Goal: Information Seeking & Learning: Learn about a topic

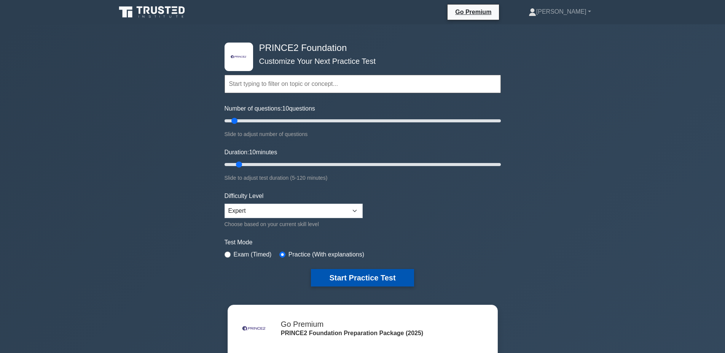
click at [357, 272] on button "Start Practice Test" at bounding box center [362, 278] width 103 height 18
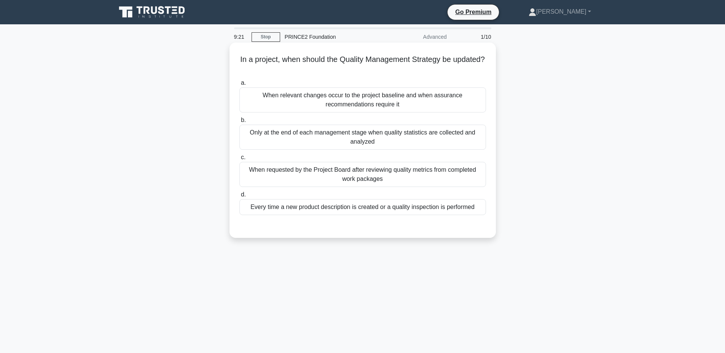
click at [360, 182] on div "When requested by the Project Board after reviewing quality metrics from comple…" at bounding box center [362, 174] width 247 height 25
click at [239, 160] on input "c. When requested by the Project Board after reviewing quality metrics from com…" at bounding box center [239, 157] width 0 height 5
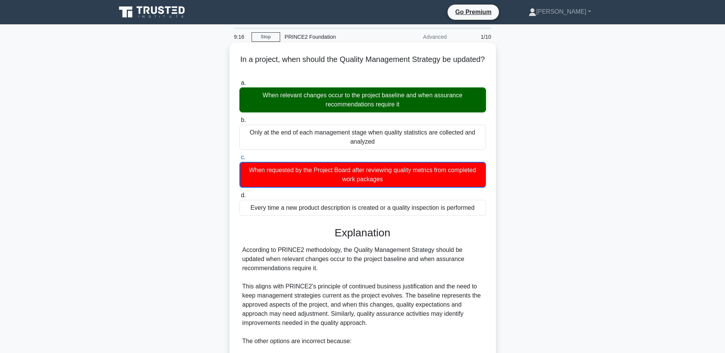
scroll to position [153, 0]
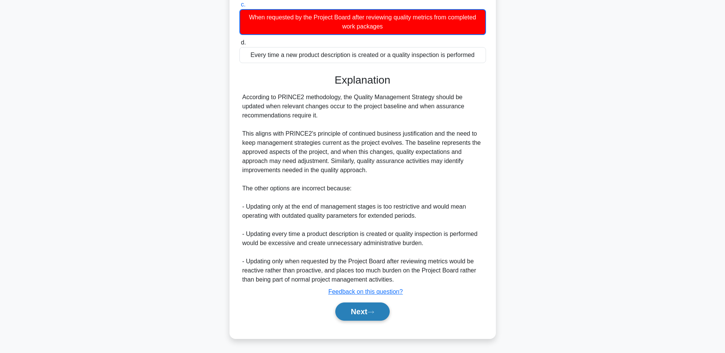
click at [347, 310] on button "Next" at bounding box center [362, 312] width 54 height 18
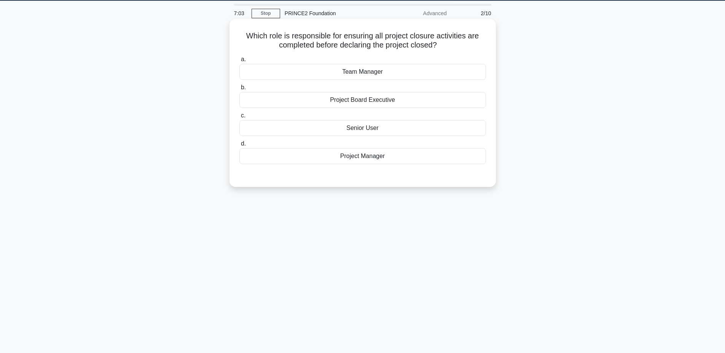
scroll to position [7, 0]
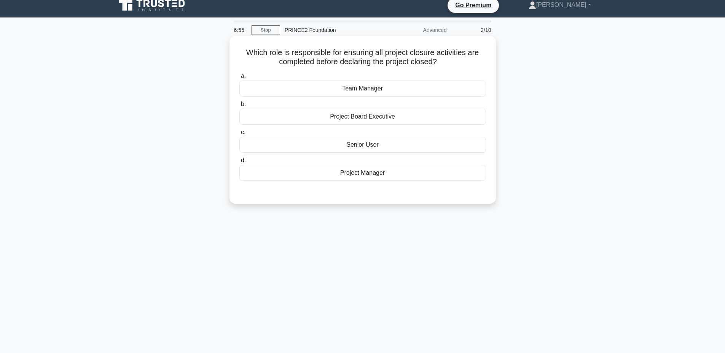
click at [393, 175] on div "Project Manager" at bounding box center [362, 173] width 247 height 16
click at [239, 163] on input "d. Project Manager" at bounding box center [239, 160] width 0 height 5
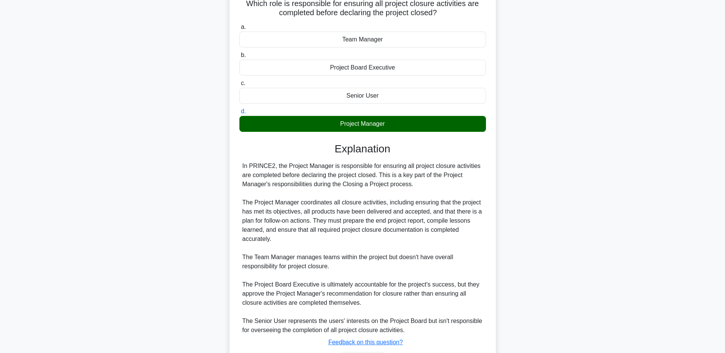
scroll to position [107, 0]
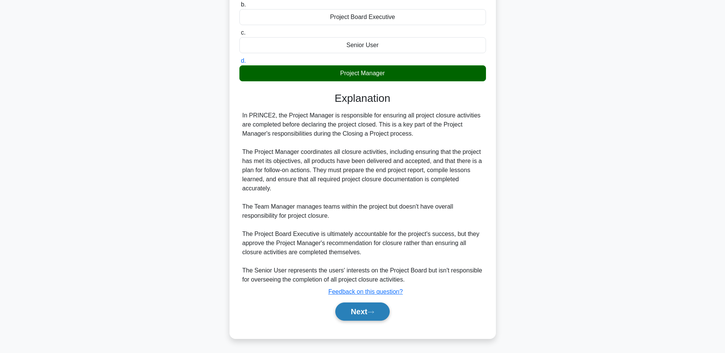
click at [367, 308] on button "Next" at bounding box center [362, 312] width 54 height 18
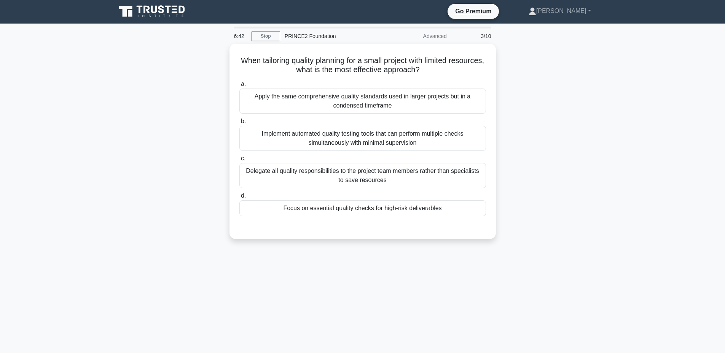
scroll to position [0, 0]
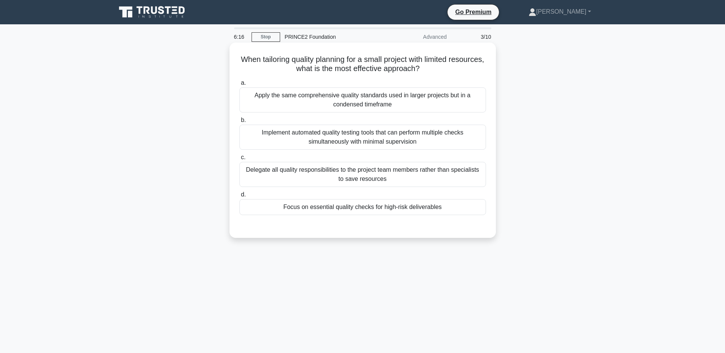
click at [396, 207] on div "Focus on essential quality checks for high-risk deliverables" at bounding box center [362, 207] width 247 height 16
click at [239, 197] on input "d. Focus on essential quality checks for high-risk deliverables" at bounding box center [239, 195] width 0 height 5
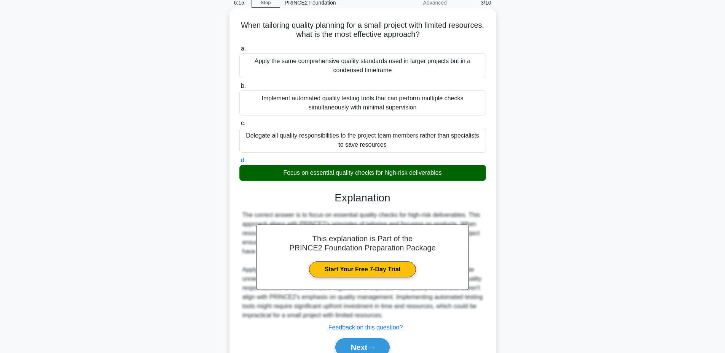
scroll to position [70, 0]
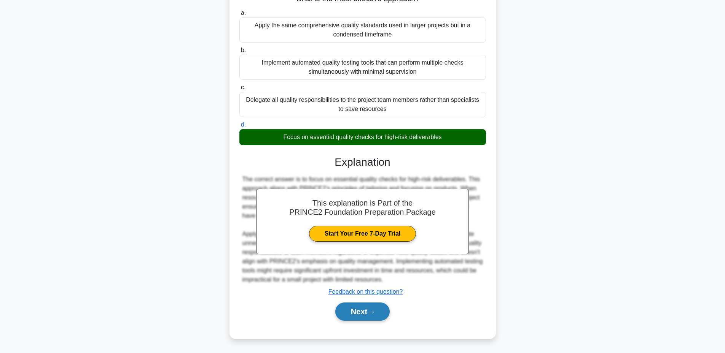
click at [353, 317] on button "Next" at bounding box center [362, 312] width 54 height 18
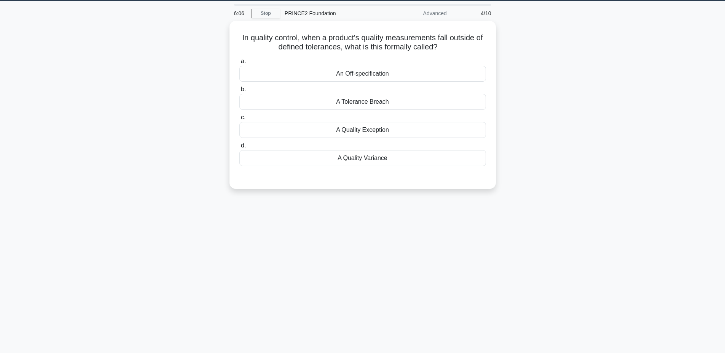
scroll to position [7, 0]
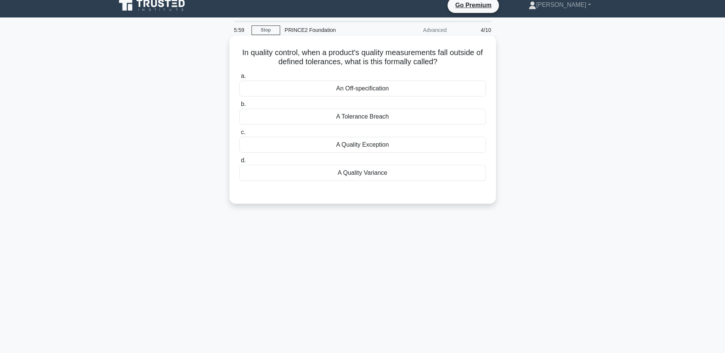
click at [353, 174] on div "A Quality Variance" at bounding box center [362, 173] width 247 height 16
click at [239, 163] on input "d. A Quality Variance" at bounding box center [239, 160] width 0 height 5
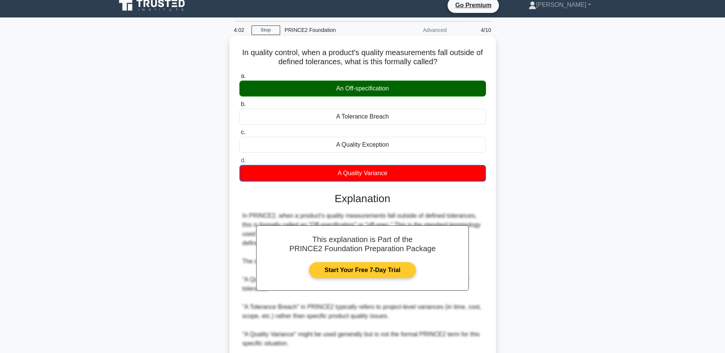
scroll to position [71, 0]
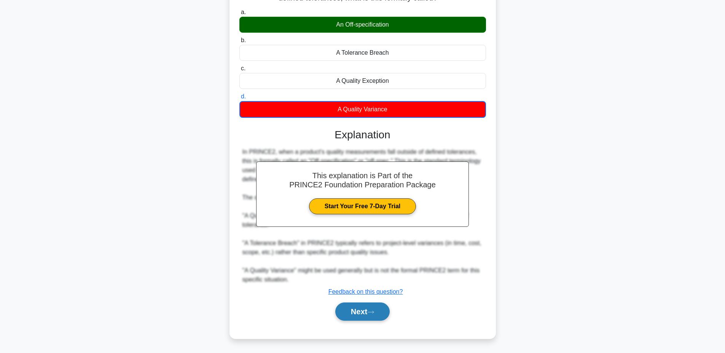
click at [352, 311] on button "Next" at bounding box center [362, 312] width 54 height 18
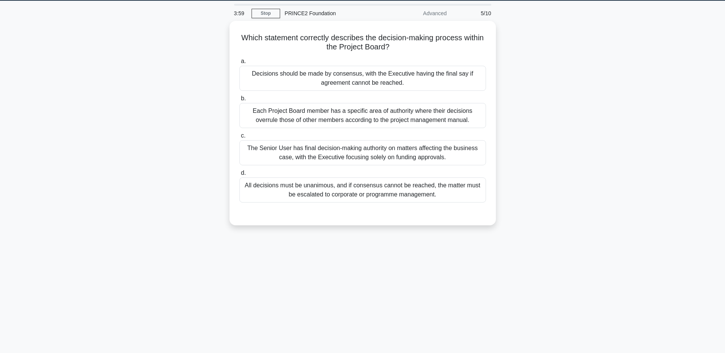
scroll to position [7, 0]
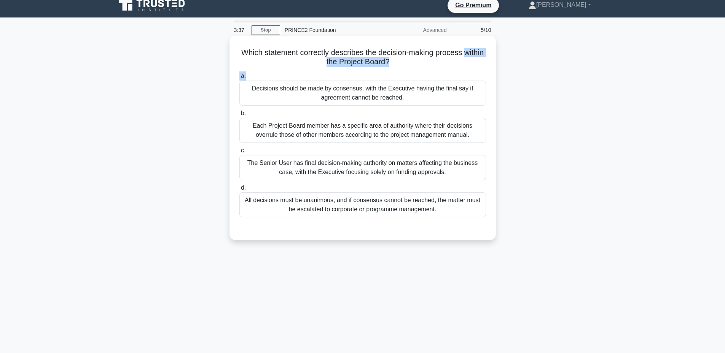
drag, startPoint x: 312, startPoint y: 63, endPoint x: 385, endPoint y: 73, distance: 73.8
click at [385, 73] on div "Which statement correctly describes the decision-making process within the Proj…" at bounding box center [362, 138] width 260 height 199
click at [358, 96] on div "Decisions should be made by consensus, with the Executive having the final say …" at bounding box center [362, 93] width 247 height 25
click at [239, 79] on input "a. Decisions should be made by consensus, with the Executive having the final s…" at bounding box center [239, 76] width 0 height 5
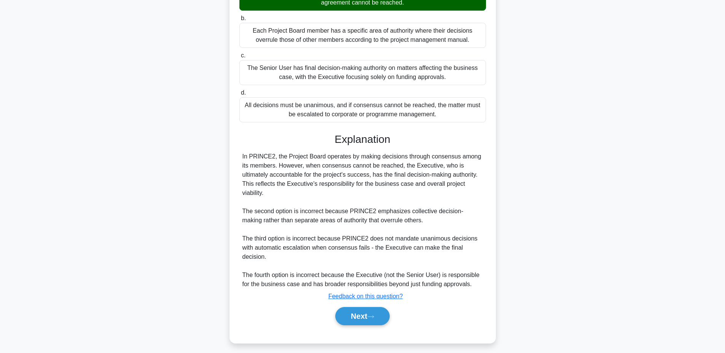
scroll to position [107, 0]
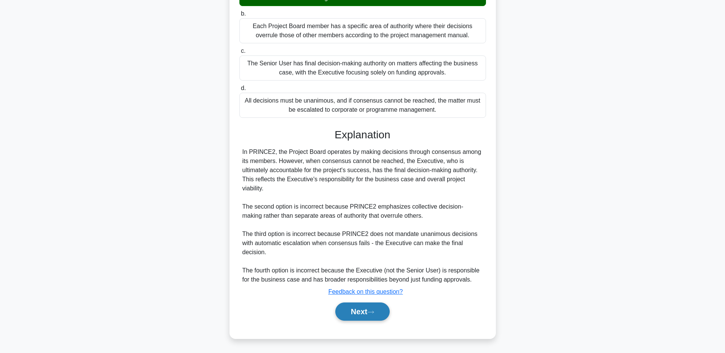
click at [366, 312] on button "Next" at bounding box center [362, 312] width 54 height 18
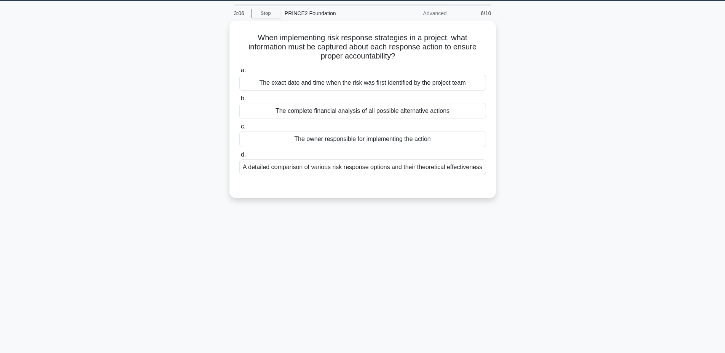
scroll to position [7, 0]
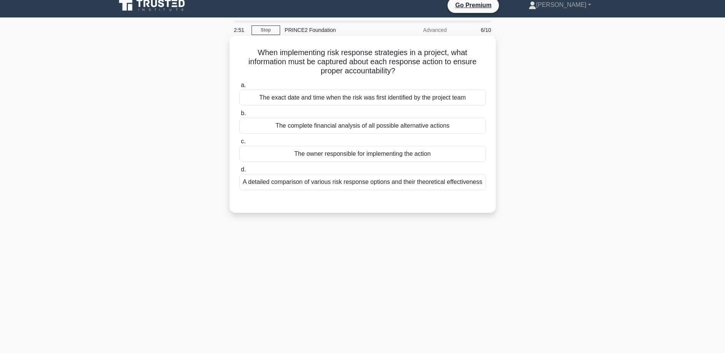
click at [373, 159] on div "The owner responsible for implementing the action" at bounding box center [362, 154] width 247 height 16
click at [239, 144] on input "c. The owner responsible for implementing the action" at bounding box center [239, 141] width 0 height 5
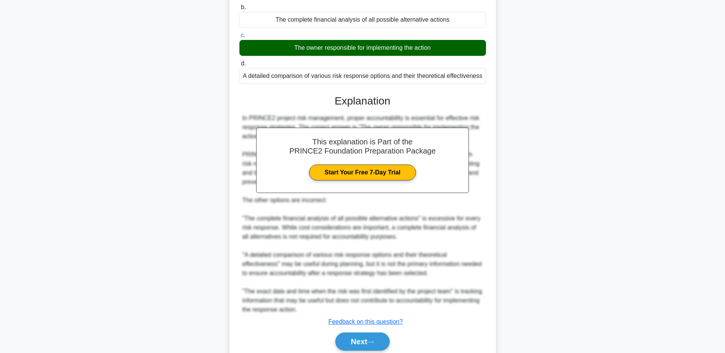
scroll to position [143, 0]
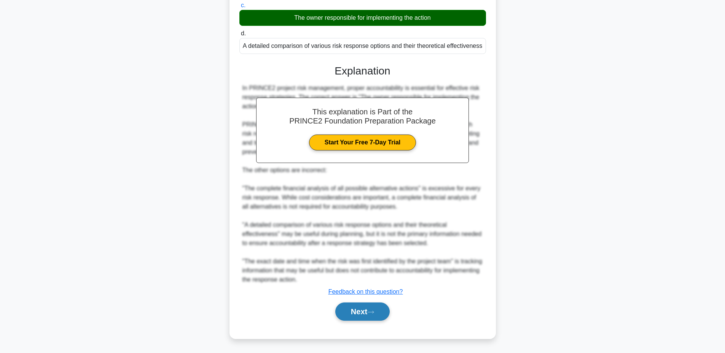
click at [369, 309] on button "Next" at bounding box center [362, 312] width 54 height 18
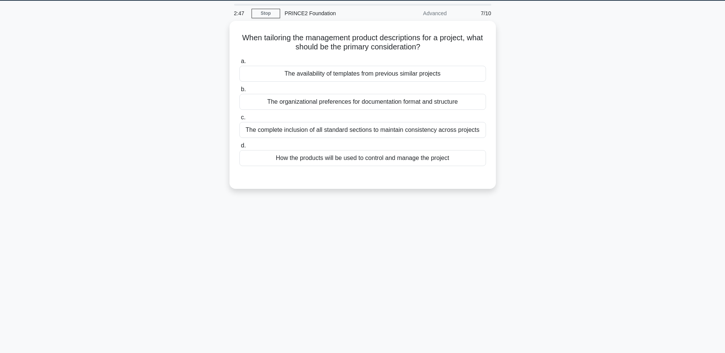
scroll to position [7, 0]
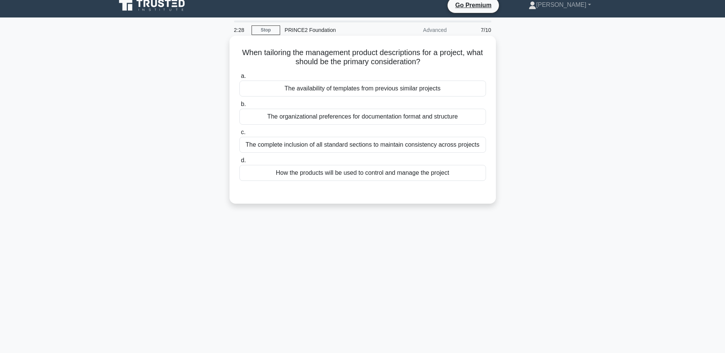
click at [354, 178] on div "How the products will be used to control and manage the project" at bounding box center [362, 173] width 247 height 16
click at [239, 163] on input "d. How the products will be used to control and manage the project" at bounding box center [239, 160] width 0 height 5
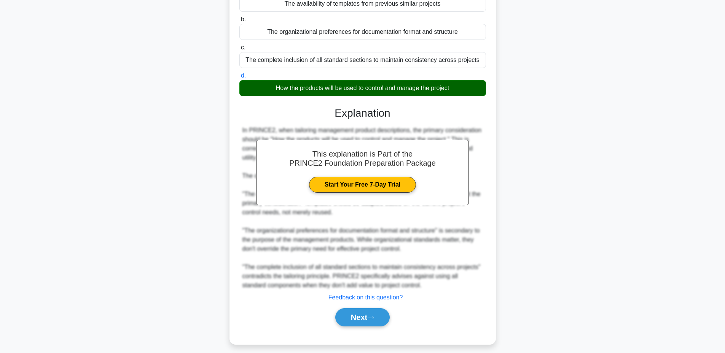
scroll to position [98, 0]
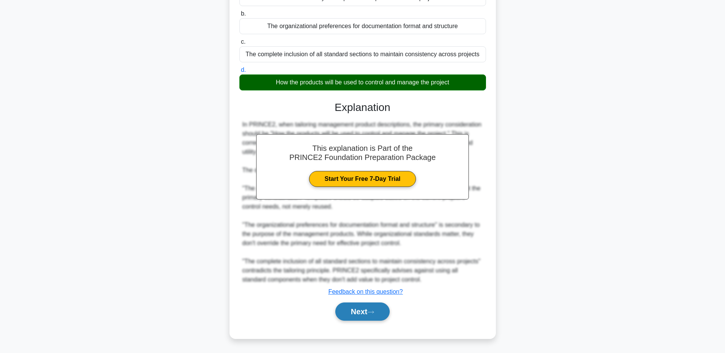
click at [357, 309] on button "Next" at bounding box center [362, 312] width 54 height 18
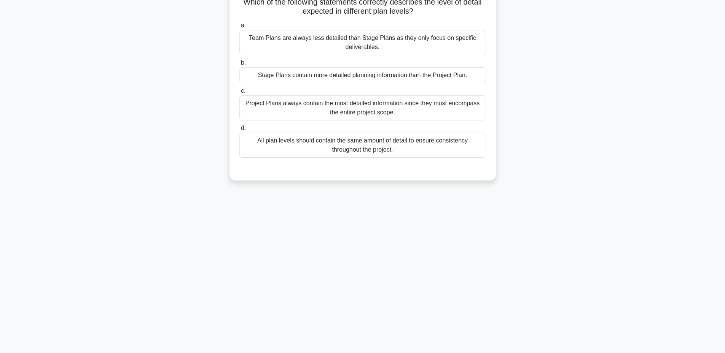
click at [359, 80] on div "Stage Plans contain more detailed planning information than the Project Plan." at bounding box center [362, 75] width 247 height 16
click at [239, 65] on input "b. Stage Plans contain more detailed planning information than the Project Plan." at bounding box center [239, 62] width 0 height 5
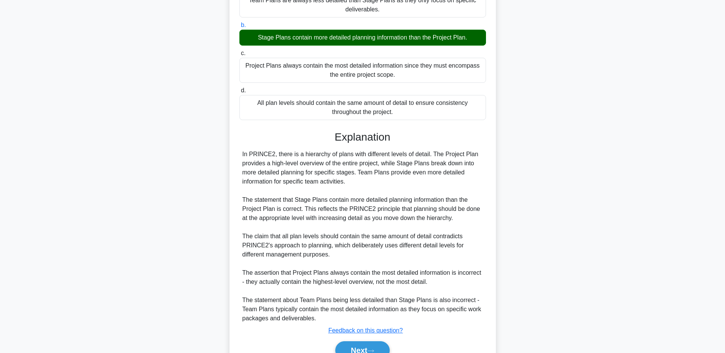
scroll to position [134, 0]
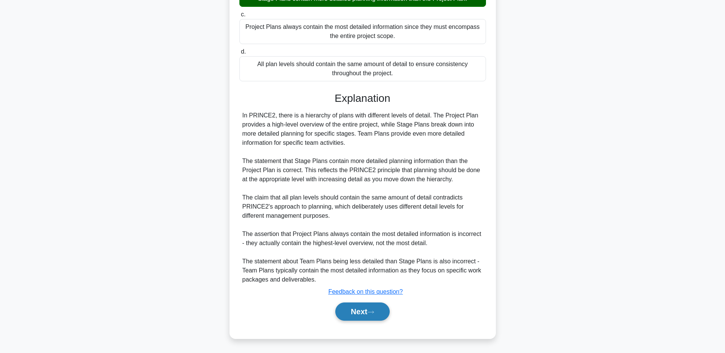
click at [362, 314] on button "Next" at bounding box center [362, 312] width 54 height 18
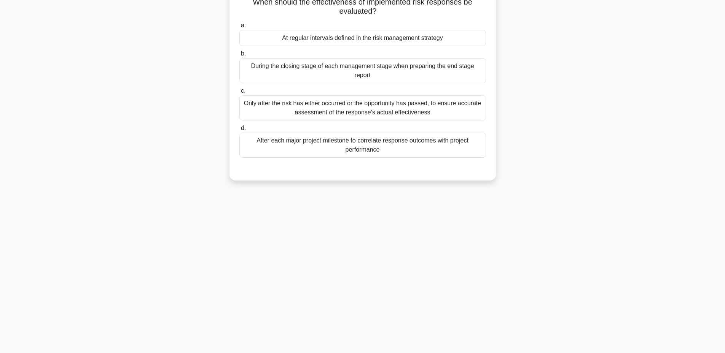
scroll to position [7, 0]
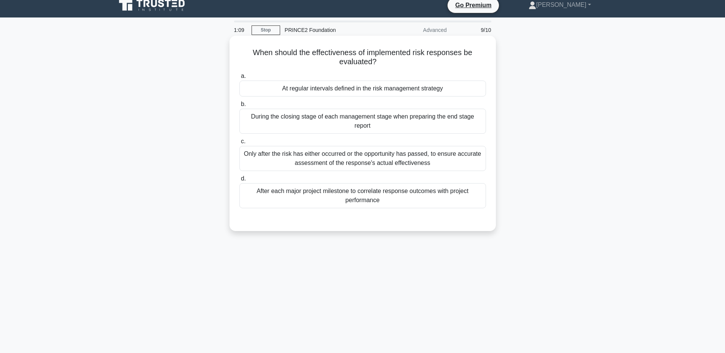
click at [363, 125] on div "During the closing stage of each management stage when preparing the end stage …" at bounding box center [362, 121] width 247 height 25
click at [239, 107] on input "b. During the closing stage of each management stage when preparing the end sta…" at bounding box center [239, 104] width 0 height 5
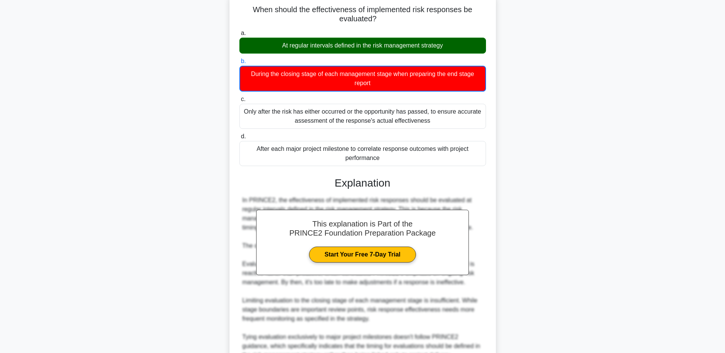
scroll to position [135, 0]
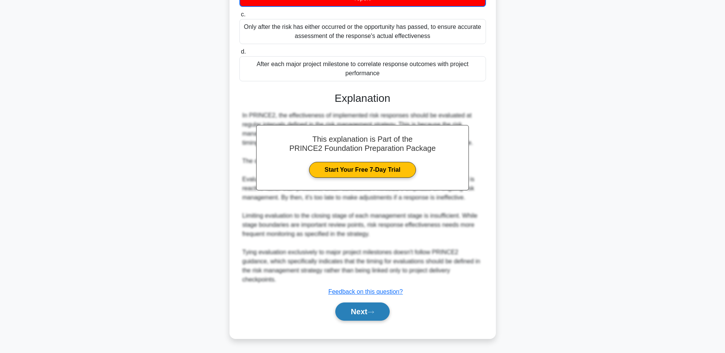
click at [355, 311] on button "Next" at bounding box center [362, 312] width 54 height 18
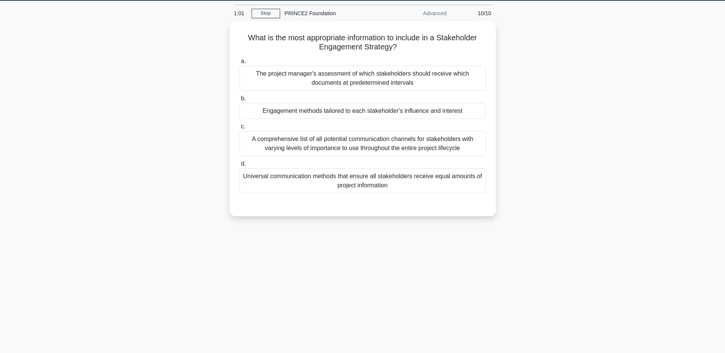
scroll to position [7, 0]
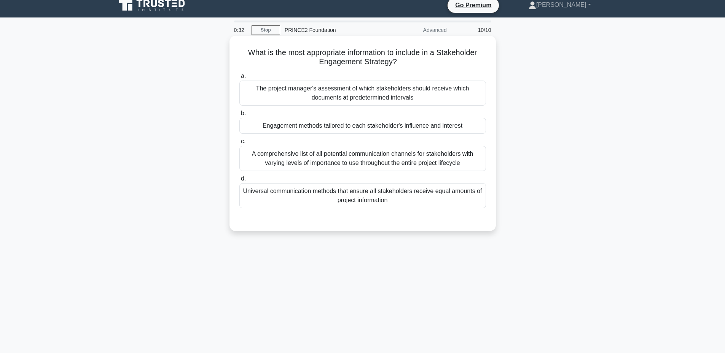
click at [357, 128] on div "Engagement methods tailored to each stakeholder's influence and interest" at bounding box center [362, 126] width 247 height 16
click at [239, 116] on input "b. Engagement methods tailored to each stakeholder's influence and interest" at bounding box center [239, 113] width 0 height 5
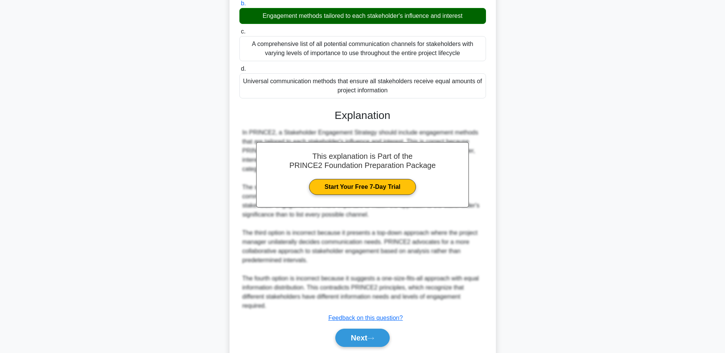
scroll to position [143, 0]
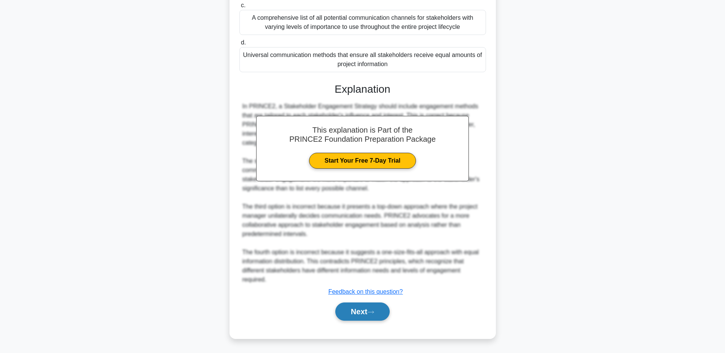
click at [357, 313] on button "Next" at bounding box center [362, 312] width 54 height 18
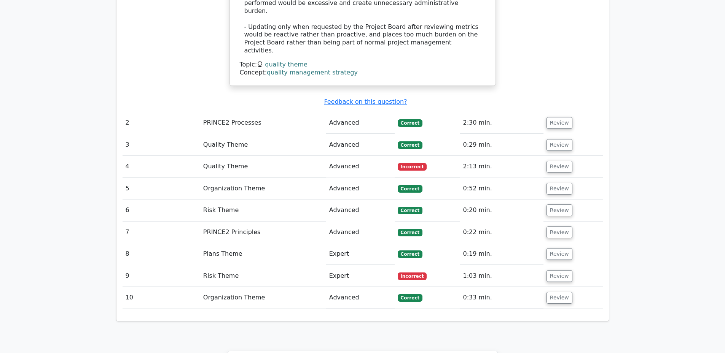
scroll to position [1015, 0]
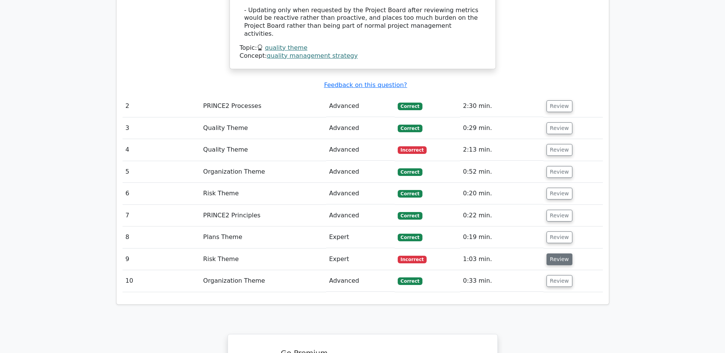
click at [559, 254] on button "Review" at bounding box center [559, 260] width 26 height 12
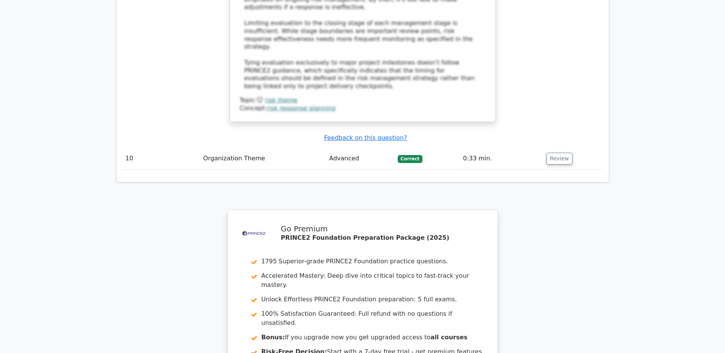
scroll to position [1573, 0]
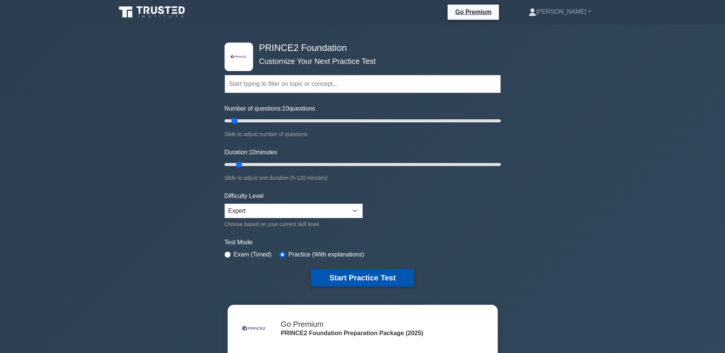
click at [350, 276] on button "Start Practice Test" at bounding box center [362, 278] width 103 height 18
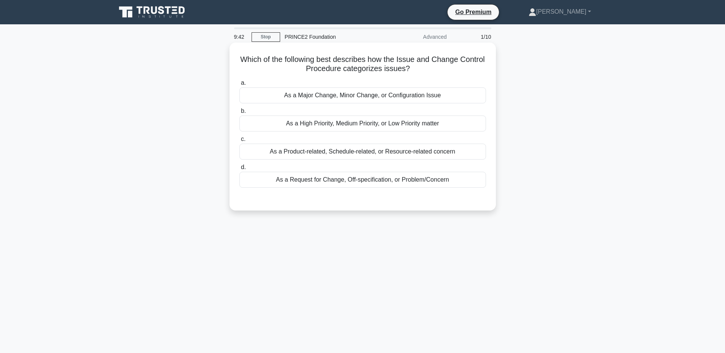
click at [383, 182] on div "As a Request for Change, Off-specification, or Problem/Concern" at bounding box center [362, 180] width 247 height 16
click at [239, 170] on input "d. As a Request for Change, Off-specification, or Problem/Concern" at bounding box center [239, 167] width 0 height 5
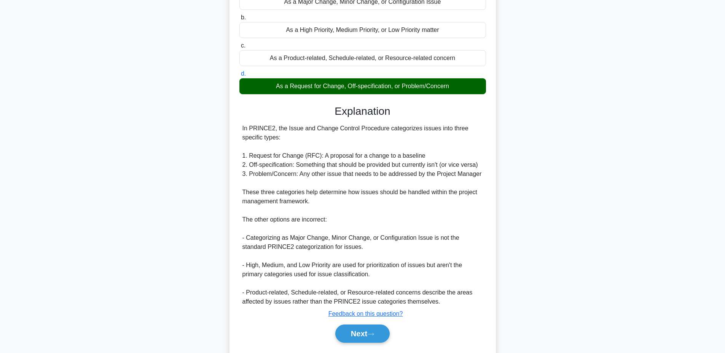
scroll to position [116, 0]
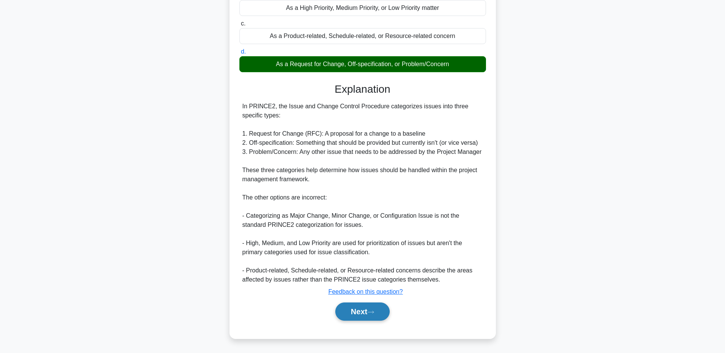
click at [360, 310] on button "Next" at bounding box center [362, 312] width 54 height 18
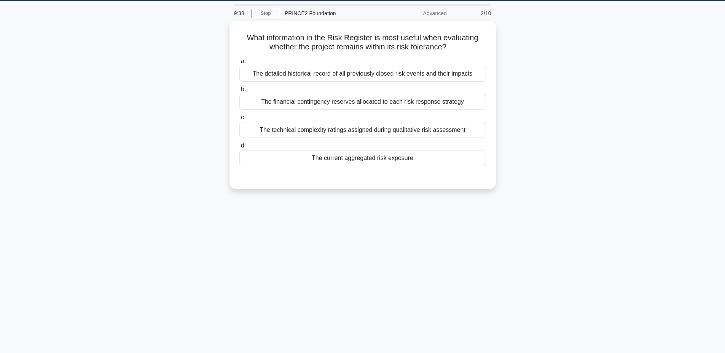
scroll to position [7, 0]
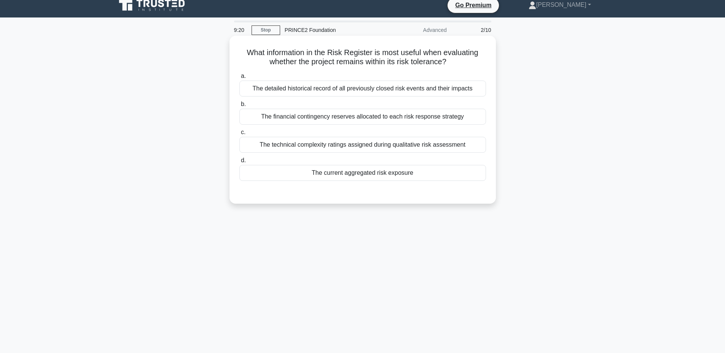
click at [387, 179] on div "The current aggregated risk exposure" at bounding box center [362, 173] width 247 height 16
click at [239, 163] on input "d. The current aggregated risk exposure" at bounding box center [239, 160] width 0 height 5
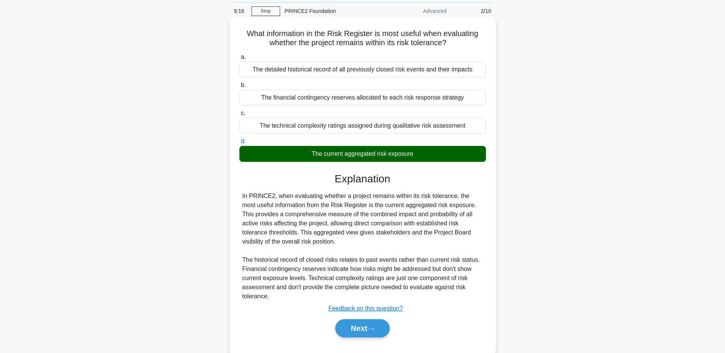
scroll to position [57, 0]
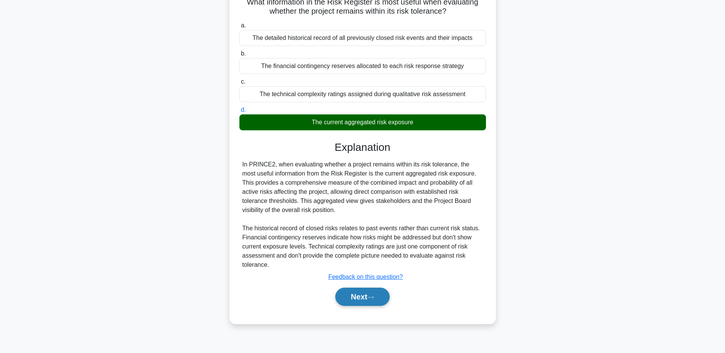
click at [352, 298] on button "Next" at bounding box center [362, 297] width 54 height 18
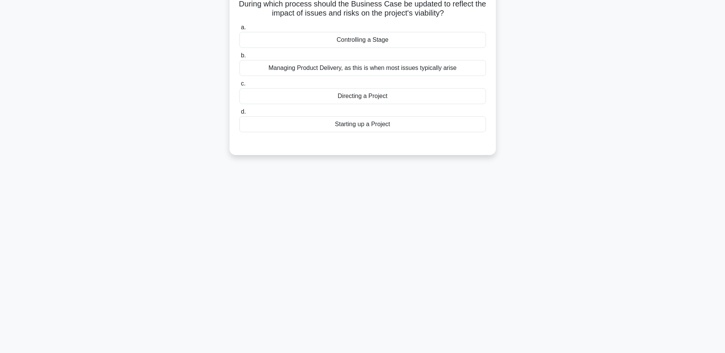
scroll to position [7, 0]
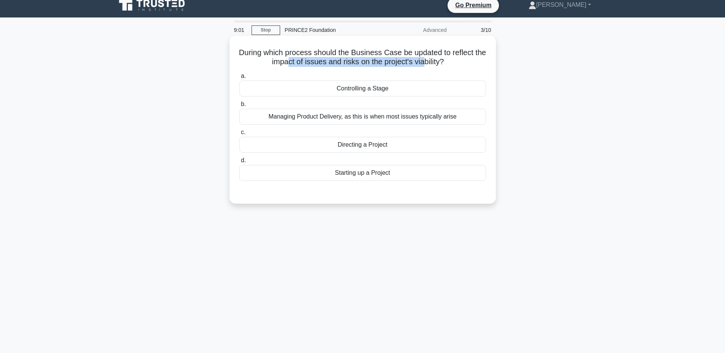
drag, startPoint x: 292, startPoint y: 64, endPoint x: 432, endPoint y: 62, distance: 140.0
click at [432, 62] on h5 "During which process should the Business Case be updated to reflect the impact …" at bounding box center [363, 57] width 248 height 19
click at [381, 121] on div "Managing Product Delivery, as this is when most issues typically arise" at bounding box center [362, 117] width 247 height 16
click at [239, 107] on input "b. Managing Product Delivery, as this is when most issues typically arise" at bounding box center [239, 104] width 0 height 5
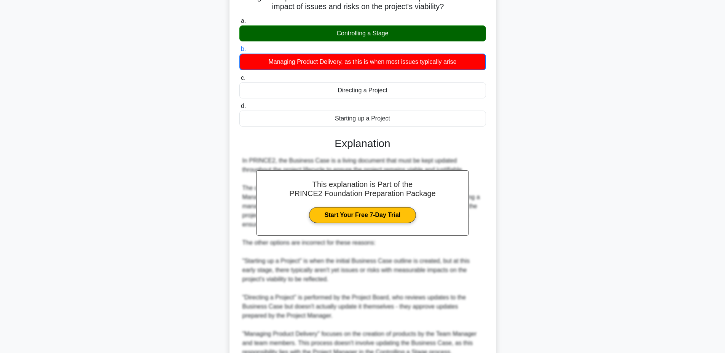
scroll to position [135, 0]
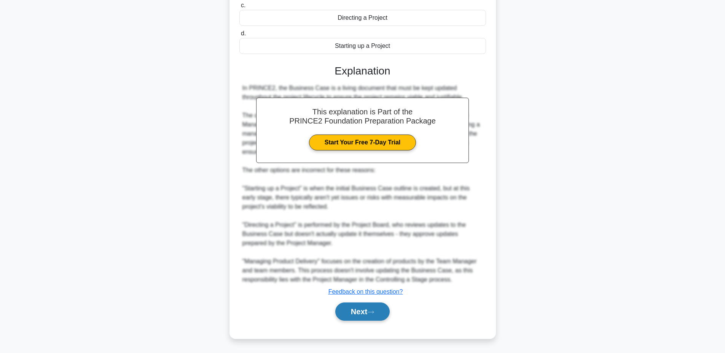
click at [360, 310] on button "Next" at bounding box center [362, 312] width 54 height 18
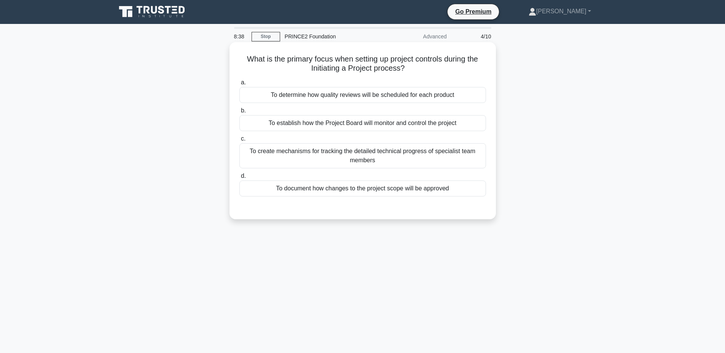
scroll to position [0, 0]
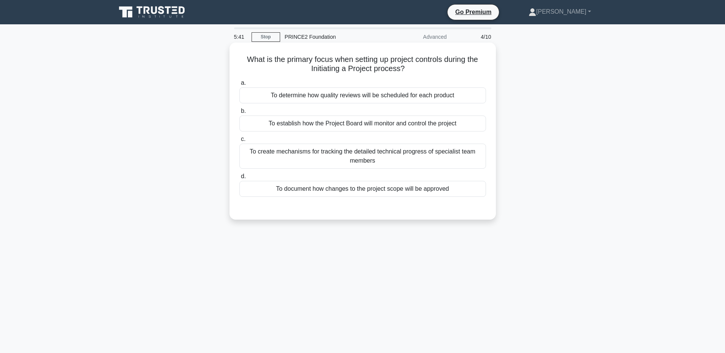
click at [398, 126] on div "To establish how the Project Board will monitor and control the project" at bounding box center [362, 124] width 247 height 16
click at [239, 114] on input "b. To establish how the Project Board will monitor and control the project" at bounding box center [239, 111] width 0 height 5
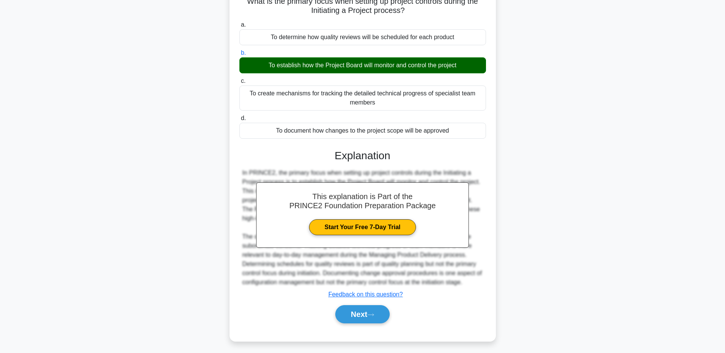
scroll to position [61, 0]
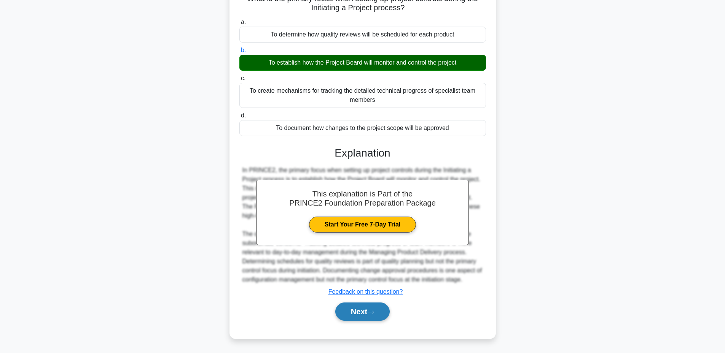
click at [356, 311] on button "Next" at bounding box center [362, 312] width 54 height 18
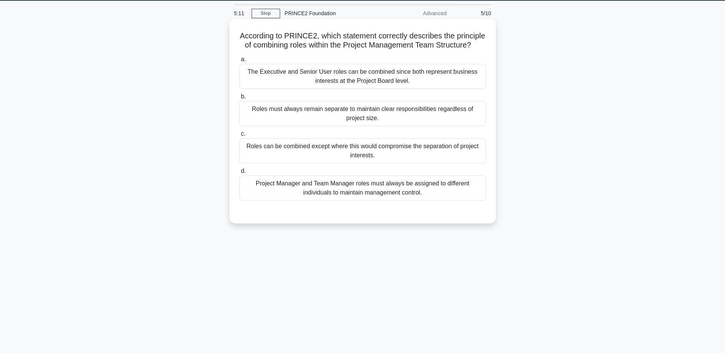
scroll to position [7, 0]
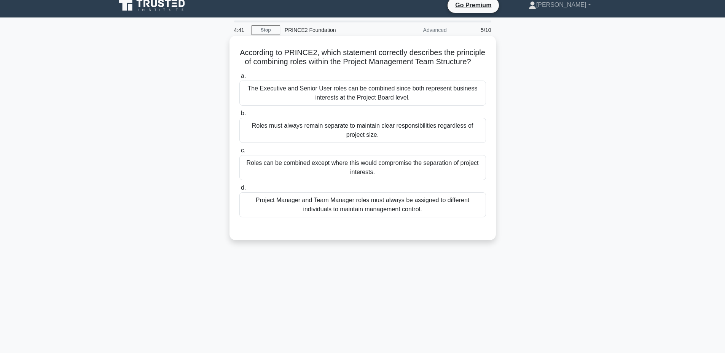
click at [378, 100] on div "The Executive and Senior User roles can be combined since both represent busine…" at bounding box center [362, 93] width 247 height 25
click at [239, 79] on input "a. The Executive and Senior User roles can be combined since both represent bus…" at bounding box center [239, 76] width 0 height 5
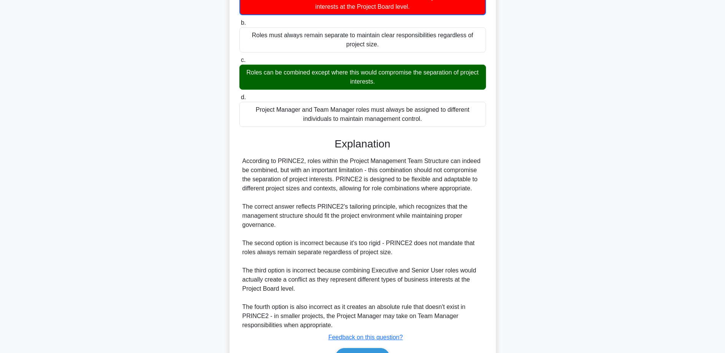
scroll to position [153, 0]
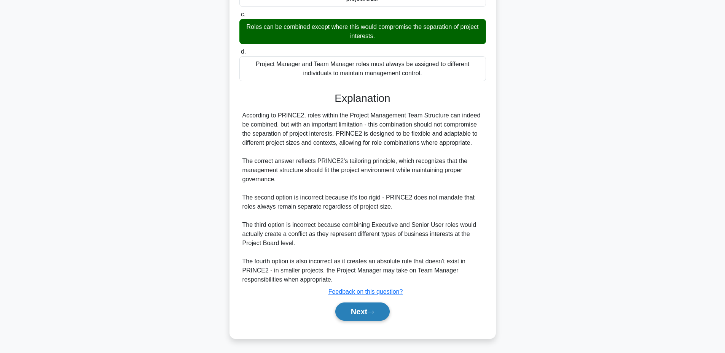
click at [350, 314] on button "Next" at bounding box center [362, 312] width 54 height 18
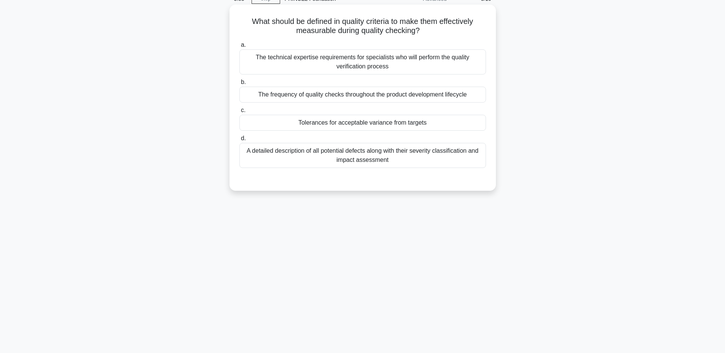
scroll to position [7, 0]
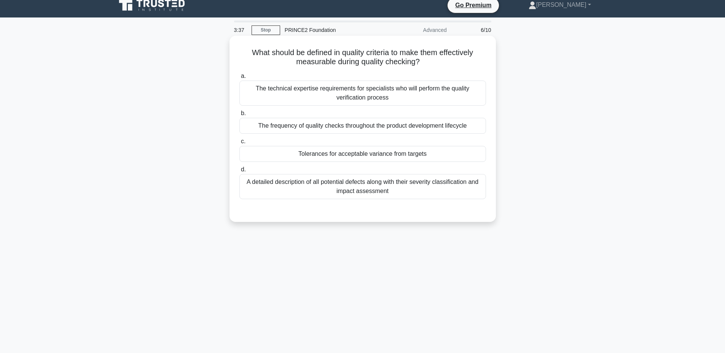
click at [364, 156] on div "Tolerances for acceptable variance from targets" at bounding box center [362, 154] width 247 height 16
click at [239, 144] on input "c. Tolerances for acceptable variance from targets" at bounding box center [239, 141] width 0 height 5
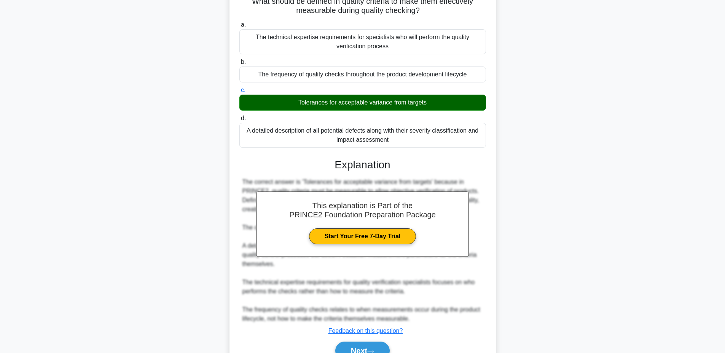
scroll to position [98, 0]
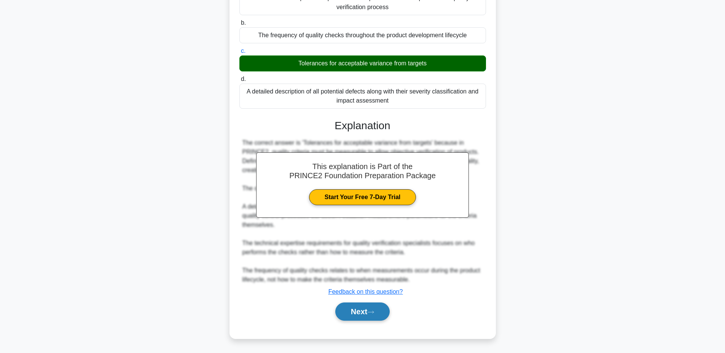
click at [347, 312] on button "Next" at bounding box center [362, 312] width 54 height 18
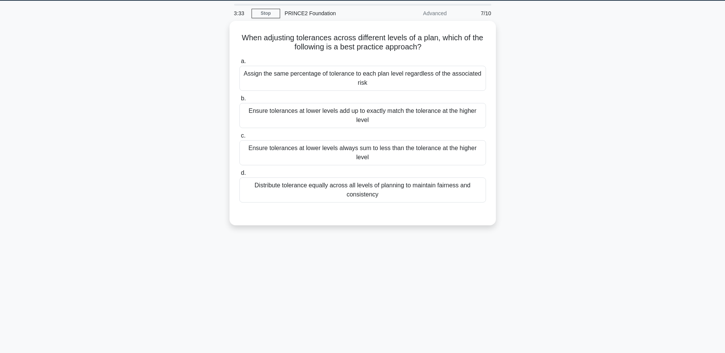
scroll to position [7, 0]
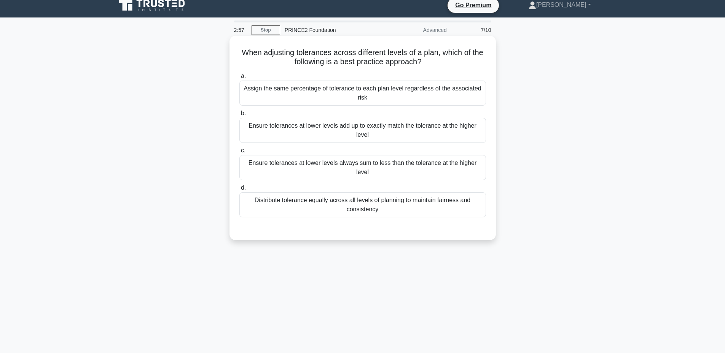
click at [379, 165] on div "Ensure tolerances at lower levels always sum to less than the tolerance at the …" at bounding box center [362, 167] width 247 height 25
click at [239, 153] on input "c. Ensure tolerances at lower levels always sum to less than the tolerance at t…" at bounding box center [239, 150] width 0 height 5
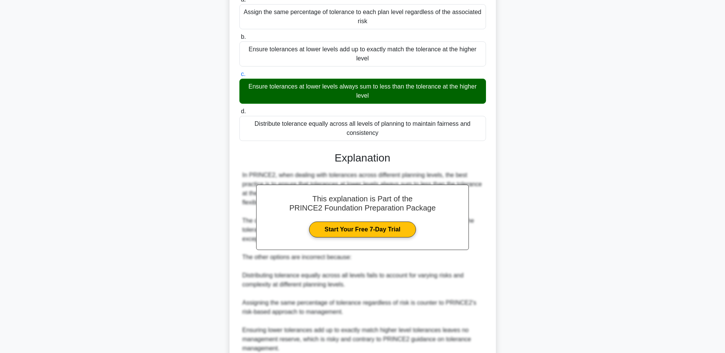
scroll to position [153, 0]
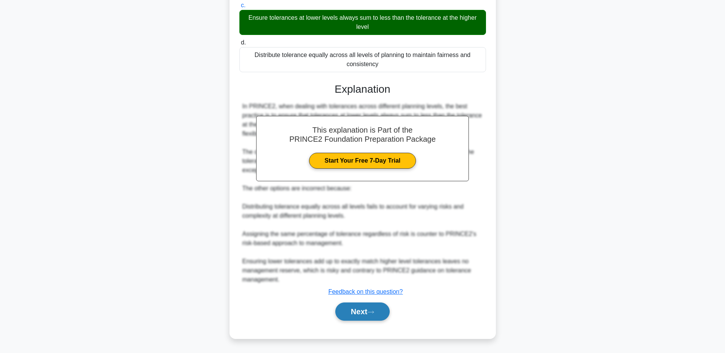
click at [363, 310] on button "Next" at bounding box center [362, 312] width 54 height 18
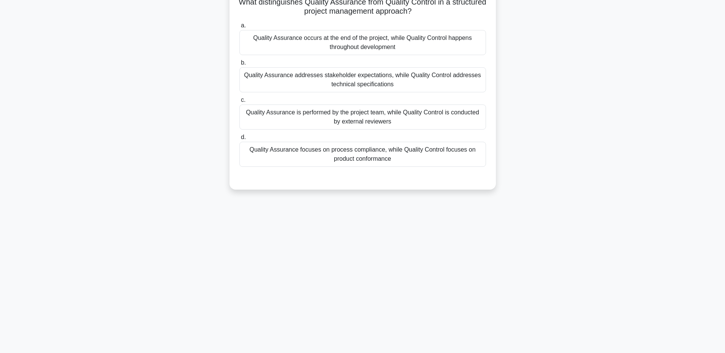
scroll to position [7, 0]
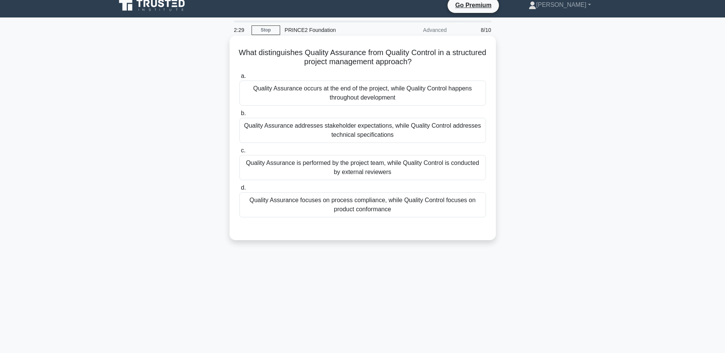
click at [362, 200] on div "Quality Assurance focuses on process compliance, while Quality Control focuses …" at bounding box center [362, 205] width 247 height 25
click at [239, 191] on input "d. Quality Assurance focuses on process compliance, while Quality Control focus…" at bounding box center [239, 188] width 0 height 5
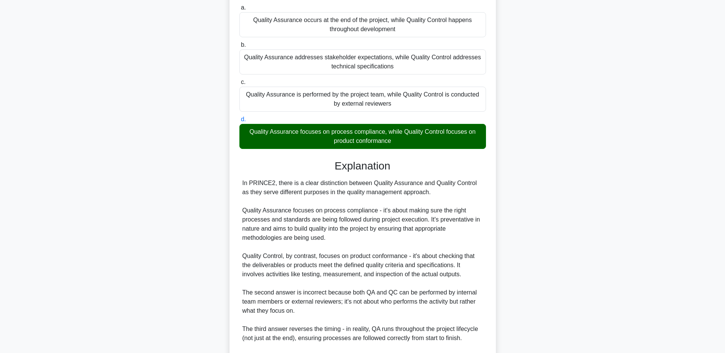
scroll to position [171, 0]
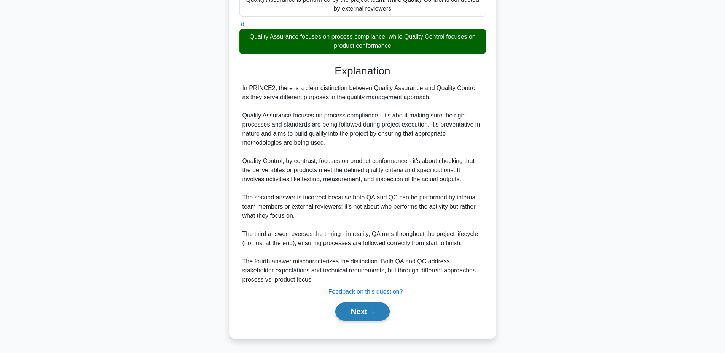
click at [359, 317] on button "Next" at bounding box center [362, 312] width 54 height 18
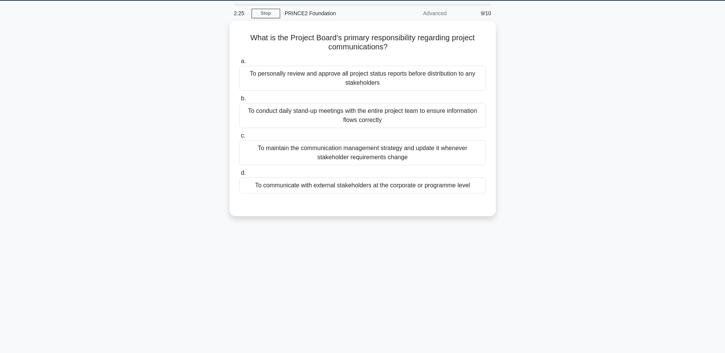
scroll to position [7, 0]
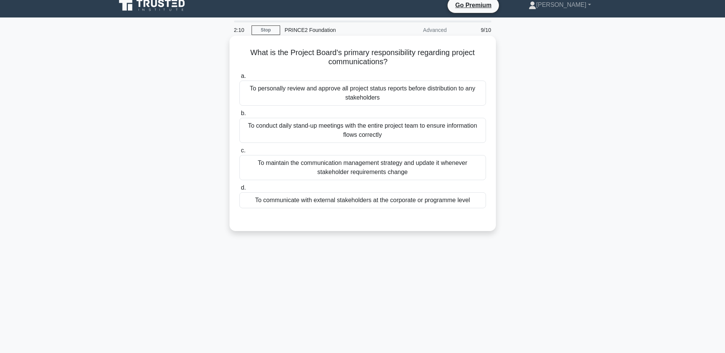
click at [378, 165] on div "To maintain the communication management strategy and update it whenever stakeh…" at bounding box center [362, 167] width 247 height 25
click at [239, 153] on input "c. To maintain the communication management strategy and update it whenever sta…" at bounding box center [239, 150] width 0 height 5
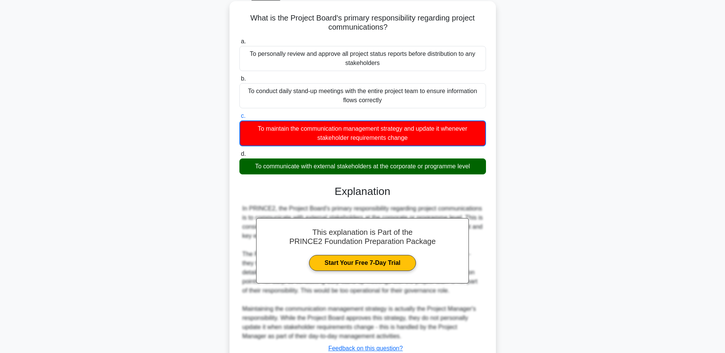
scroll to position [99, 0]
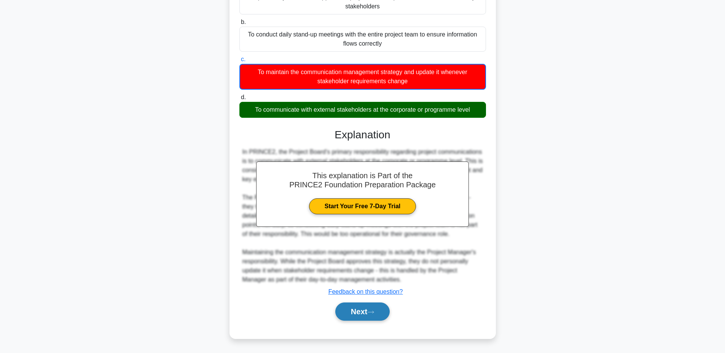
click at [359, 309] on button "Next" at bounding box center [362, 312] width 54 height 18
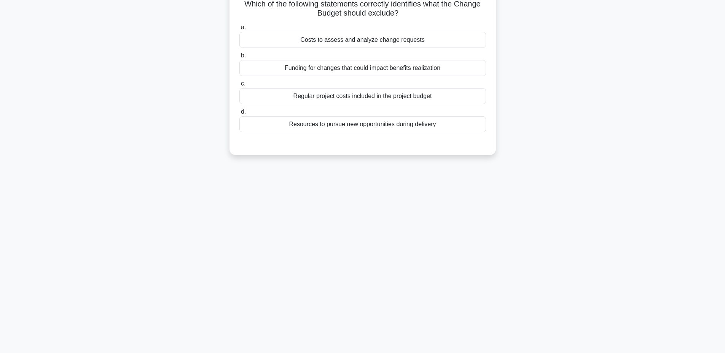
scroll to position [57, 0]
click at [366, 68] on div "Funding for changes that could impact benefits realization" at bounding box center [362, 66] width 247 height 16
click at [239, 56] on input "b. Funding for changes that could impact benefits realization" at bounding box center [239, 53] width 0 height 5
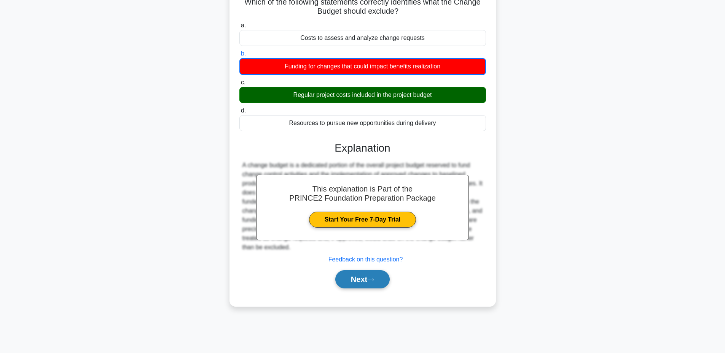
click at [353, 287] on button "Next" at bounding box center [362, 280] width 54 height 18
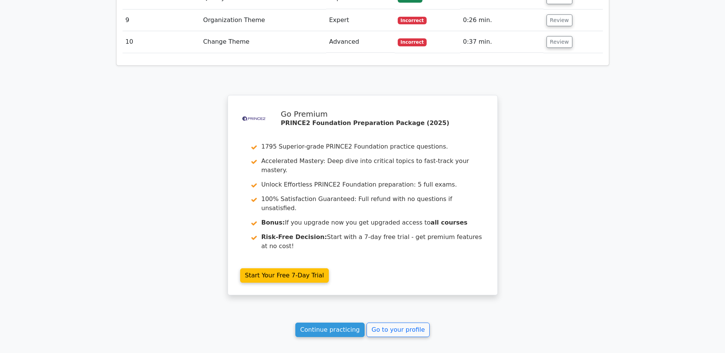
scroll to position [1254, 0]
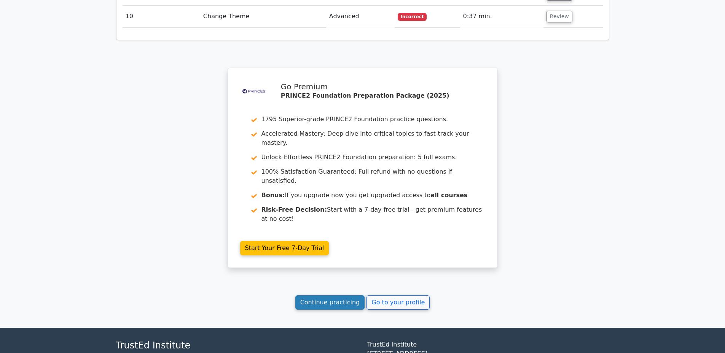
click at [328, 296] on link "Continue practicing" at bounding box center [330, 303] width 70 height 14
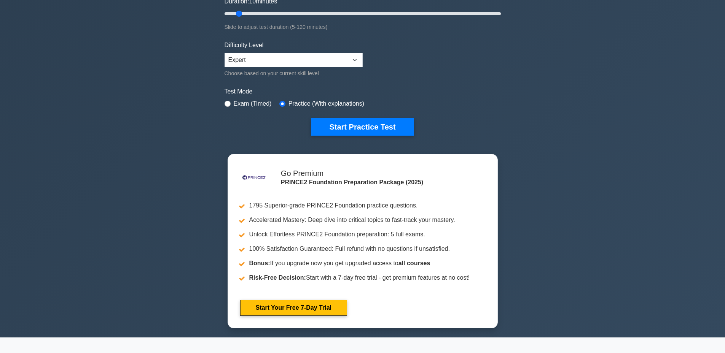
scroll to position [203, 0]
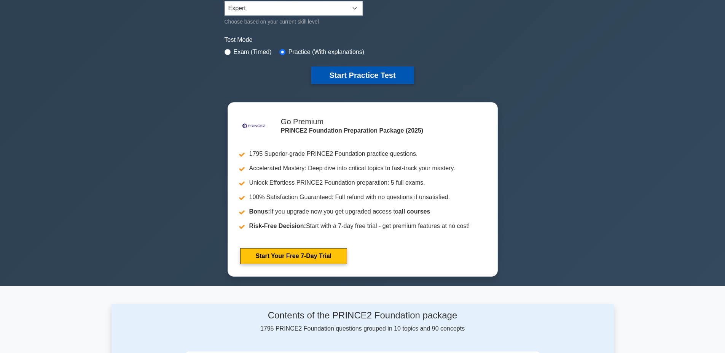
click at [376, 73] on button "Start Practice Test" at bounding box center [362, 76] width 103 height 18
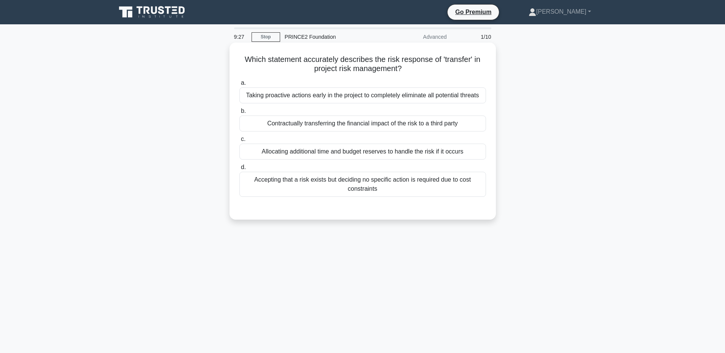
click at [369, 189] on div "Accepting that a risk exists but deciding no specific action is required due to…" at bounding box center [362, 184] width 247 height 25
click at [239, 170] on input "d. Accepting that a risk exists but deciding no specific action is required due…" at bounding box center [239, 167] width 0 height 5
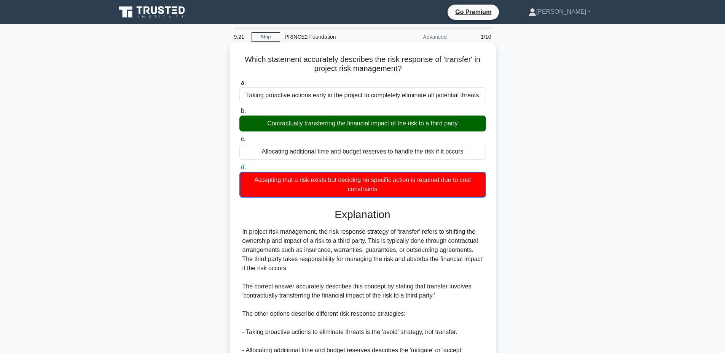
drag, startPoint x: 348, startPoint y: 126, endPoint x: 458, endPoint y: 126, distance: 110.3
click at [458, 126] on div "Contractually transferring the financial impact of the risk to a third party" at bounding box center [362, 124] width 247 height 16
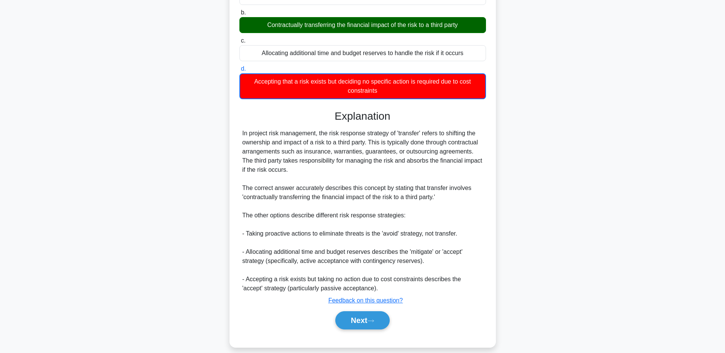
scroll to position [108, 0]
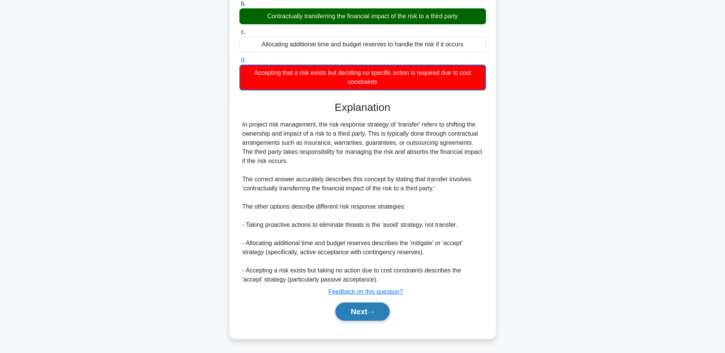
click at [349, 314] on button "Next" at bounding box center [362, 312] width 54 height 18
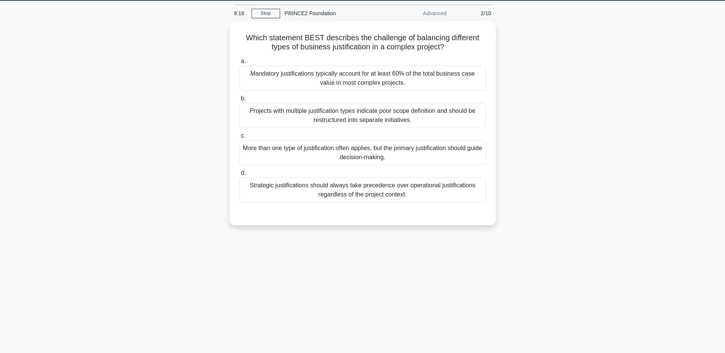
scroll to position [7, 0]
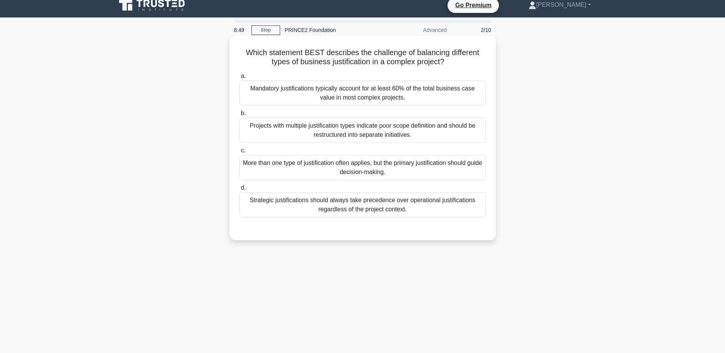
click at [348, 170] on div "More than one type of justification often applies, but the primary justificatio…" at bounding box center [362, 167] width 247 height 25
click at [239, 153] on input "c. More than one type of justification often applies, but the primary justifica…" at bounding box center [239, 150] width 0 height 5
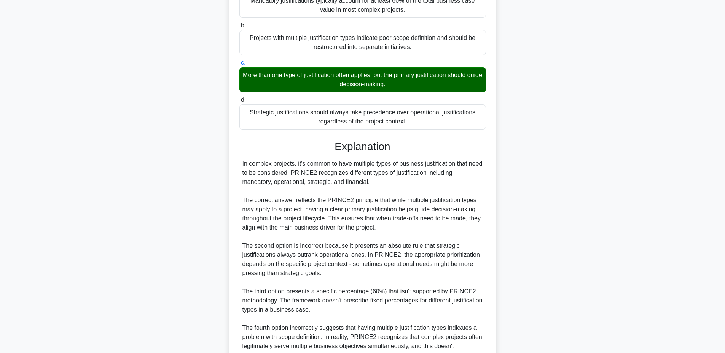
scroll to position [171, 0]
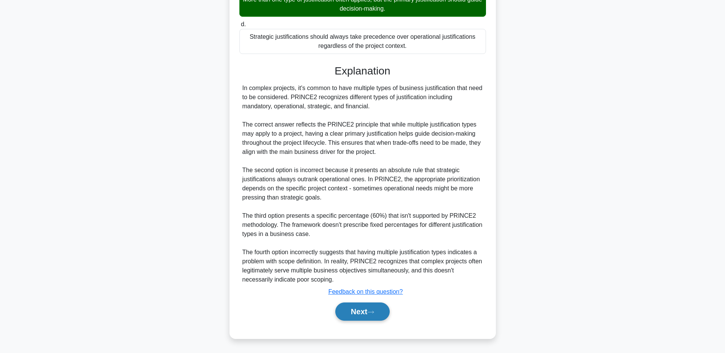
click at [356, 303] on button "Next" at bounding box center [362, 312] width 54 height 18
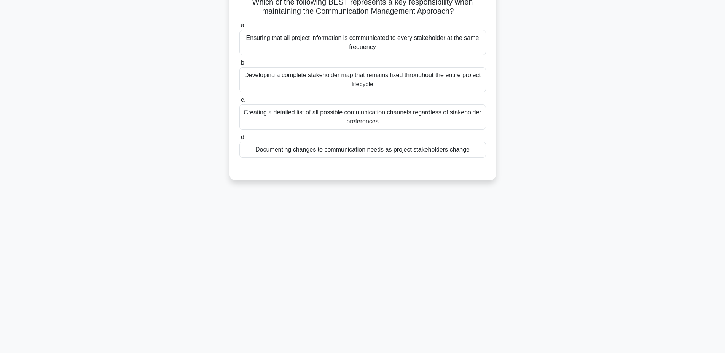
click at [330, 148] on div "Documenting changes to communication needs as project stakeholders change" at bounding box center [362, 150] width 247 height 16
click at [239, 140] on input "d. Documenting changes to communication needs as project stakeholders change" at bounding box center [239, 137] width 0 height 5
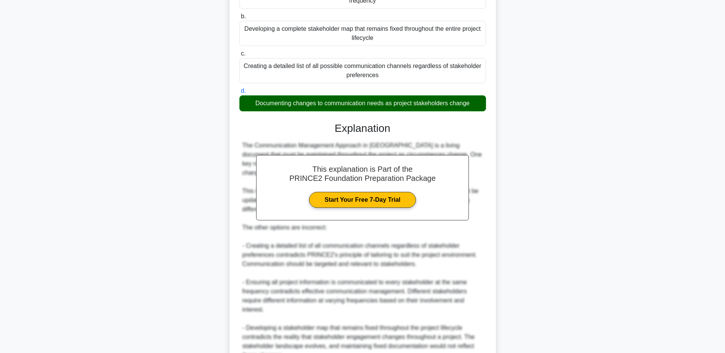
scroll to position [180, 0]
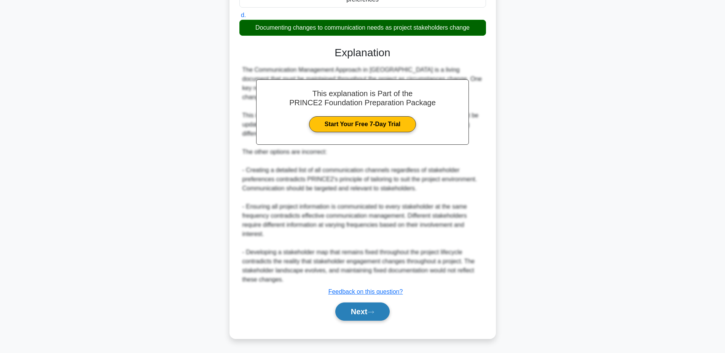
click at [349, 310] on button "Next" at bounding box center [362, 312] width 54 height 18
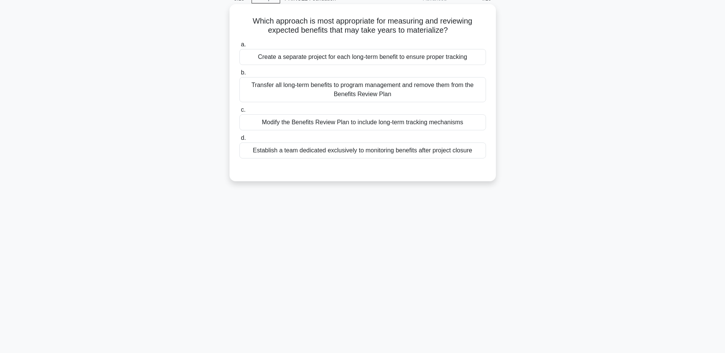
scroll to position [7, 0]
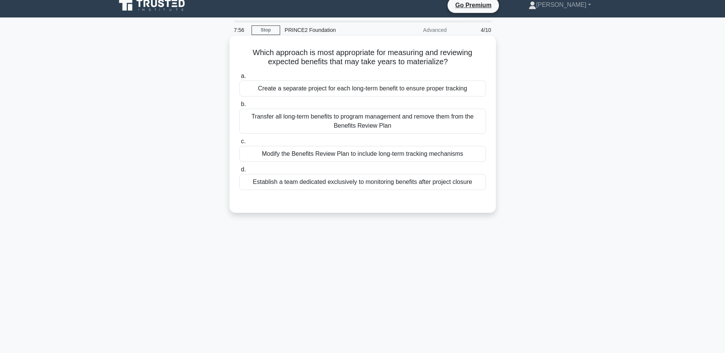
click at [344, 158] on div "Modify the Benefits Review Plan to include long-term tracking mechanisms" at bounding box center [362, 154] width 247 height 16
click at [239, 144] on input "c. Modify the Benefits Review Plan to include long-term tracking mechanisms" at bounding box center [239, 141] width 0 height 5
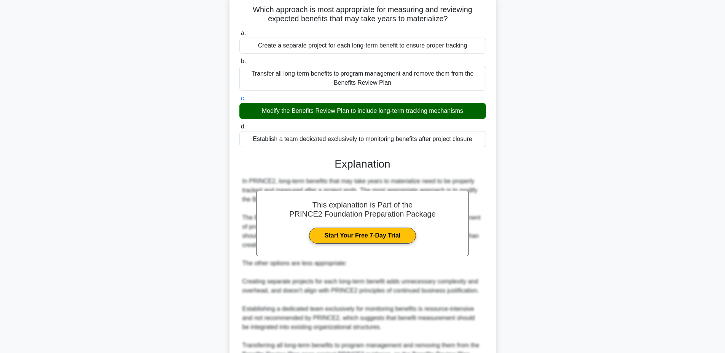
scroll to position [134, 0]
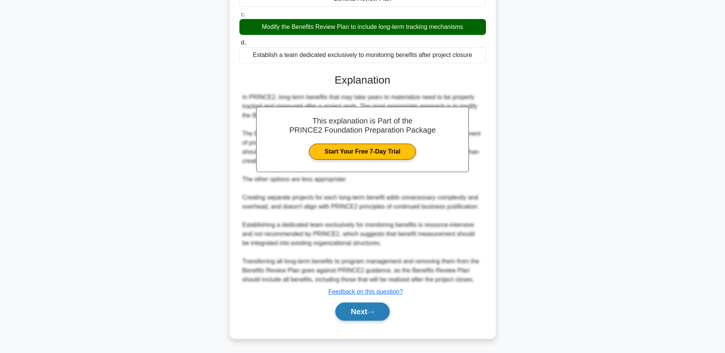
click at [346, 306] on button "Next" at bounding box center [362, 312] width 54 height 18
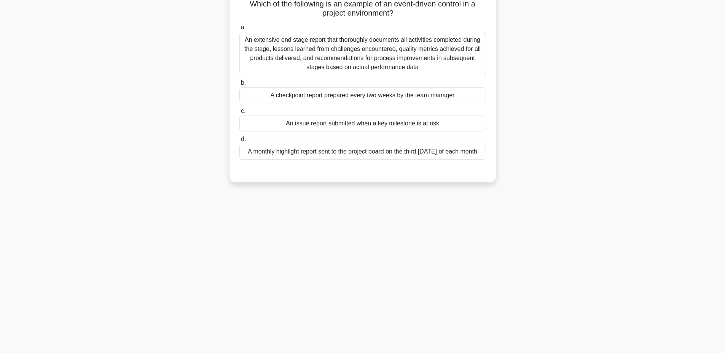
scroll to position [7, 0]
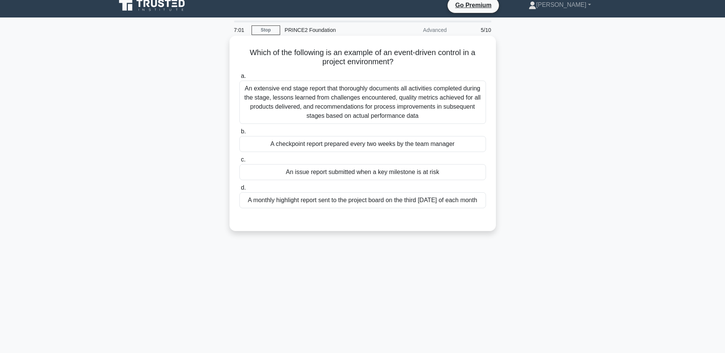
click at [367, 173] on div "An issue report submitted when a key milestone is at risk" at bounding box center [362, 172] width 247 height 16
click at [239, 162] on input "c. An issue report submitted when a key milestone is at risk" at bounding box center [239, 160] width 0 height 5
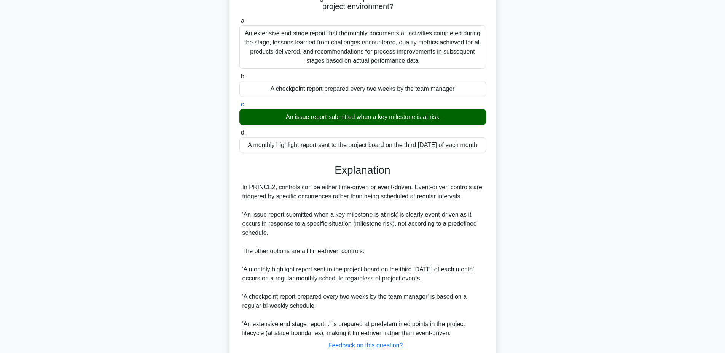
scroll to position [116, 0]
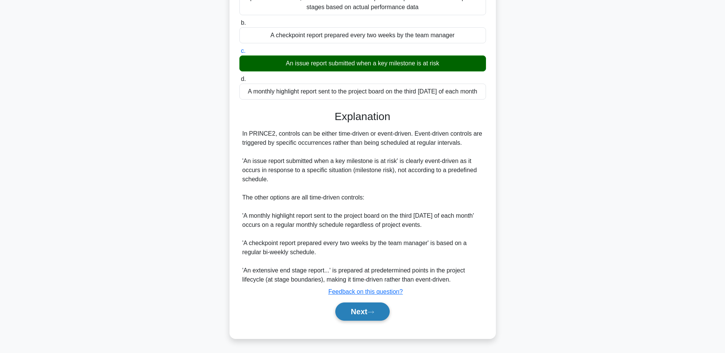
click at [357, 314] on button "Next" at bounding box center [362, 312] width 54 height 18
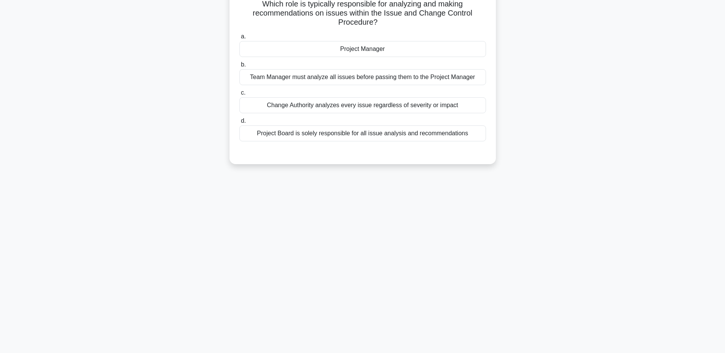
scroll to position [57, 0]
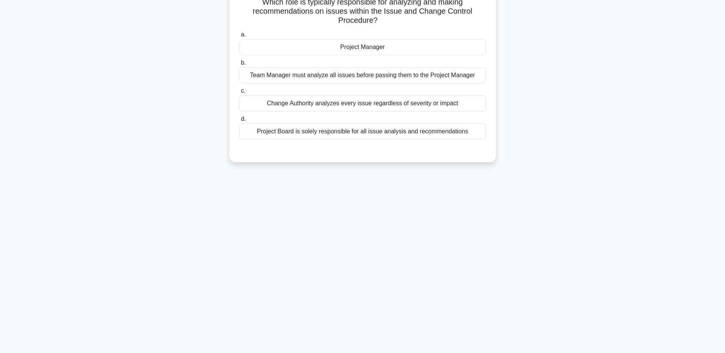
click at [367, 45] on div "Project Manager" at bounding box center [362, 47] width 247 height 16
click at [239, 37] on input "a. Project Manager" at bounding box center [239, 34] width 0 height 5
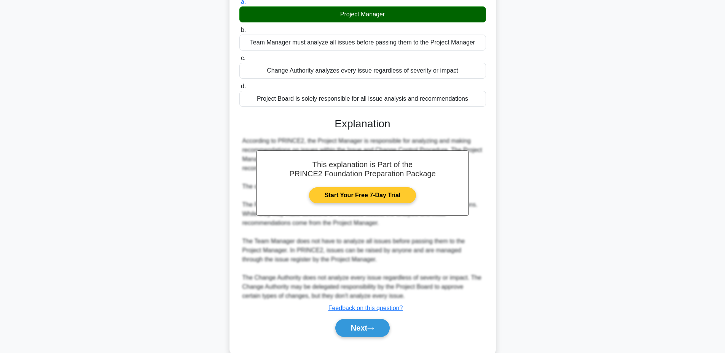
scroll to position [107, 0]
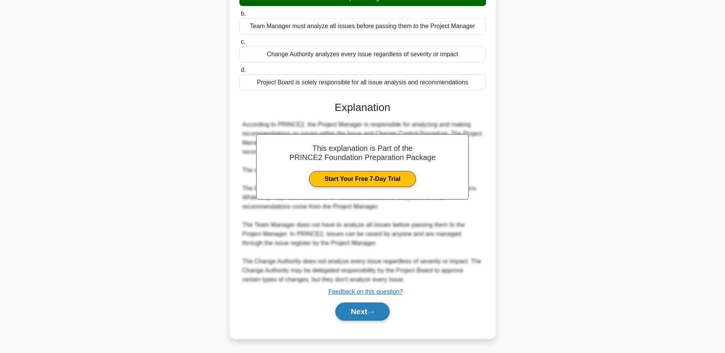
click at [348, 312] on button "Next" at bounding box center [362, 312] width 54 height 18
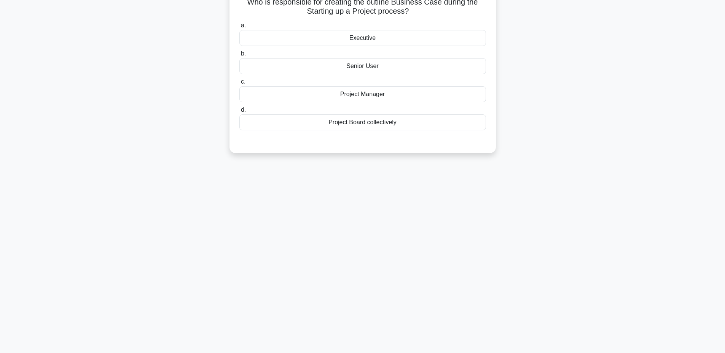
click at [366, 121] on div "Project Board collectively" at bounding box center [362, 123] width 247 height 16
click at [239, 113] on input "d. Project Board collectively" at bounding box center [239, 110] width 0 height 5
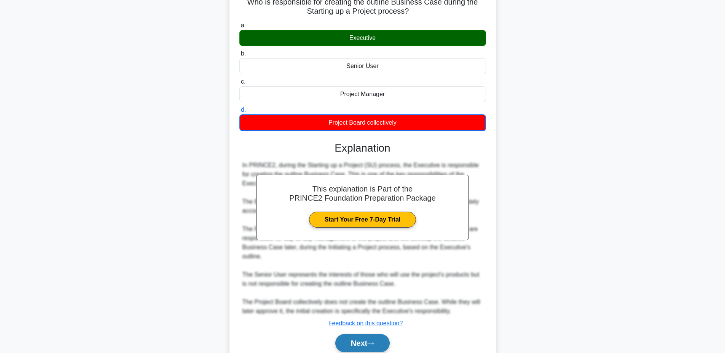
click at [360, 339] on button "Next" at bounding box center [362, 343] width 54 height 18
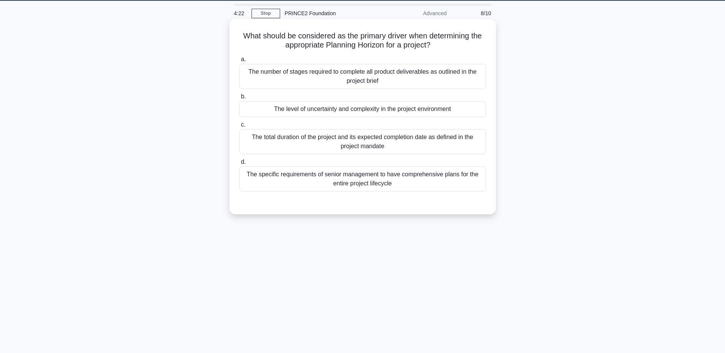
scroll to position [7, 0]
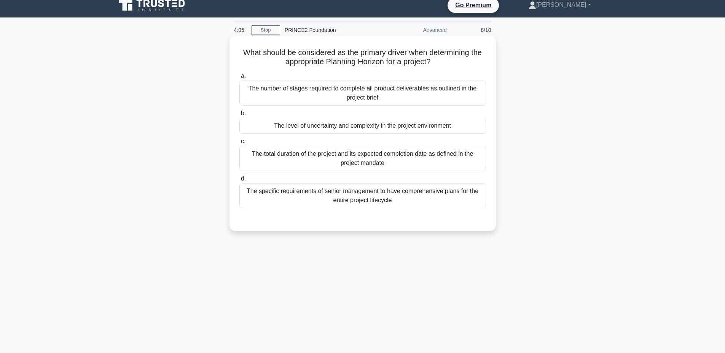
click at [361, 129] on div "The level of uncertainty and complexity in the project environment" at bounding box center [362, 126] width 247 height 16
click at [239, 116] on input "b. The level of uncertainty and complexity in the project environment" at bounding box center [239, 113] width 0 height 5
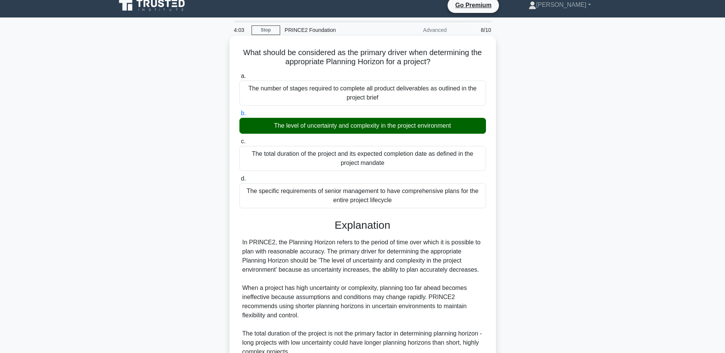
scroll to position [153, 0]
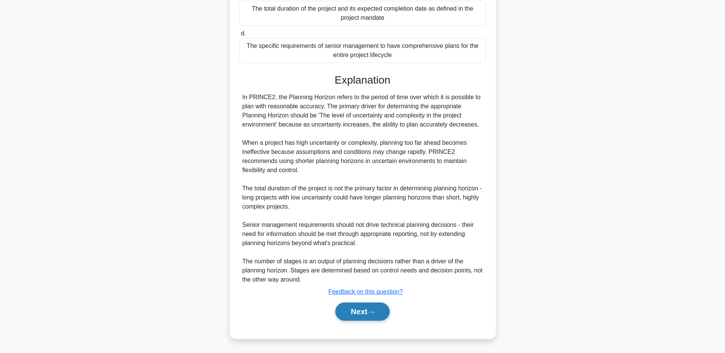
click at [345, 314] on button "Next" at bounding box center [362, 312] width 54 height 18
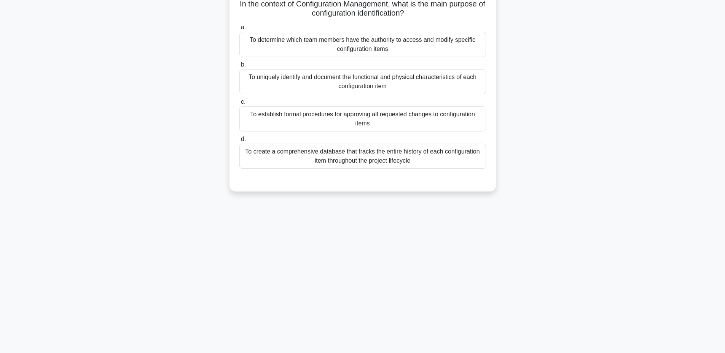
scroll to position [7, 0]
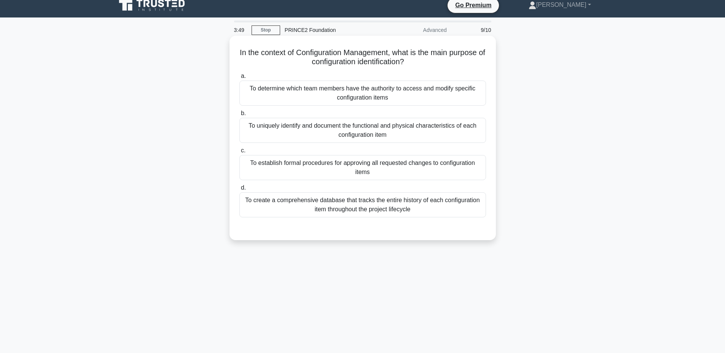
click at [361, 124] on div "To uniquely identify and document the functional and physical characteristics o…" at bounding box center [362, 130] width 247 height 25
click at [239, 116] on input "b. To uniquely identify and document the functional and physical characteristic…" at bounding box center [239, 113] width 0 height 5
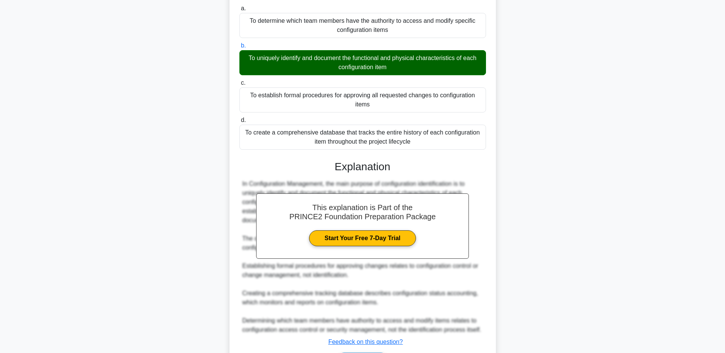
scroll to position [125, 0]
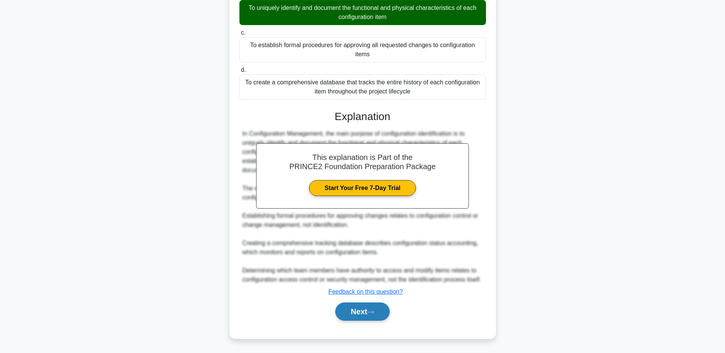
click at [357, 315] on button "Next" at bounding box center [362, 312] width 54 height 18
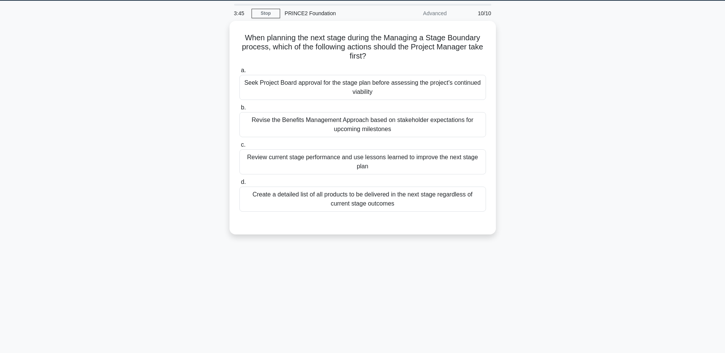
scroll to position [7, 0]
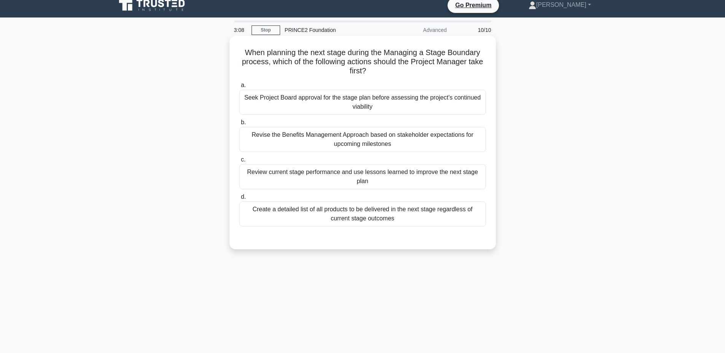
click at [382, 182] on div "Review current stage performance and use lessons learned to improve the next st…" at bounding box center [362, 176] width 247 height 25
click at [239, 162] on input "c. Review current stage performance and use lessons learned to improve the next…" at bounding box center [239, 160] width 0 height 5
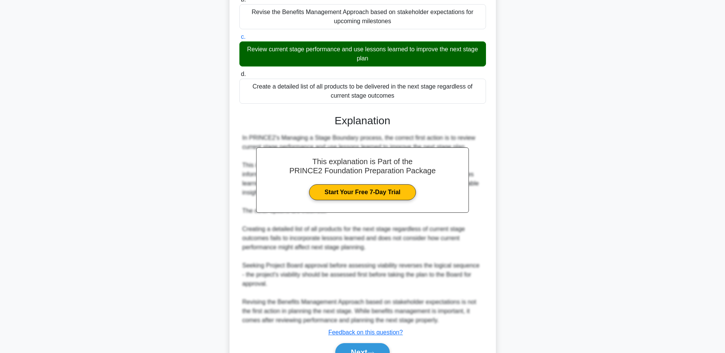
scroll to position [171, 0]
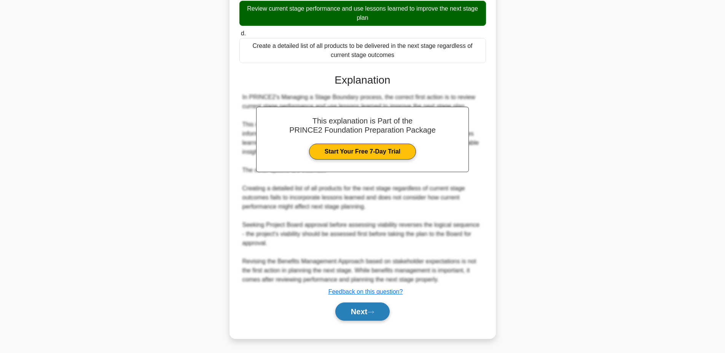
click at [357, 314] on button "Next" at bounding box center [362, 312] width 54 height 18
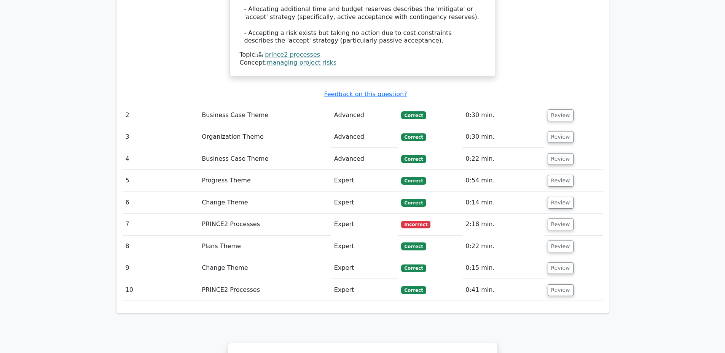
scroll to position [964, 0]
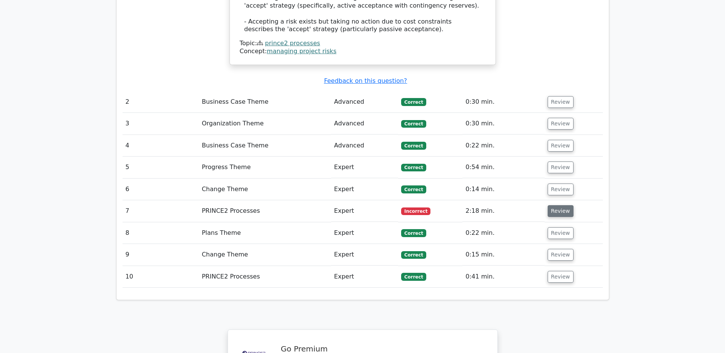
click at [565, 205] on button "Review" at bounding box center [561, 211] width 26 height 12
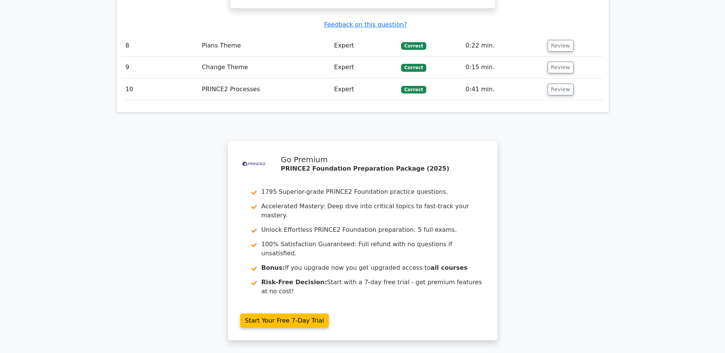
scroll to position [1575, 0]
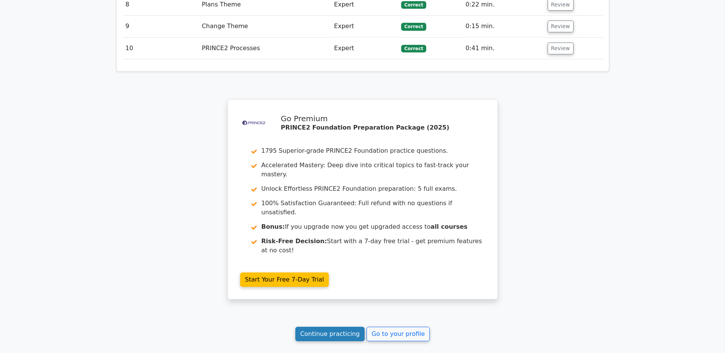
click at [322, 327] on link "Continue practicing" at bounding box center [330, 334] width 70 height 14
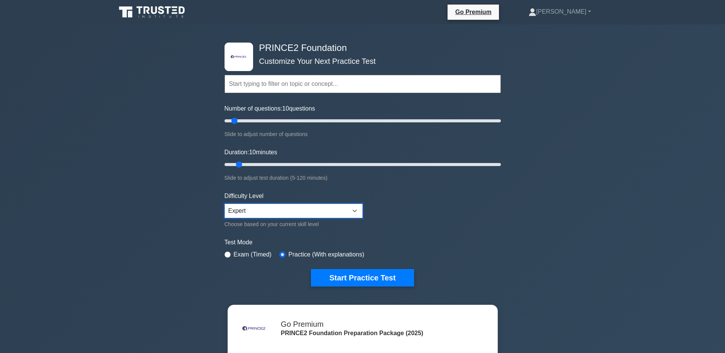
click at [322, 209] on select "Beginner Intermediate Expert" at bounding box center [293, 211] width 138 height 14
click at [224, 204] on select "Beginner Intermediate Expert" at bounding box center [293, 211] width 138 height 14
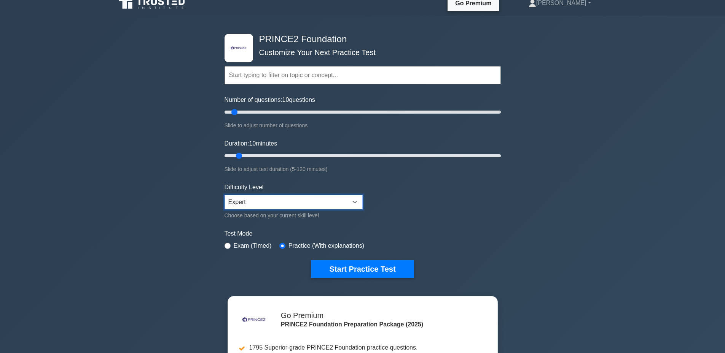
scroll to position [152, 0]
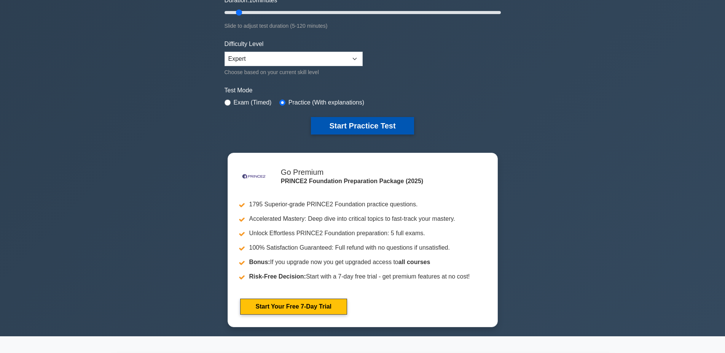
click at [362, 125] on button "Start Practice Test" at bounding box center [362, 126] width 103 height 18
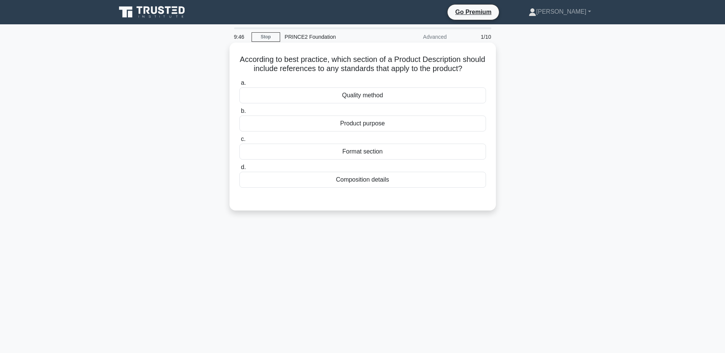
click at [363, 101] on div "Quality method" at bounding box center [362, 96] width 247 height 16
click at [239, 86] on input "a. Quality method" at bounding box center [239, 83] width 0 height 5
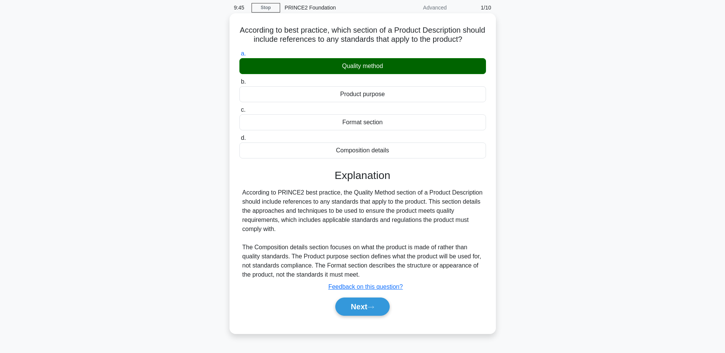
scroll to position [57, 0]
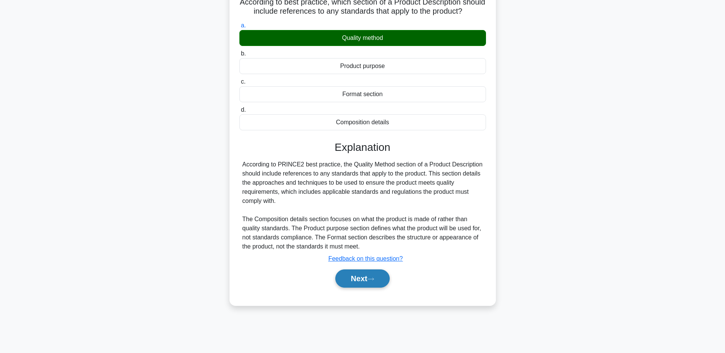
click at [353, 286] on button "Next" at bounding box center [362, 279] width 54 height 18
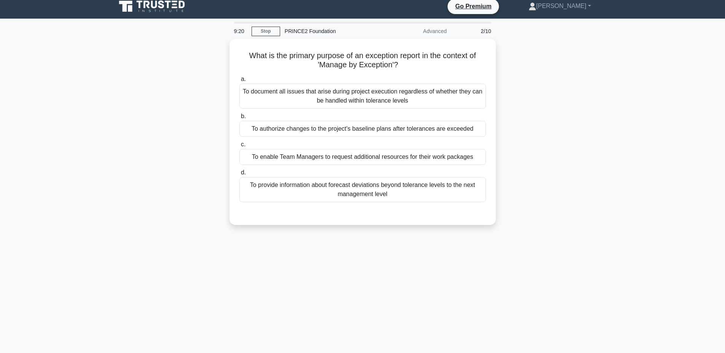
scroll to position [0, 0]
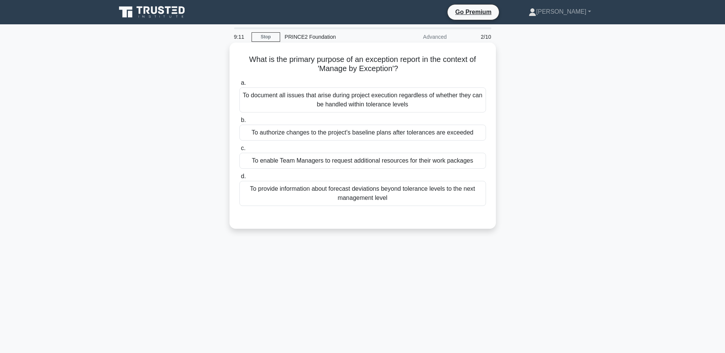
click at [371, 196] on div "To provide information about forecast deviations beyond tolerance levels to the…" at bounding box center [362, 193] width 247 height 25
click at [239, 179] on input "d. To provide information about forecast deviations beyond tolerance levels to …" at bounding box center [239, 176] width 0 height 5
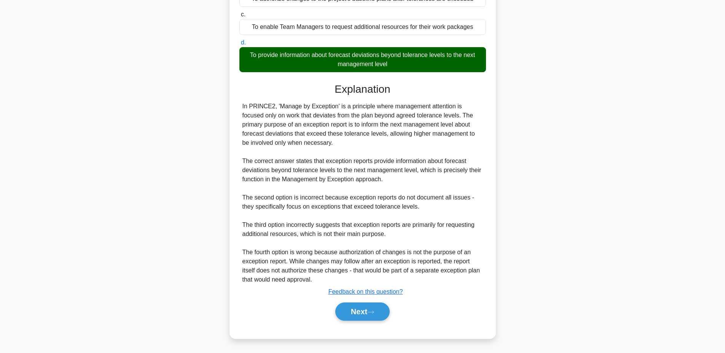
scroll to position [134, 0]
click at [363, 308] on button "Next" at bounding box center [362, 312] width 54 height 18
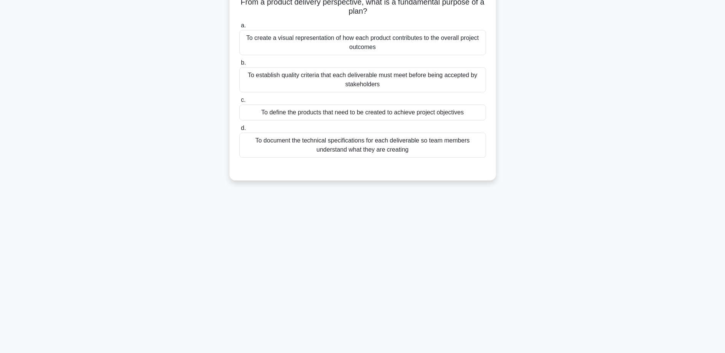
click at [377, 111] on div "To define the products that need to be created to achieve project objectives" at bounding box center [362, 113] width 247 height 16
click at [239, 103] on input "c. To define the products that need to be created to achieve project objectives" at bounding box center [239, 100] width 0 height 5
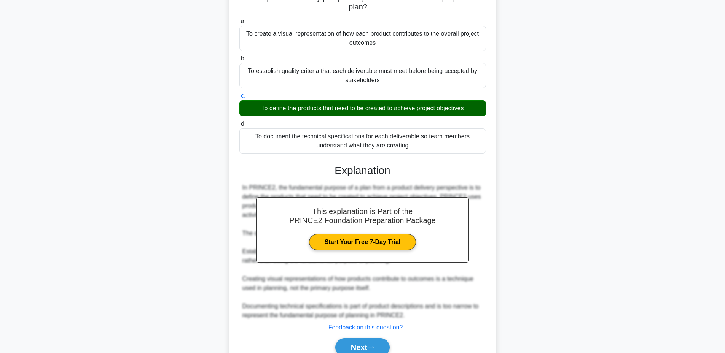
scroll to position [89, 0]
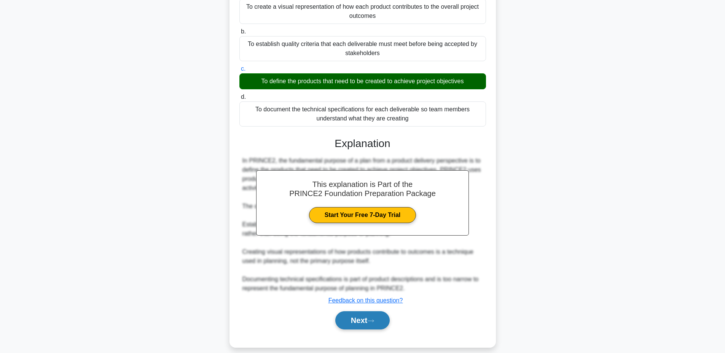
click at [354, 316] on button "Next" at bounding box center [362, 321] width 54 height 18
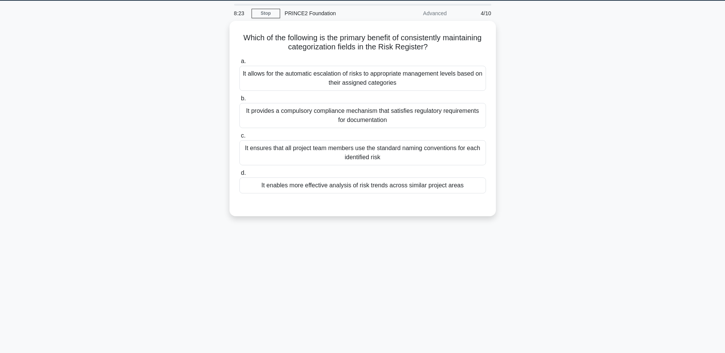
scroll to position [7, 0]
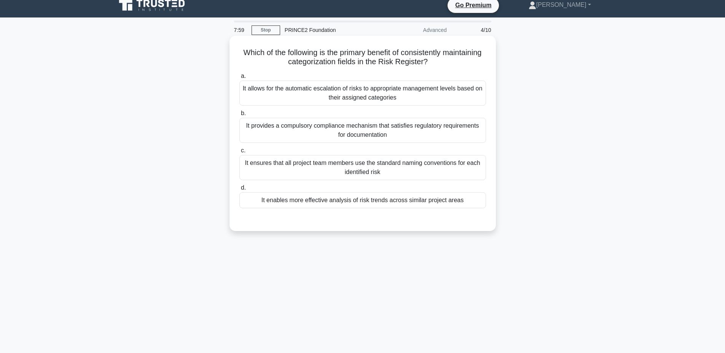
click at [377, 200] on div "It enables more effective analysis of risk trends across similar project areas" at bounding box center [362, 201] width 247 height 16
click at [239, 191] on input "d. It enables more effective analysis of risk trends across similar project are…" at bounding box center [239, 188] width 0 height 5
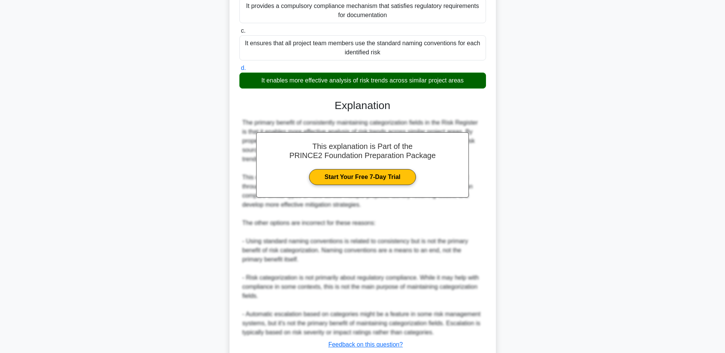
scroll to position [180, 0]
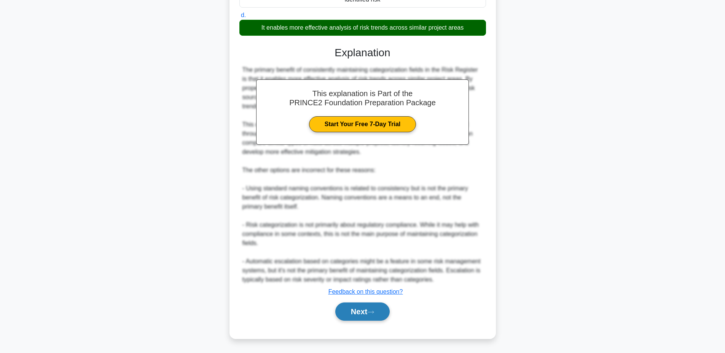
click at [352, 315] on button "Next" at bounding box center [362, 312] width 54 height 18
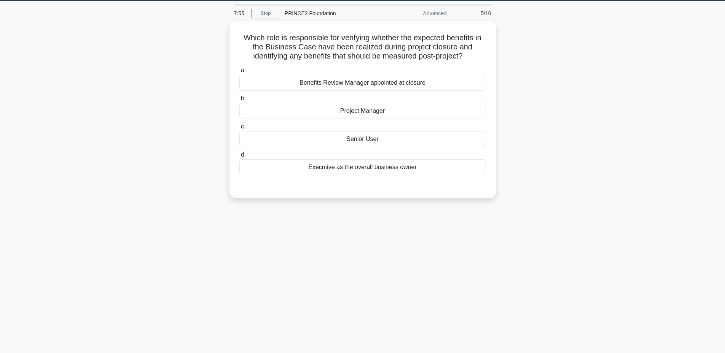
scroll to position [7, 0]
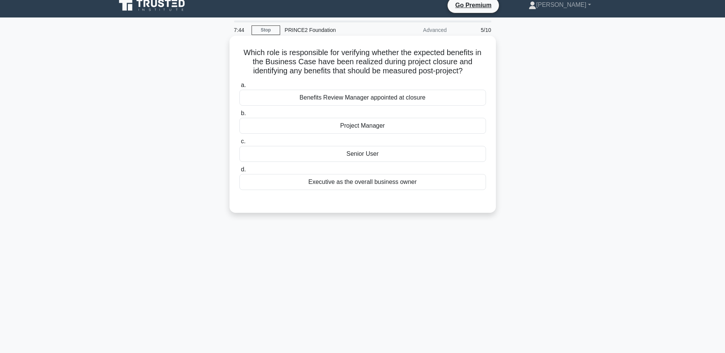
click at [378, 179] on div "Executive as the overall business owner" at bounding box center [362, 182] width 247 height 16
click at [239, 172] on input "d. Executive as the overall business owner" at bounding box center [239, 169] width 0 height 5
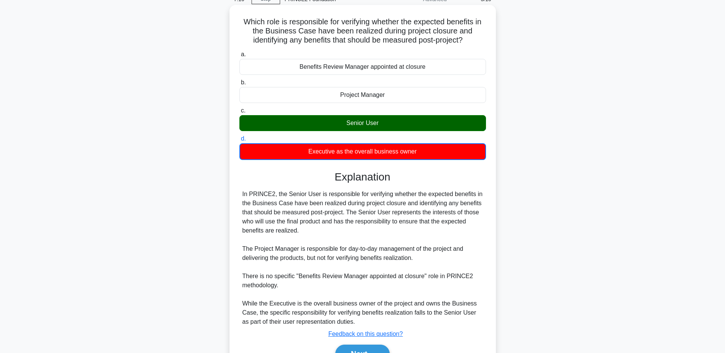
scroll to position [80, 0]
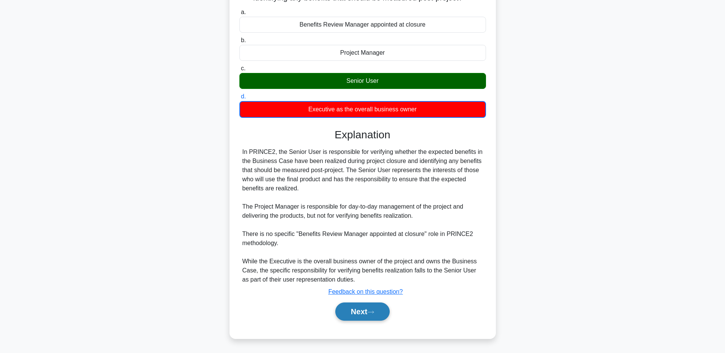
click at [353, 314] on button "Next" at bounding box center [362, 312] width 54 height 18
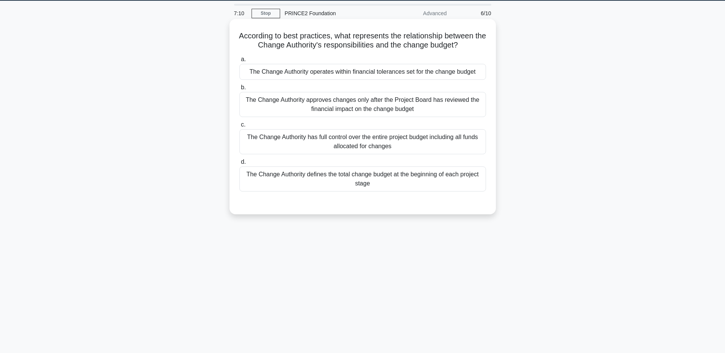
scroll to position [7, 0]
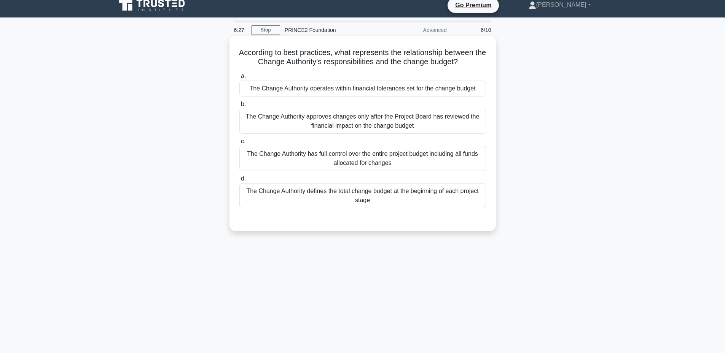
click at [345, 91] on div "The Change Authority operates within financial tolerances set for the change bu…" at bounding box center [362, 89] width 247 height 16
click at [239, 79] on input "a. The Change Authority operates within financial tolerances set for the change…" at bounding box center [239, 76] width 0 height 5
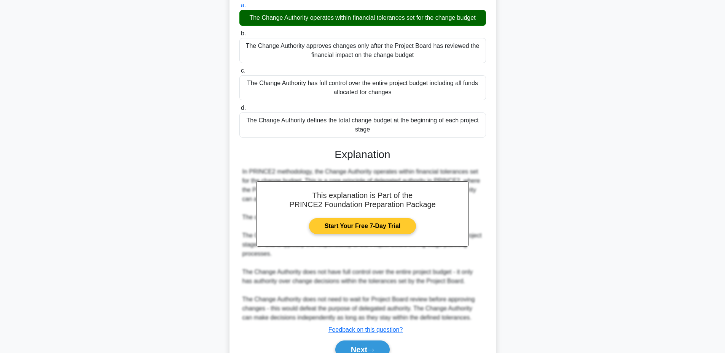
scroll to position [116, 0]
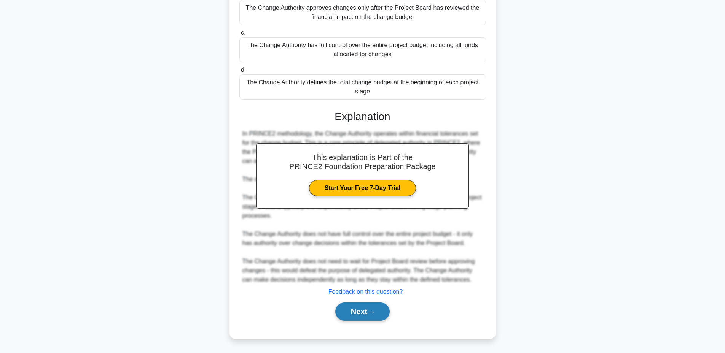
click at [351, 306] on button "Next" at bounding box center [362, 312] width 54 height 18
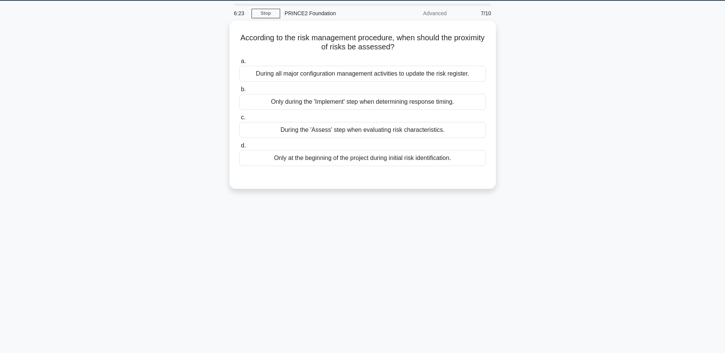
scroll to position [7, 0]
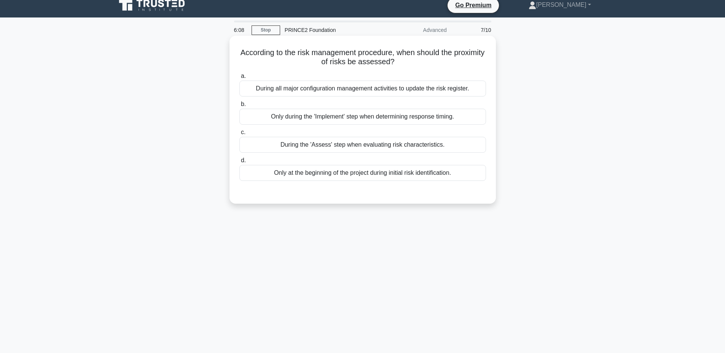
click at [347, 150] on div "During the 'Assess' step when evaluating risk characteristics." at bounding box center [362, 145] width 247 height 16
click at [239, 135] on input "c. During the 'Assess' step when evaluating risk characteristics." at bounding box center [239, 132] width 0 height 5
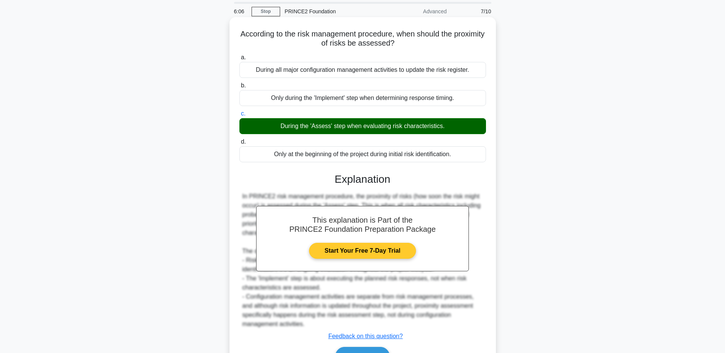
scroll to position [70, 0]
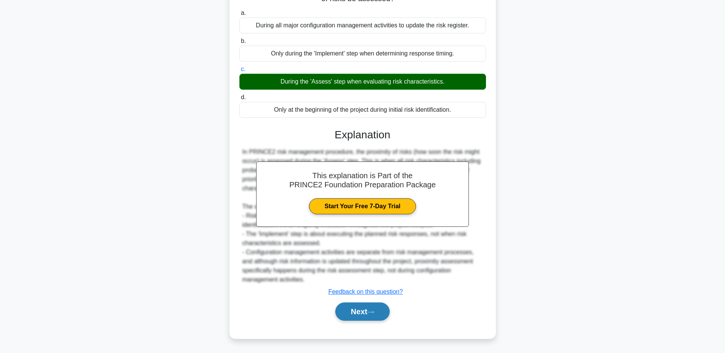
click at [355, 313] on button "Next" at bounding box center [362, 312] width 54 height 18
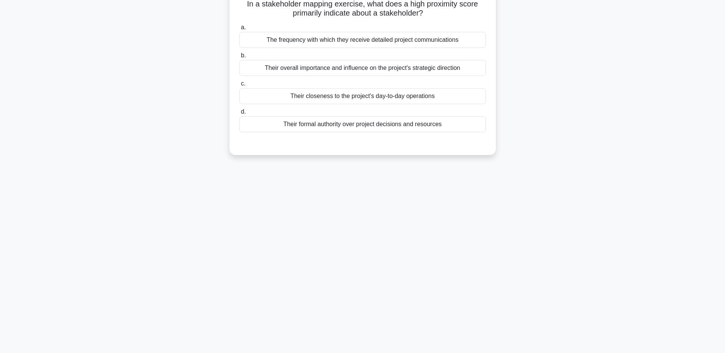
scroll to position [7, 0]
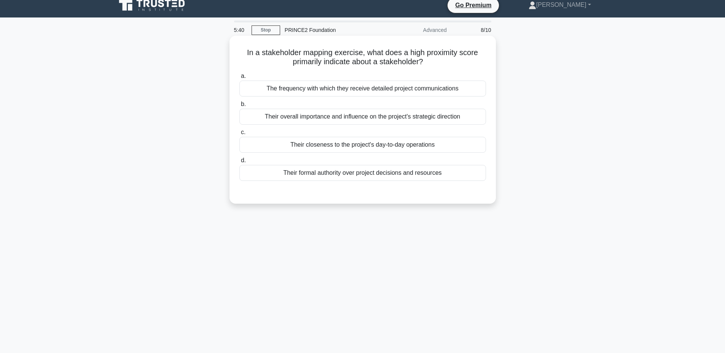
click at [351, 145] on div "Their closeness to the project's day-to-day operations" at bounding box center [362, 145] width 247 height 16
click at [239, 135] on input "c. Their closeness to the project's day-to-day operations" at bounding box center [239, 132] width 0 height 5
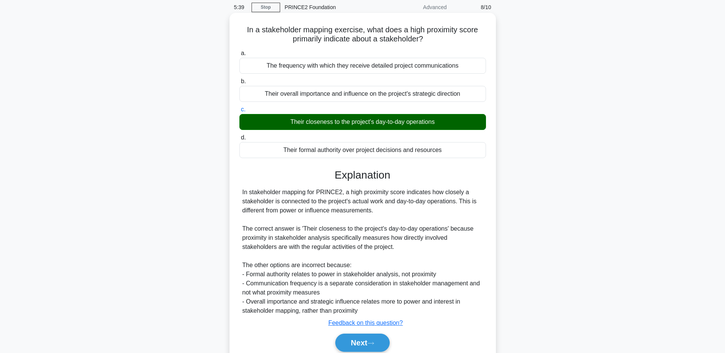
scroll to position [61, 0]
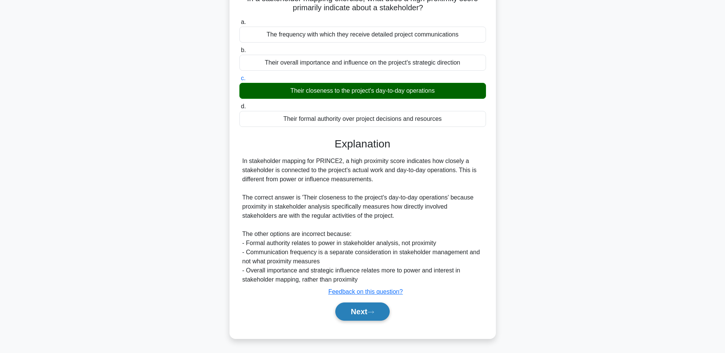
click at [357, 307] on button "Next" at bounding box center [362, 312] width 54 height 18
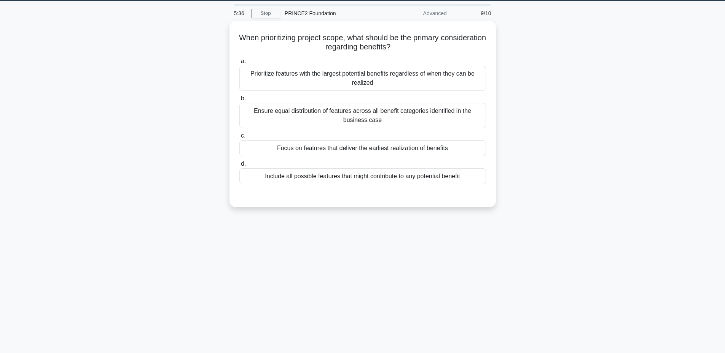
scroll to position [7, 0]
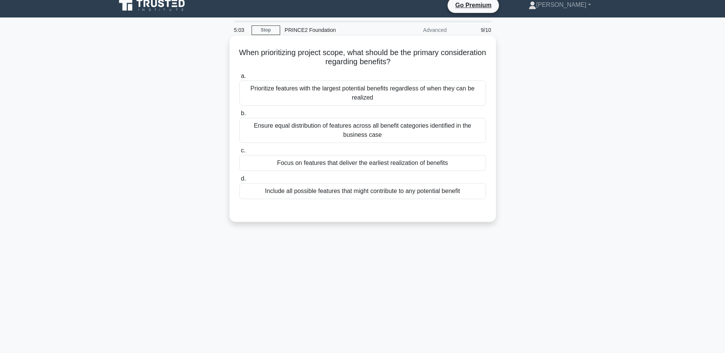
click at [348, 190] on div "Include all possible features that might contribute to any potential benefit" at bounding box center [362, 191] width 247 height 16
click at [239, 181] on input "d. Include all possible features that might contribute to any potential benefit" at bounding box center [239, 179] width 0 height 5
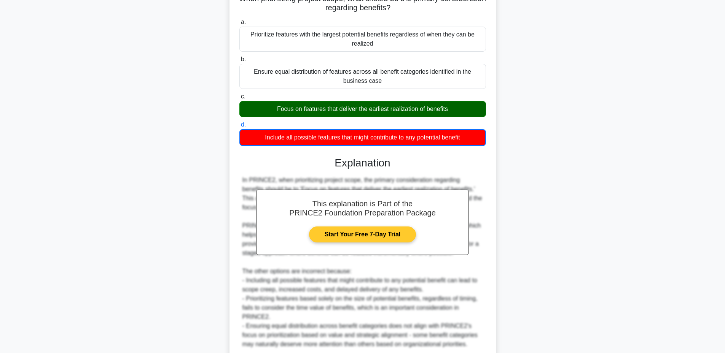
scroll to position [126, 0]
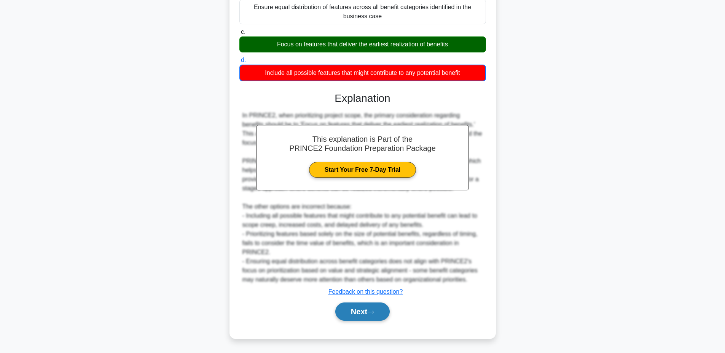
click at [353, 310] on button "Next" at bounding box center [362, 312] width 54 height 18
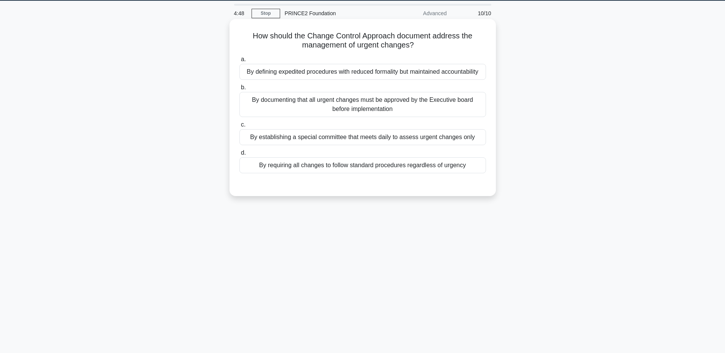
scroll to position [7, 0]
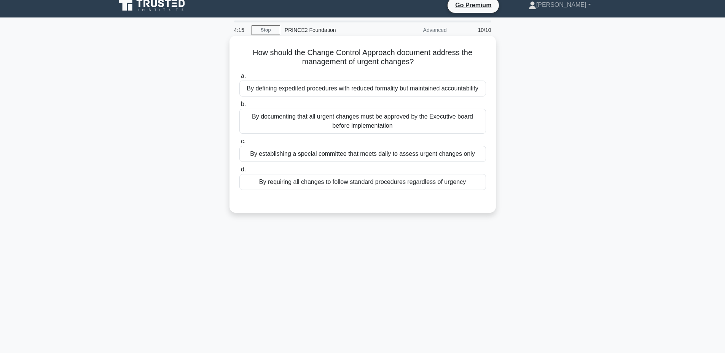
click at [334, 178] on div "By requiring all changes to follow standard procedures regardless of urgency" at bounding box center [362, 182] width 247 height 16
click at [239, 172] on input "d. By requiring all changes to follow standard procedures regardless of urgency" at bounding box center [239, 169] width 0 height 5
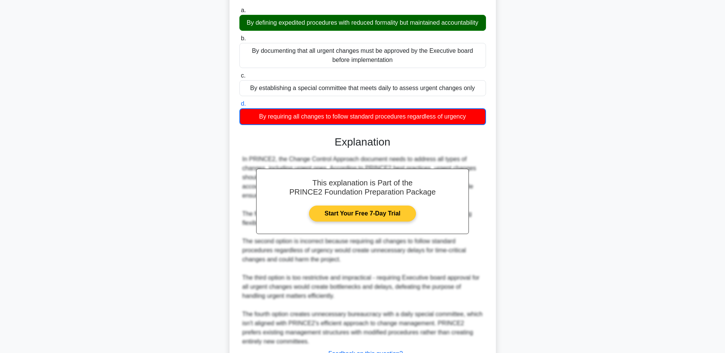
scroll to position [144, 0]
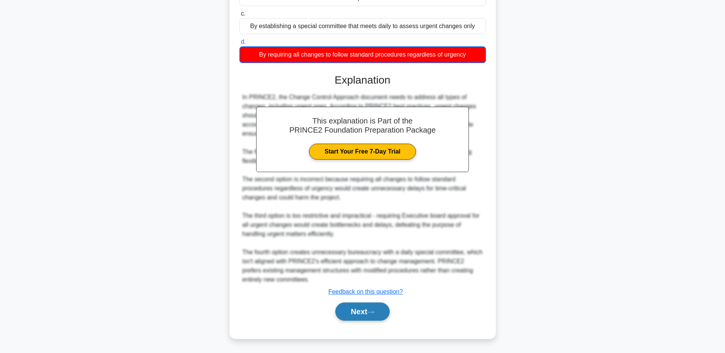
click at [359, 312] on button "Next" at bounding box center [362, 312] width 54 height 18
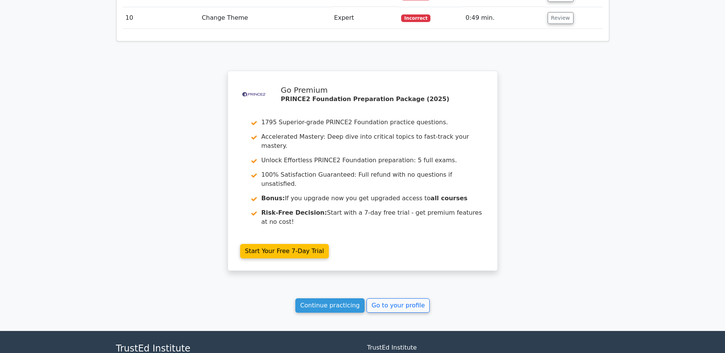
scroll to position [1147, 0]
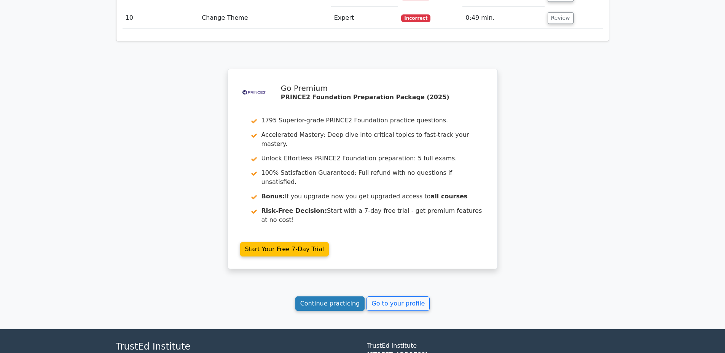
click at [337, 297] on link "Continue practicing" at bounding box center [330, 304] width 70 height 14
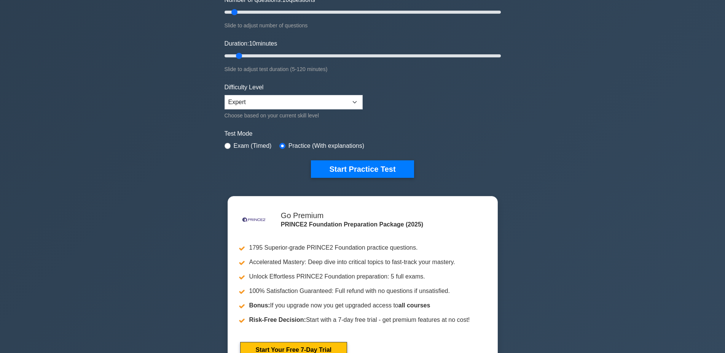
scroll to position [152, 0]
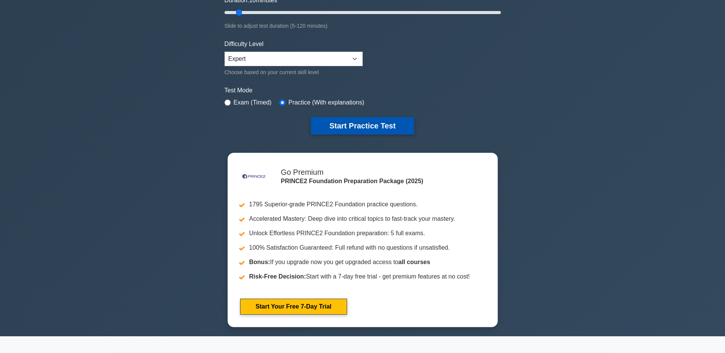
click at [370, 126] on button "Start Practice Test" at bounding box center [362, 126] width 103 height 18
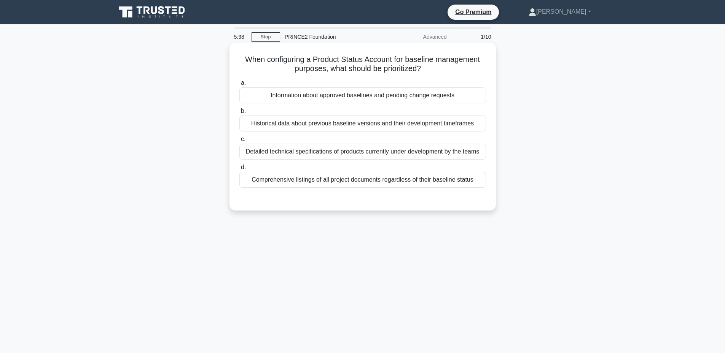
click at [369, 181] on div "Comprehensive listings of all project documents regardless of their baseline st…" at bounding box center [362, 180] width 247 height 16
click at [239, 170] on input "d. Comprehensive listings of all project documents regardless of their baseline…" at bounding box center [239, 167] width 0 height 5
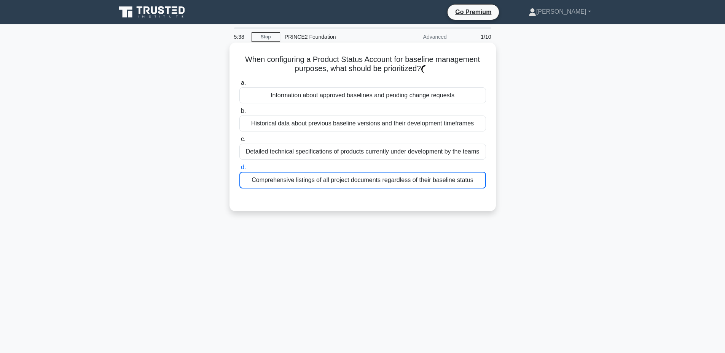
click at [369, 181] on div "Comprehensive listings of all project documents regardless of their baseline st…" at bounding box center [362, 180] width 247 height 17
click at [239, 170] on input "d. Comprehensive listings of all project documents regardless of their baseline…" at bounding box center [239, 167] width 0 height 5
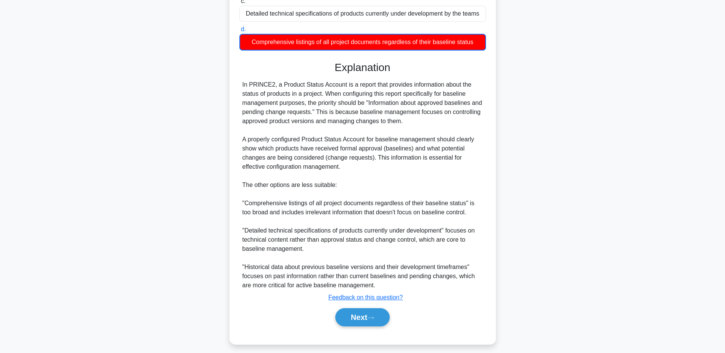
scroll to position [144, 0]
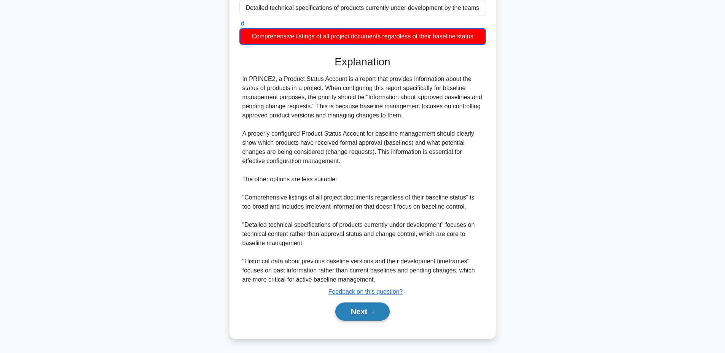
click at [360, 311] on button "Next" at bounding box center [362, 312] width 54 height 18
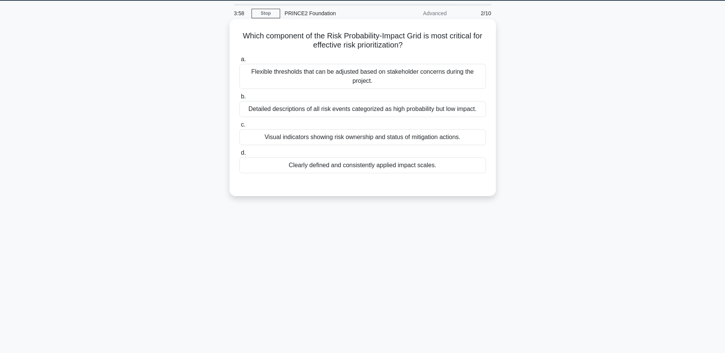
scroll to position [7, 0]
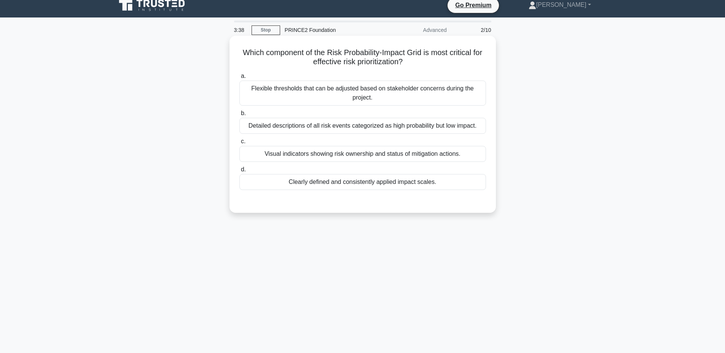
click at [372, 186] on div "Clearly defined and consistently applied impact scales." at bounding box center [362, 182] width 247 height 16
click at [239, 172] on input "d. Clearly defined and consistently applied impact scales." at bounding box center [239, 169] width 0 height 5
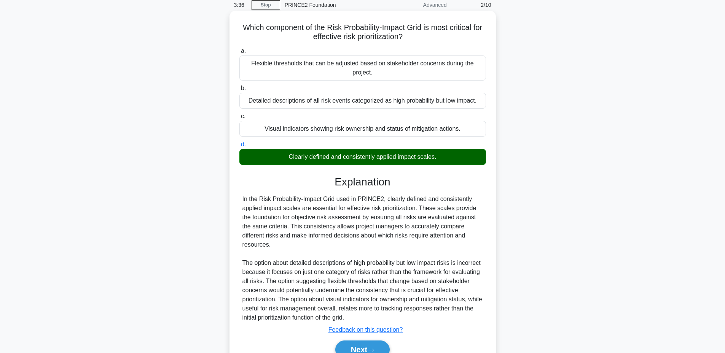
scroll to position [70, 0]
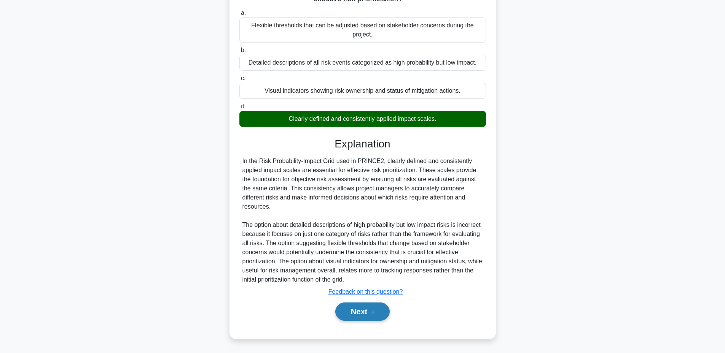
click at [347, 312] on button "Next" at bounding box center [362, 312] width 54 height 18
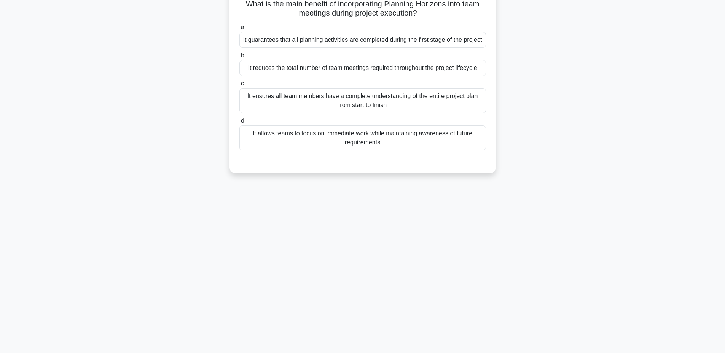
scroll to position [57, 0]
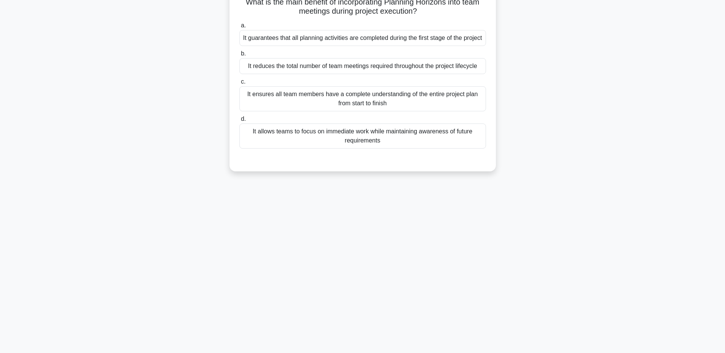
click at [392, 146] on div "It allows teams to focus on immediate work while maintaining awareness of futur…" at bounding box center [362, 136] width 247 height 25
click at [239, 122] on input "d. It allows teams to focus on immediate work while maintaining awareness of fu…" at bounding box center [239, 119] width 0 height 5
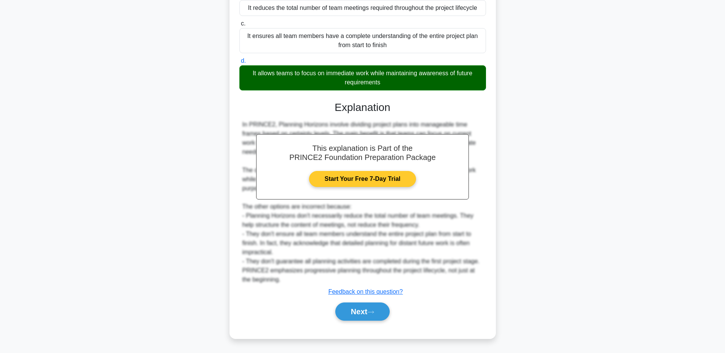
scroll to position [125, 0]
click at [358, 309] on button "Next" at bounding box center [362, 312] width 54 height 18
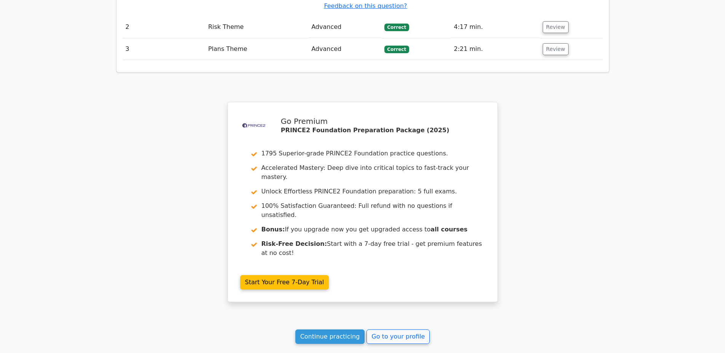
scroll to position [1059, 0]
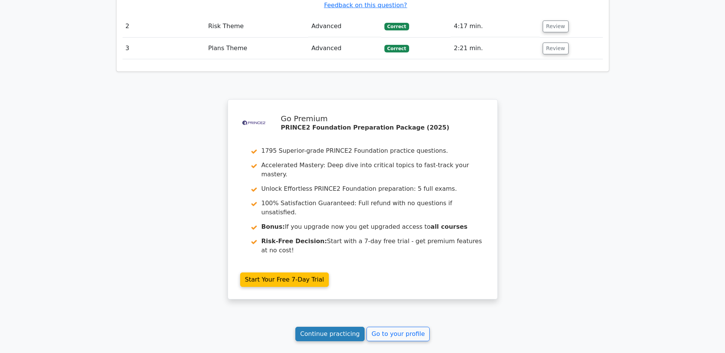
click at [327, 327] on link "Continue practicing" at bounding box center [330, 334] width 70 height 14
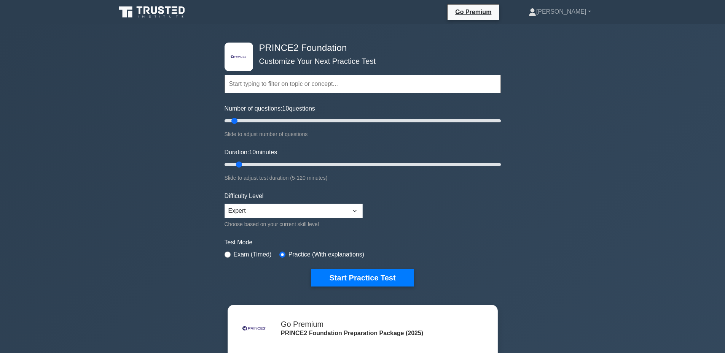
click at [305, 83] on input "text" at bounding box center [362, 84] width 276 height 18
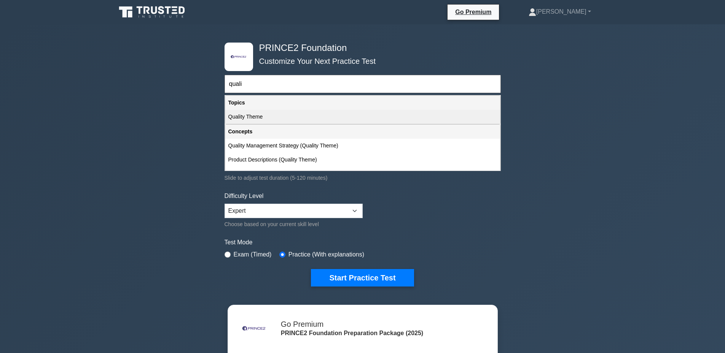
click at [286, 119] on div "Quality Theme" at bounding box center [362, 117] width 275 height 14
type input "Quality Theme"
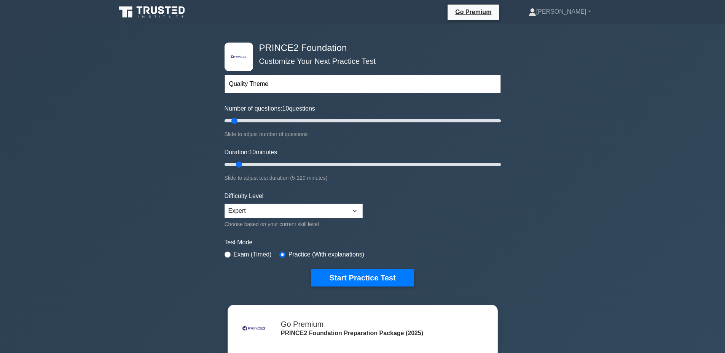
click at [350, 267] on form "Quality Theme Topics Introduction to PRINCE2 PRINCE2 Principles Organization Th…" at bounding box center [362, 169] width 276 height 235
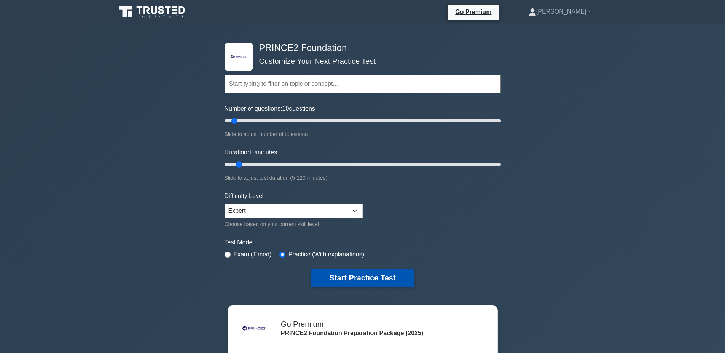
click at [369, 282] on button "Start Practice Test" at bounding box center [362, 278] width 103 height 18
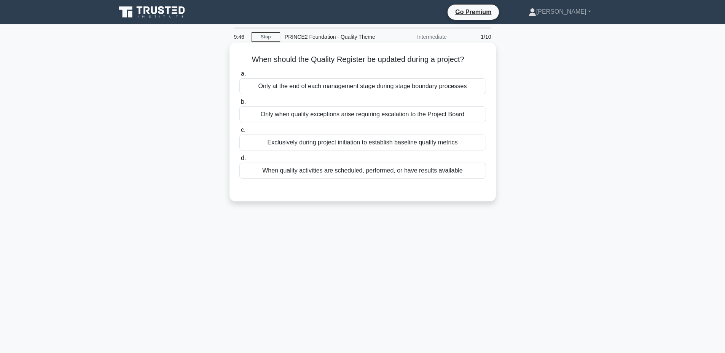
click at [344, 174] on div "When quality activities are scheduled, performed, or have results available" at bounding box center [362, 171] width 247 height 16
click at [239, 161] on input "d. When quality activities are scheduled, performed, or have results available" at bounding box center [239, 158] width 0 height 5
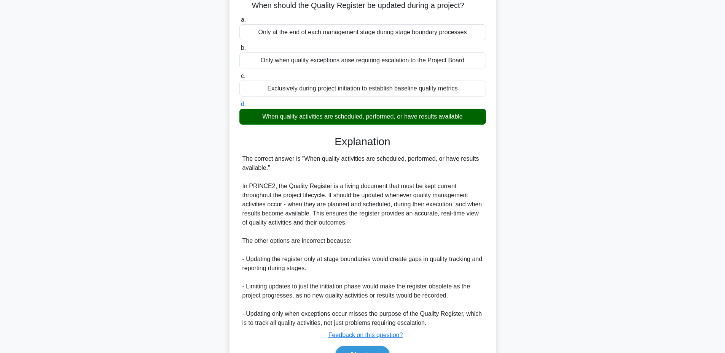
scroll to position [98, 0]
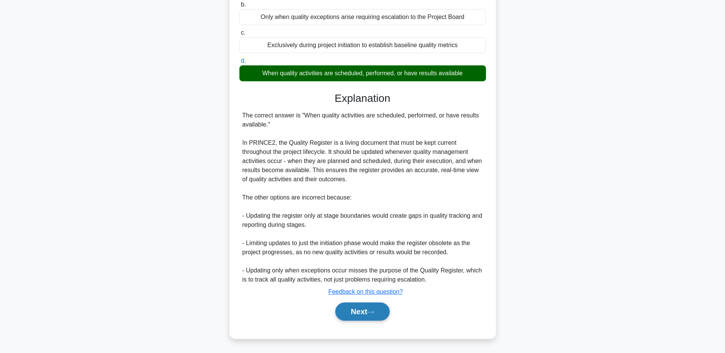
click at [358, 308] on button "Next" at bounding box center [362, 312] width 54 height 18
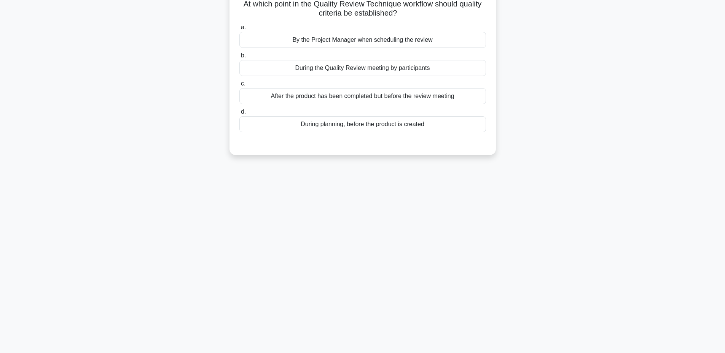
scroll to position [57, 0]
click at [369, 125] on div "During planning, before the product is created" at bounding box center [362, 123] width 247 height 16
click at [239, 113] on input "d. During planning, before the product is created" at bounding box center [239, 110] width 0 height 5
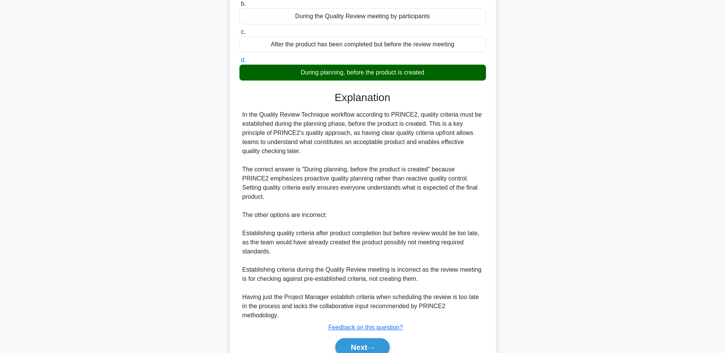
scroll to position [125, 0]
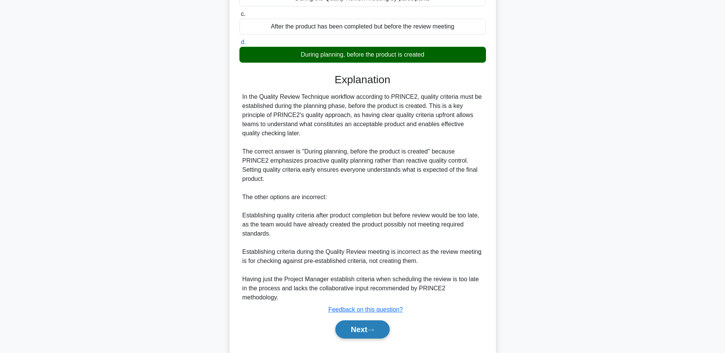
click at [350, 321] on button "Next" at bounding box center [362, 330] width 54 height 18
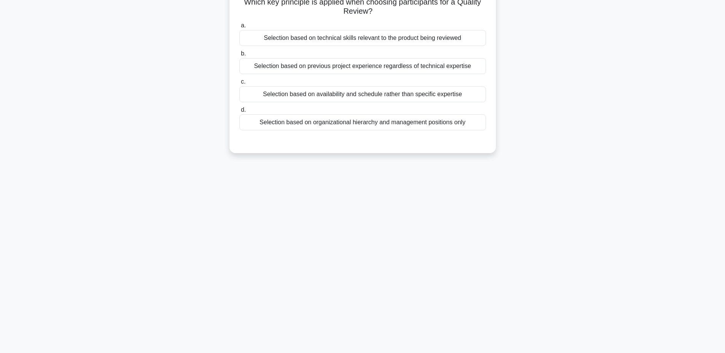
click at [334, 36] on div "Selection based on technical skills relevant to the product being reviewed" at bounding box center [362, 38] width 247 height 16
click at [239, 28] on input "a. Selection based on technical skills relevant to the product being reviewed" at bounding box center [239, 25] width 0 height 5
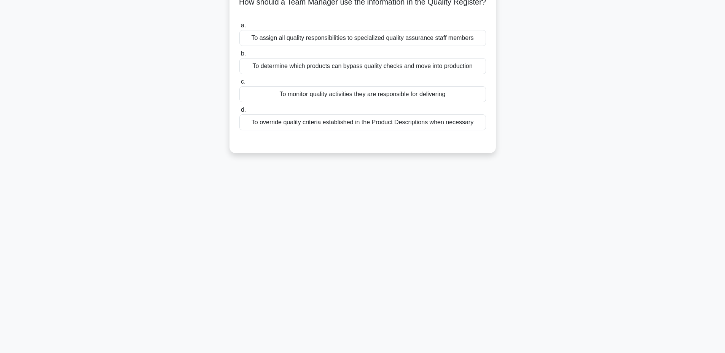
scroll to position [7, 0]
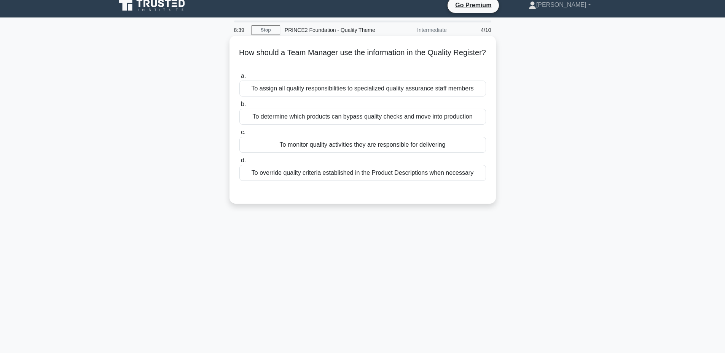
click at [342, 146] on div "To monitor quality activities they are responsible for delivering" at bounding box center [362, 145] width 247 height 16
click at [239, 135] on input "c. To monitor quality activities they are responsible for delivering" at bounding box center [239, 132] width 0 height 5
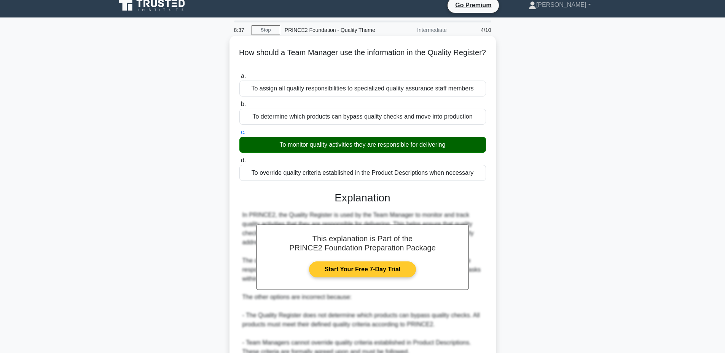
scroll to position [107, 0]
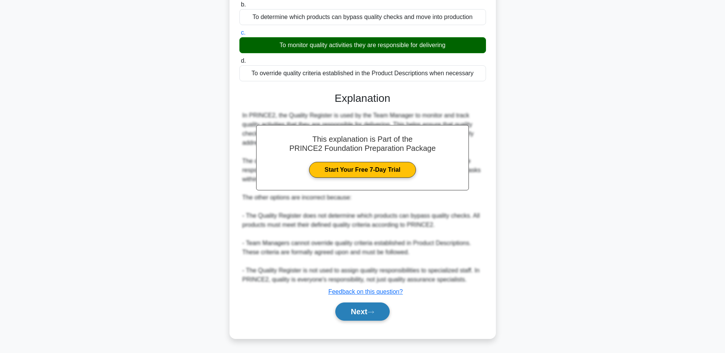
click at [357, 312] on button "Next" at bounding box center [362, 312] width 54 height 18
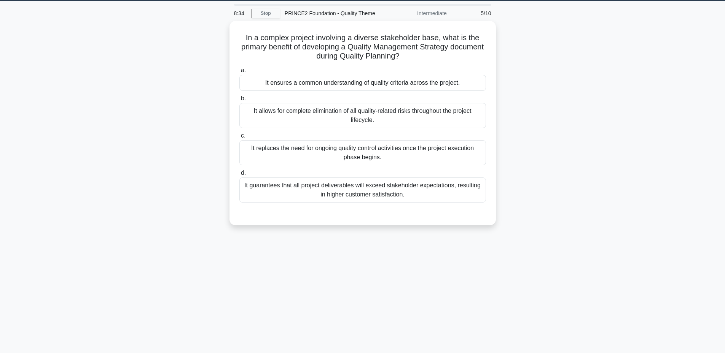
scroll to position [7, 0]
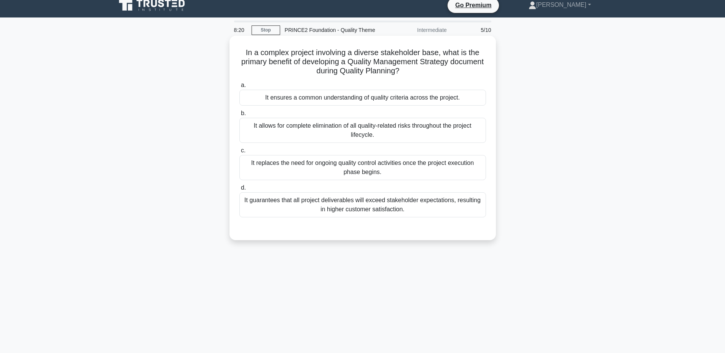
click at [356, 99] on div "It ensures a common understanding of quality criteria across the project." at bounding box center [362, 98] width 247 height 16
click at [239, 88] on input "a. It ensures a common understanding of quality criteria across the project." at bounding box center [239, 85] width 0 height 5
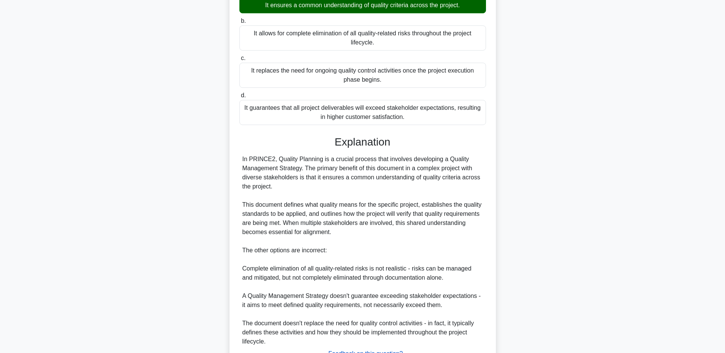
scroll to position [162, 0]
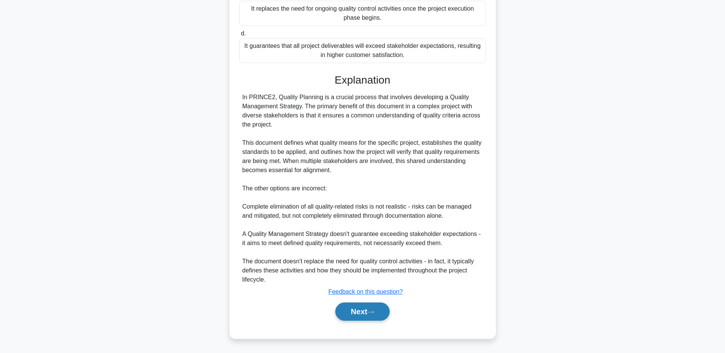
click at [353, 311] on button "Next" at bounding box center [362, 312] width 54 height 18
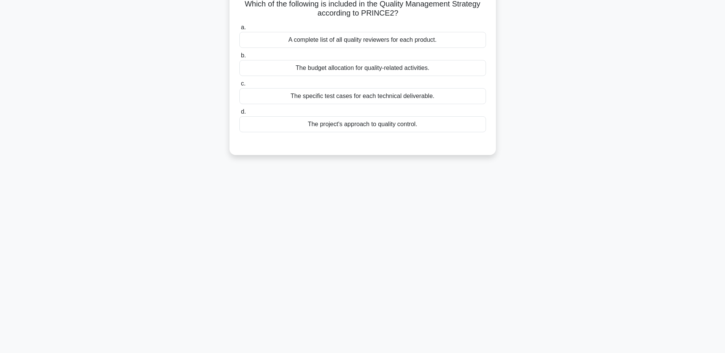
scroll to position [7, 0]
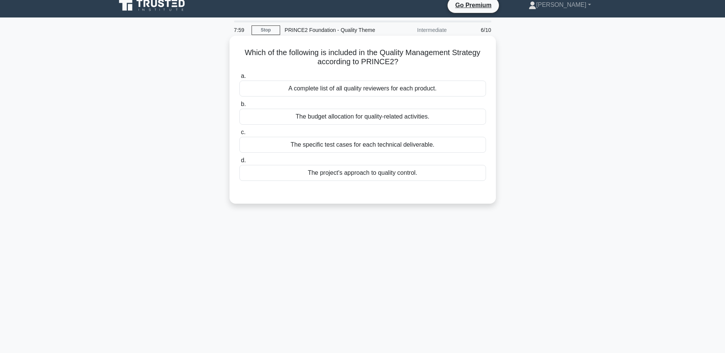
click at [361, 175] on div "The project's approach to quality control." at bounding box center [362, 173] width 247 height 16
click at [239, 163] on input "d. The project's approach to quality control." at bounding box center [239, 160] width 0 height 5
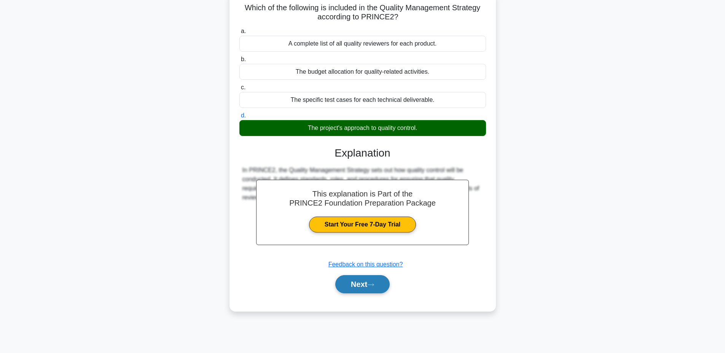
scroll to position [57, 0]
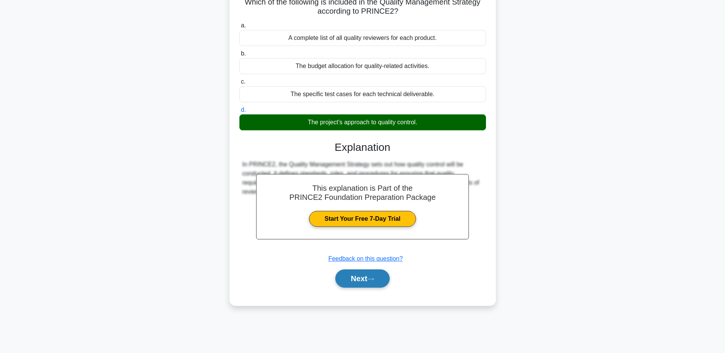
click at [350, 279] on button "Next" at bounding box center [362, 279] width 54 height 18
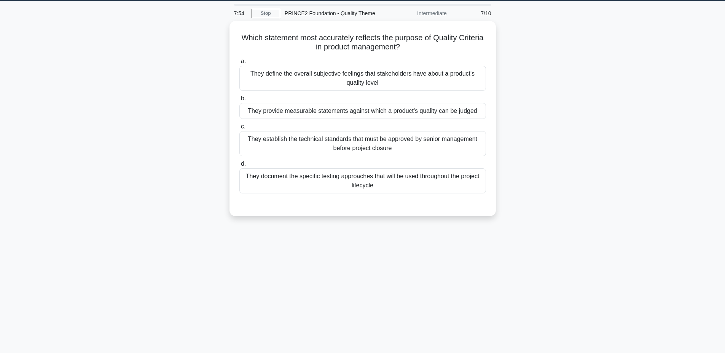
scroll to position [7, 0]
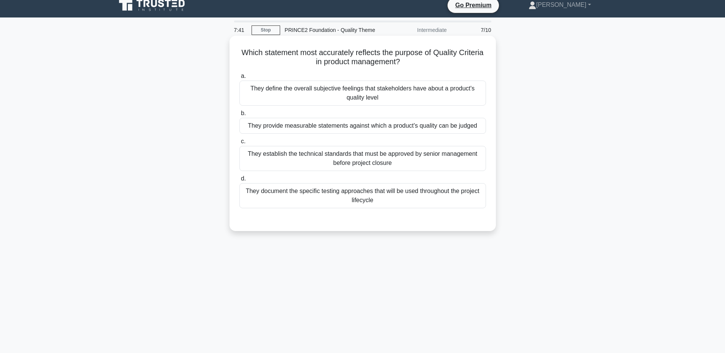
click at [362, 124] on div "They provide measurable statements against which a product's quality can be jud…" at bounding box center [362, 126] width 247 height 16
click at [239, 116] on input "b. They provide measurable statements against which a product's quality can be …" at bounding box center [239, 113] width 0 height 5
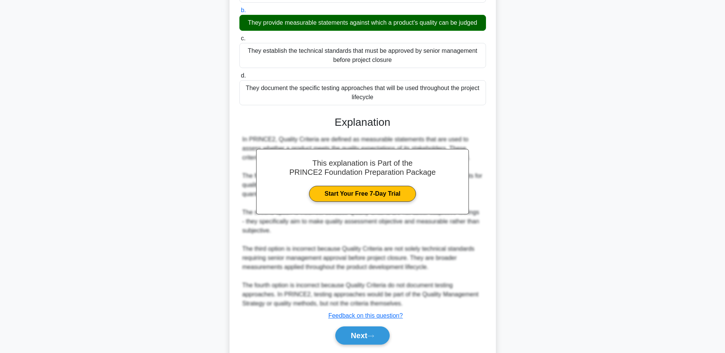
scroll to position [134, 0]
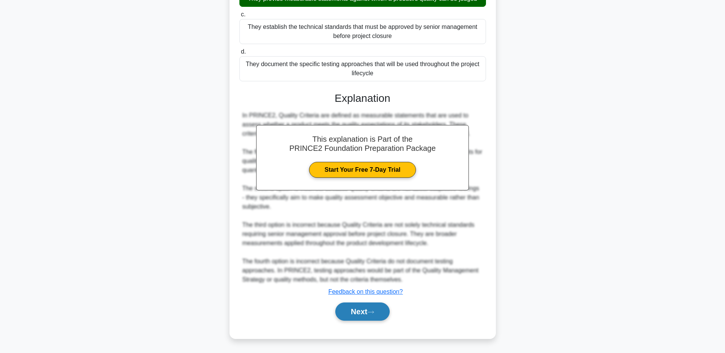
click at [362, 311] on button "Next" at bounding box center [362, 312] width 54 height 18
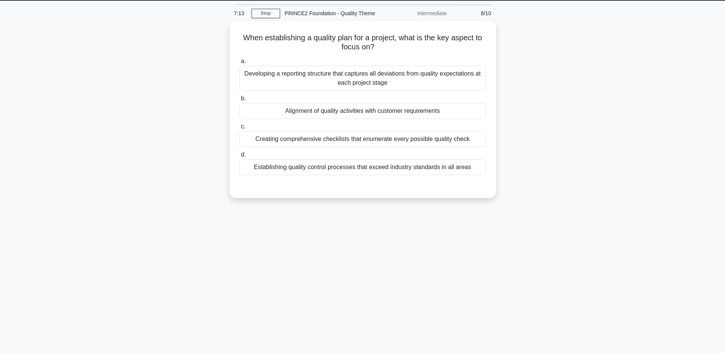
scroll to position [7, 0]
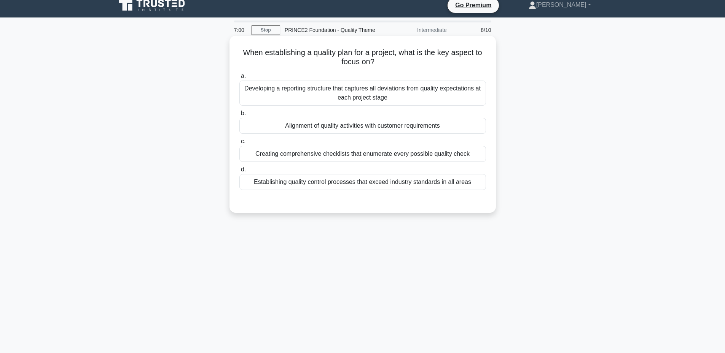
click at [417, 126] on div "Alignment of quality activities with customer requirements" at bounding box center [362, 126] width 247 height 16
click at [239, 116] on input "b. Alignment of quality activities with customer requirements" at bounding box center [239, 113] width 0 height 5
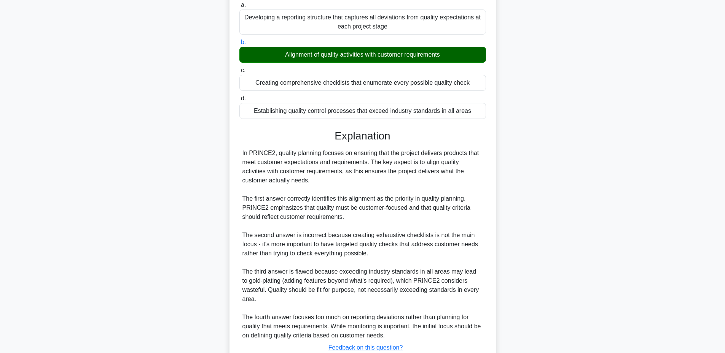
scroll to position [134, 0]
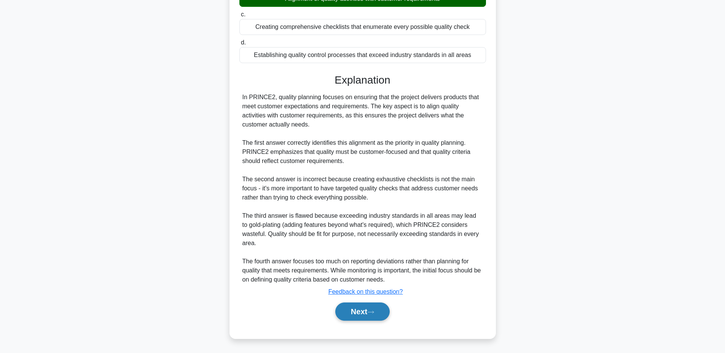
click at [360, 312] on button "Next" at bounding box center [362, 312] width 54 height 18
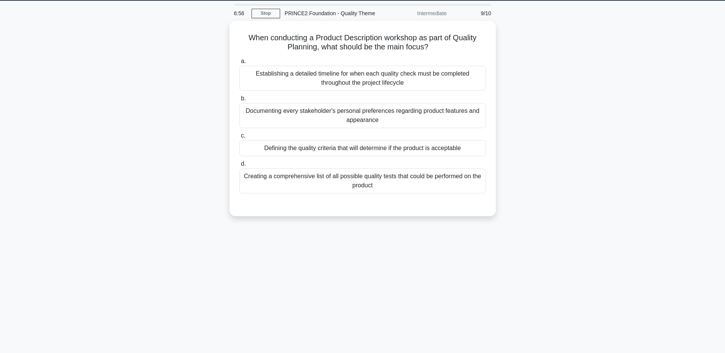
scroll to position [7, 0]
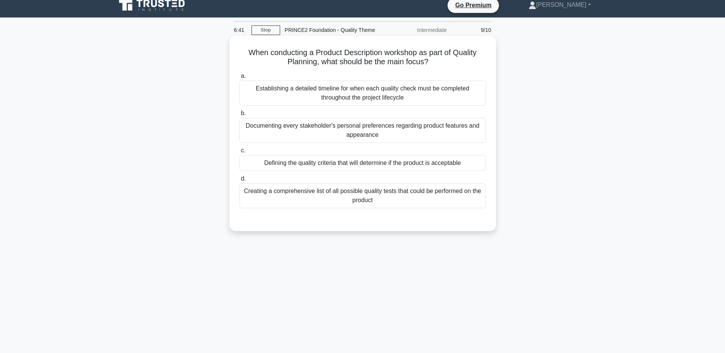
click at [387, 164] on div "Defining the quality criteria that will determine if the product is acceptable" at bounding box center [362, 163] width 247 height 16
click at [239, 153] on input "c. Defining the quality criteria that will determine if the product is acceptab…" at bounding box center [239, 150] width 0 height 5
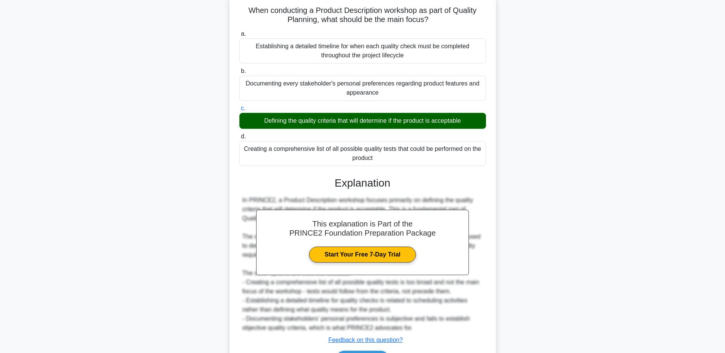
scroll to position [98, 0]
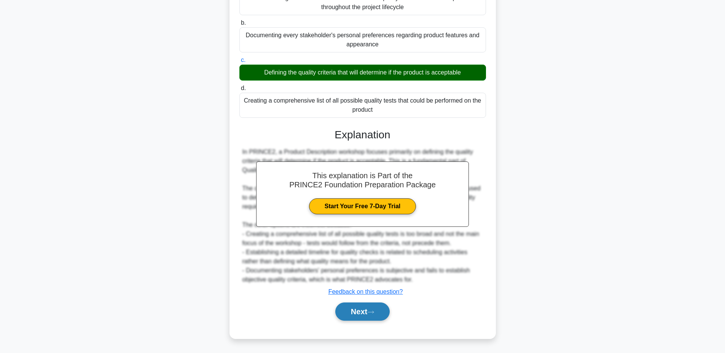
click at [357, 312] on button "Next" at bounding box center [362, 312] width 54 height 18
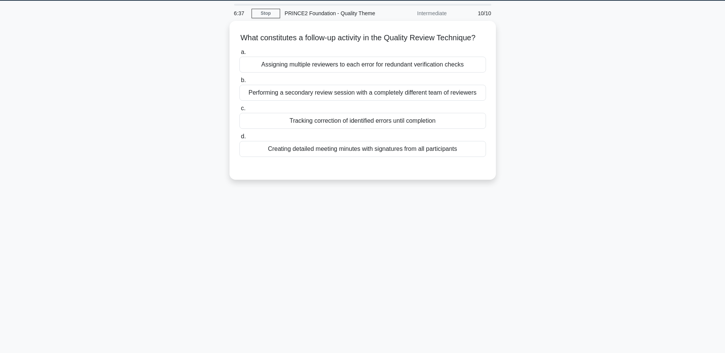
scroll to position [7, 0]
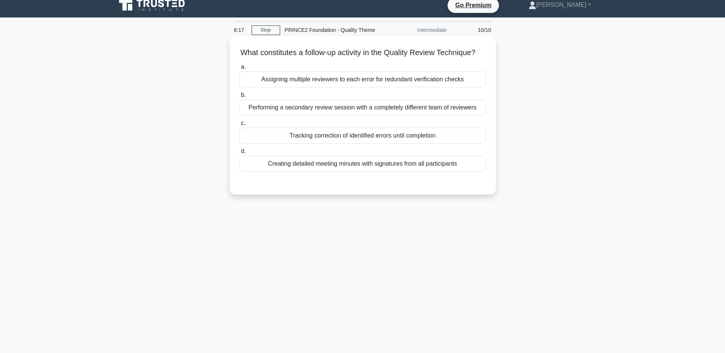
click at [350, 144] on div "Tracking correction of identified errors until completion" at bounding box center [362, 136] width 247 height 16
click at [239, 126] on input "c. Tracking correction of identified errors until completion" at bounding box center [239, 123] width 0 height 5
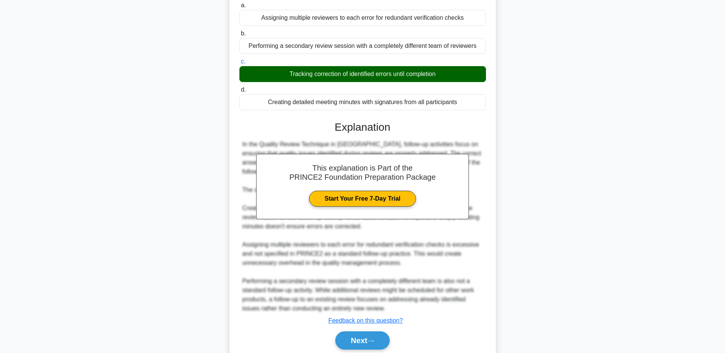
scroll to position [107, 0]
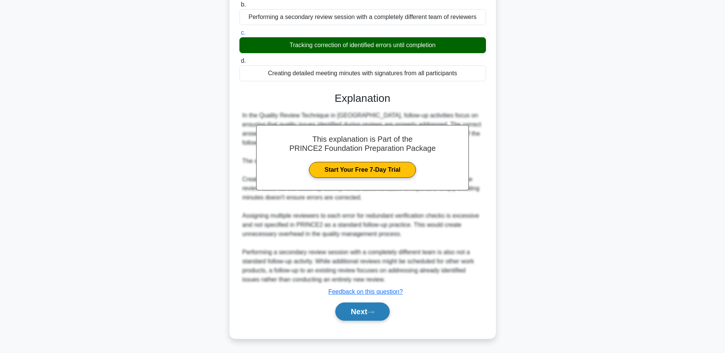
click at [348, 303] on button "Next" at bounding box center [362, 312] width 54 height 18
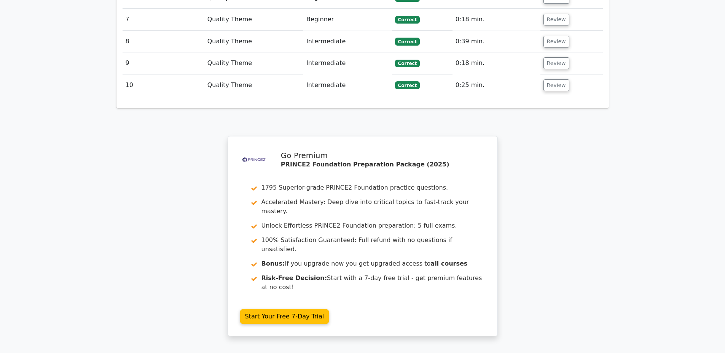
scroll to position [1116, 0]
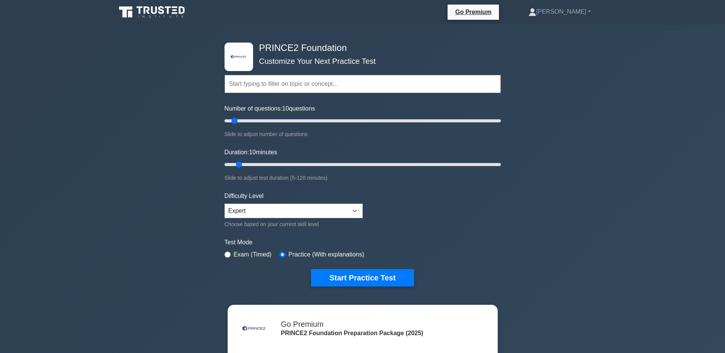
click at [276, 83] on input "text" at bounding box center [362, 84] width 276 height 18
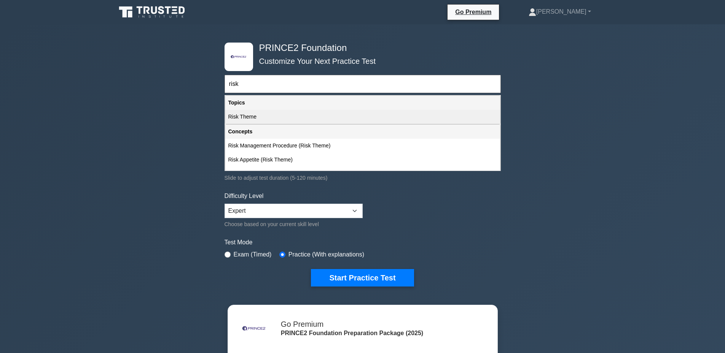
click at [283, 120] on div "Risk Theme" at bounding box center [362, 117] width 275 height 14
type input "Risk Theme"
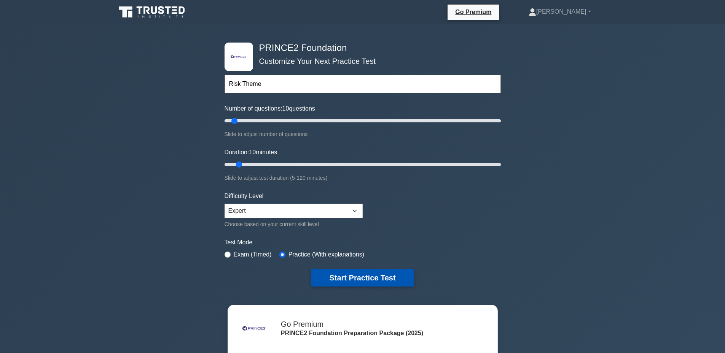
click at [360, 274] on button "Start Practice Test" at bounding box center [362, 278] width 103 height 18
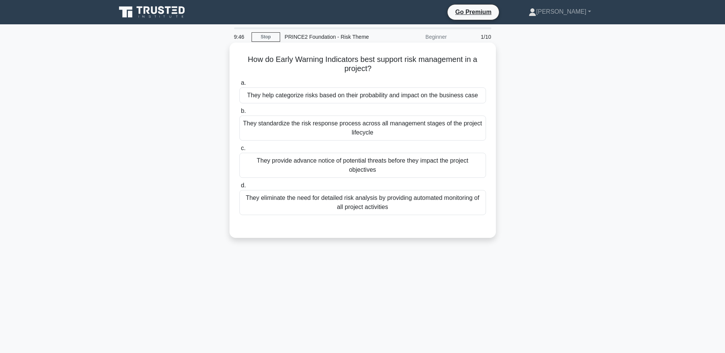
click at [370, 171] on div "They provide advance notice of potential threats before they impact the project…" at bounding box center [362, 165] width 247 height 25
click at [239, 151] on input "c. They provide advance notice of potential threats before they impact the proj…" at bounding box center [239, 148] width 0 height 5
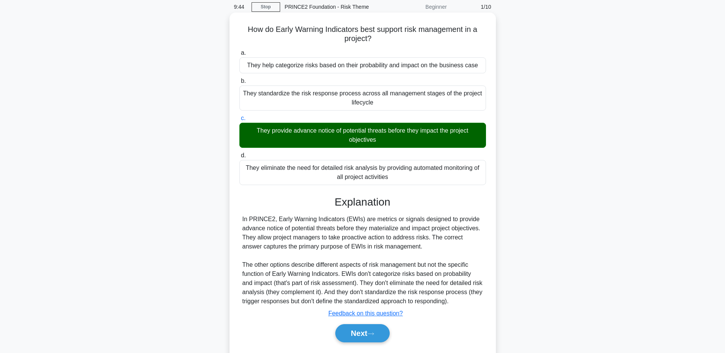
scroll to position [57, 0]
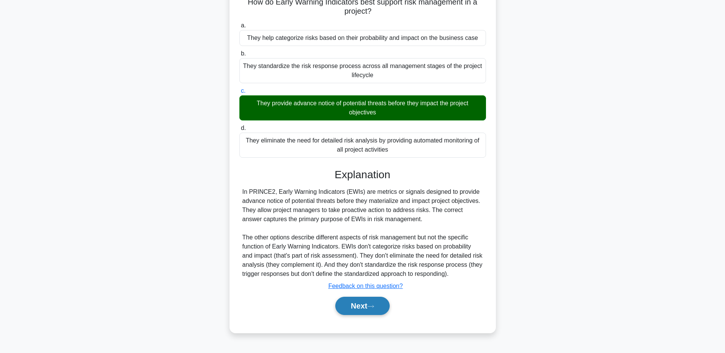
click at [358, 308] on button "Next" at bounding box center [362, 306] width 54 height 18
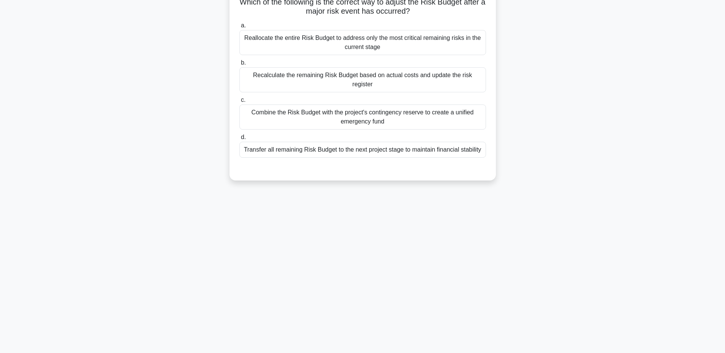
click at [381, 45] on div "Reallocate the entire Risk Budget to address only the most critical remaining r…" at bounding box center [362, 42] width 247 height 25
click at [239, 28] on input "a. Reallocate the entire Risk Budget to address only the most critical remainin…" at bounding box center [239, 25] width 0 height 5
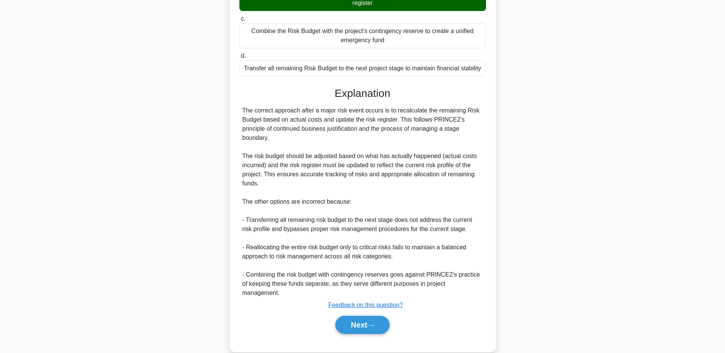
scroll to position [144, 0]
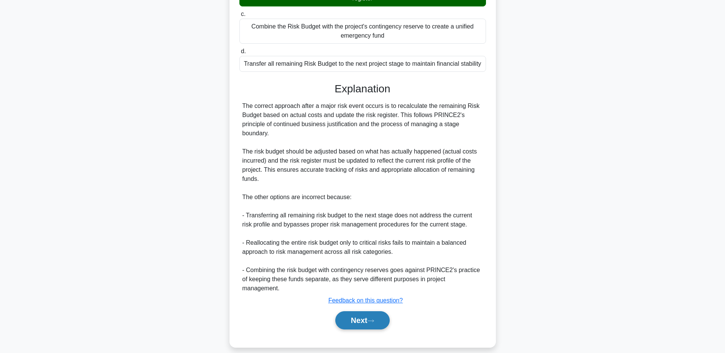
click at [346, 312] on button "Next" at bounding box center [362, 321] width 54 height 18
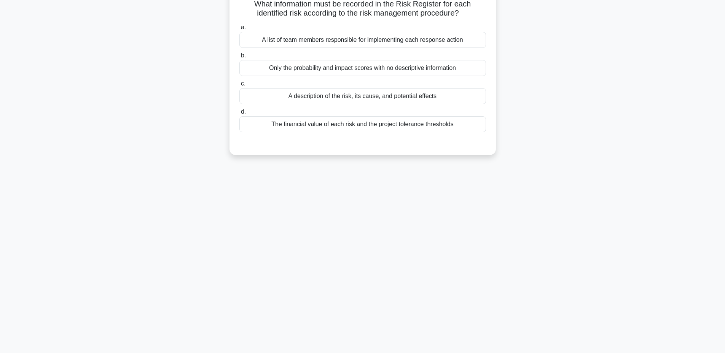
scroll to position [7, 0]
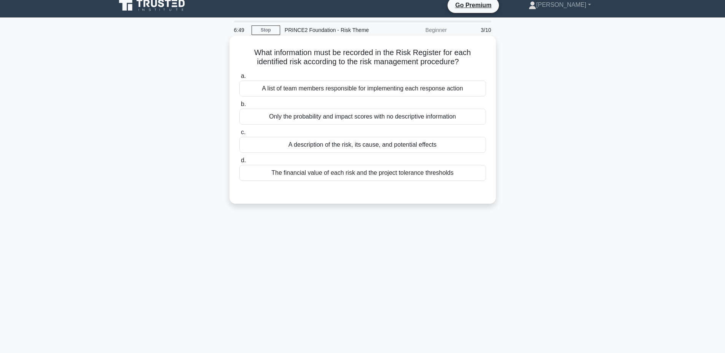
click at [390, 150] on div "A description of the risk, its cause, and potential effects" at bounding box center [362, 145] width 247 height 16
click at [239, 135] on input "c. A description of the risk, its cause, and potential effects" at bounding box center [239, 132] width 0 height 5
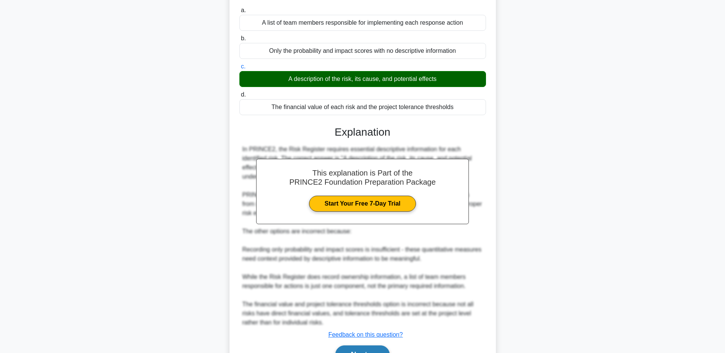
scroll to position [116, 0]
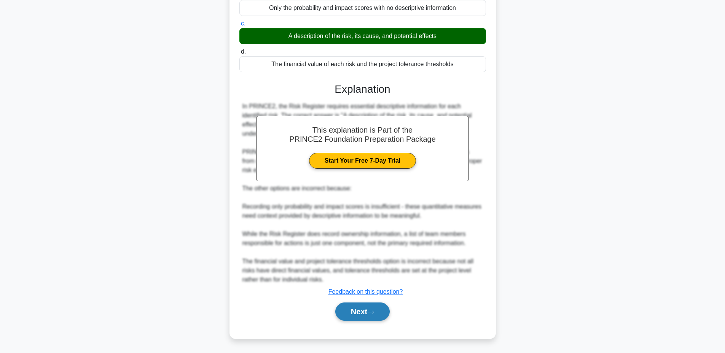
click at [355, 309] on button "Next" at bounding box center [362, 312] width 54 height 18
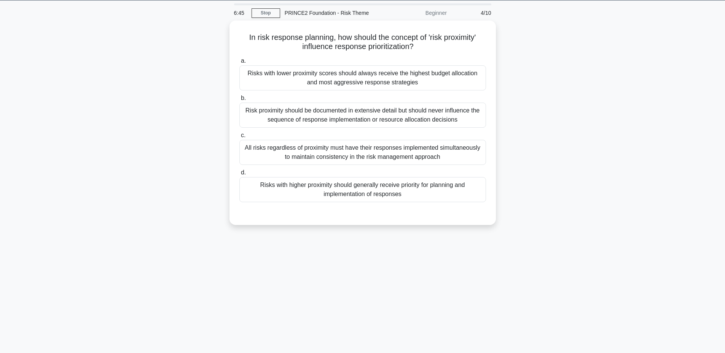
scroll to position [7, 0]
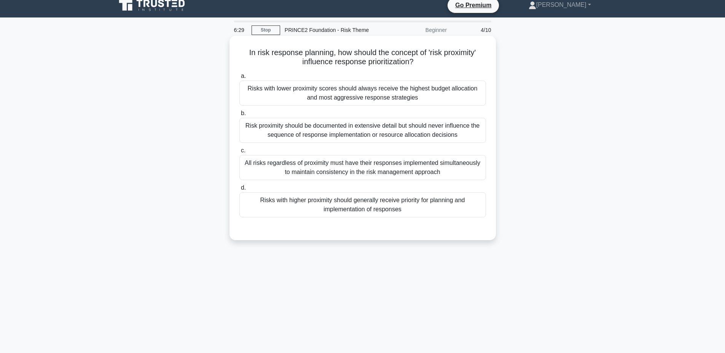
click at [362, 207] on div "Risks with higher proximity should generally receive priority for planning and …" at bounding box center [362, 205] width 247 height 25
click at [239, 191] on input "d. Risks with higher proximity should generally receive priority for planning a…" at bounding box center [239, 188] width 0 height 5
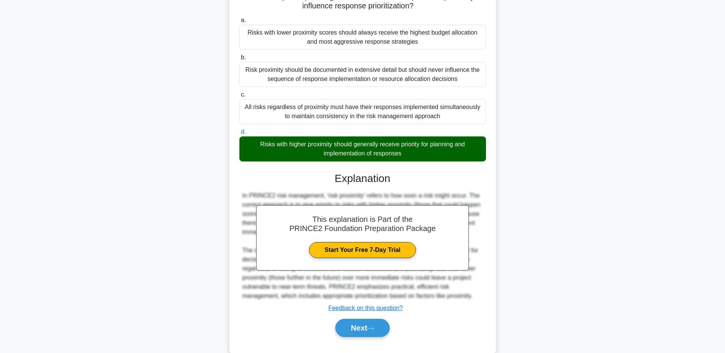
scroll to position [80, 0]
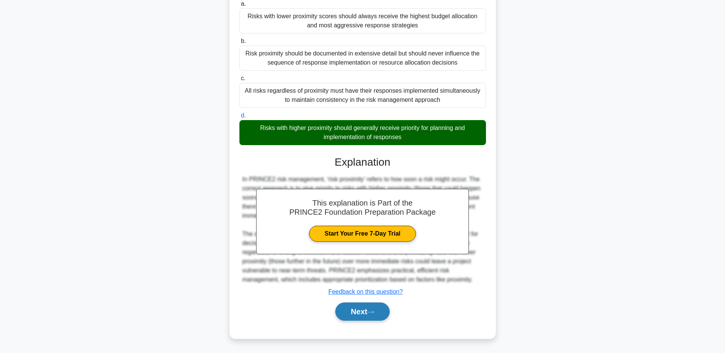
click at [349, 310] on button "Next" at bounding box center [362, 312] width 54 height 18
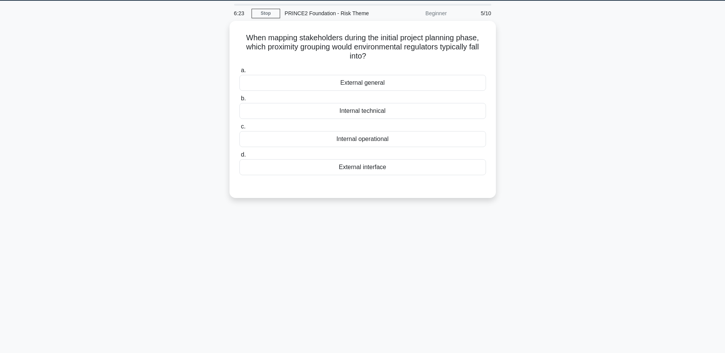
scroll to position [7, 0]
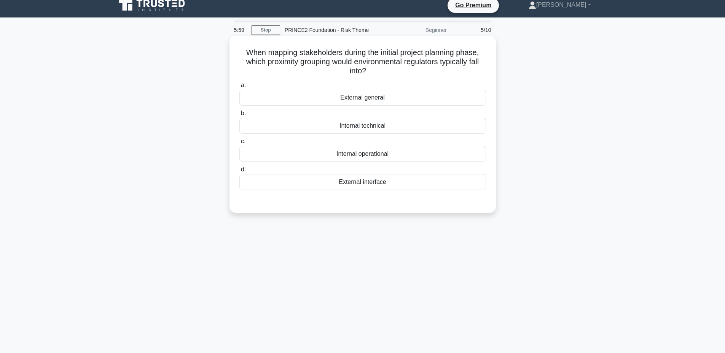
click at [382, 100] on div "External general" at bounding box center [362, 98] width 247 height 16
click at [239, 88] on input "a. External general" at bounding box center [239, 85] width 0 height 5
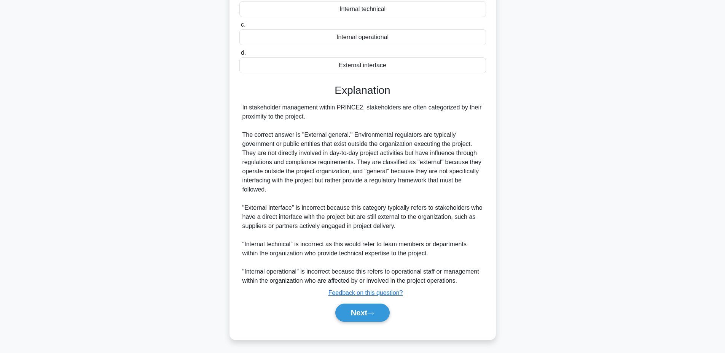
scroll to position [125, 0]
click at [360, 312] on button "Next" at bounding box center [362, 312] width 54 height 18
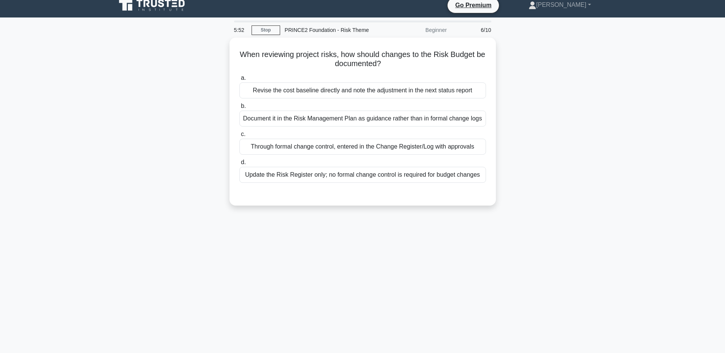
scroll to position [0, 0]
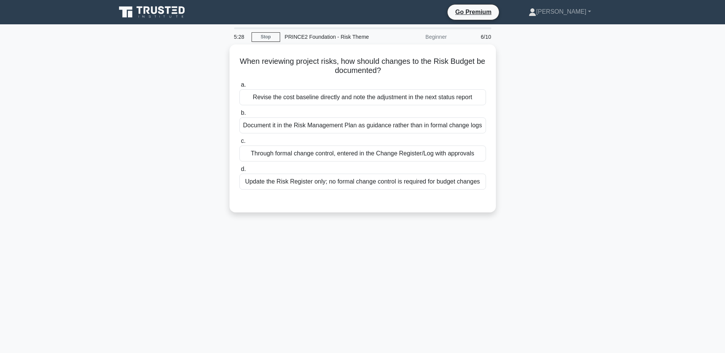
click at [401, 245] on div "5:28 Stop PRINCE2 Foundation - Risk Theme Beginner 6/10 When reviewing project …" at bounding box center [362, 217] width 502 height 380
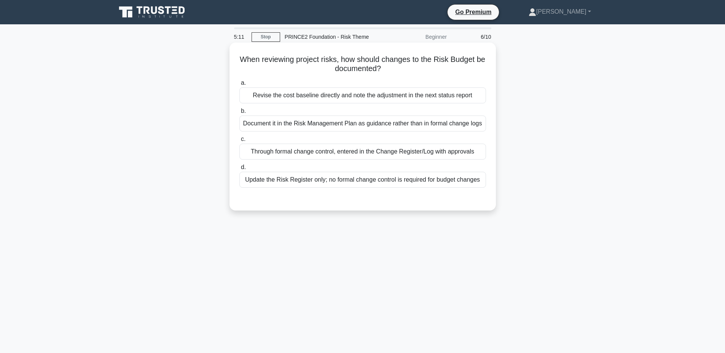
click at [376, 99] on div "Revise the cost baseline directly and note the adjustment in the next status re…" at bounding box center [362, 96] width 247 height 16
click at [239, 86] on input "a. Revise the cost baseline directly and note the adjustment in the next status…" at bounding box center [239, 83] width 0 height 5
